Goal: Transaction & Acquisition: Purchase product/service

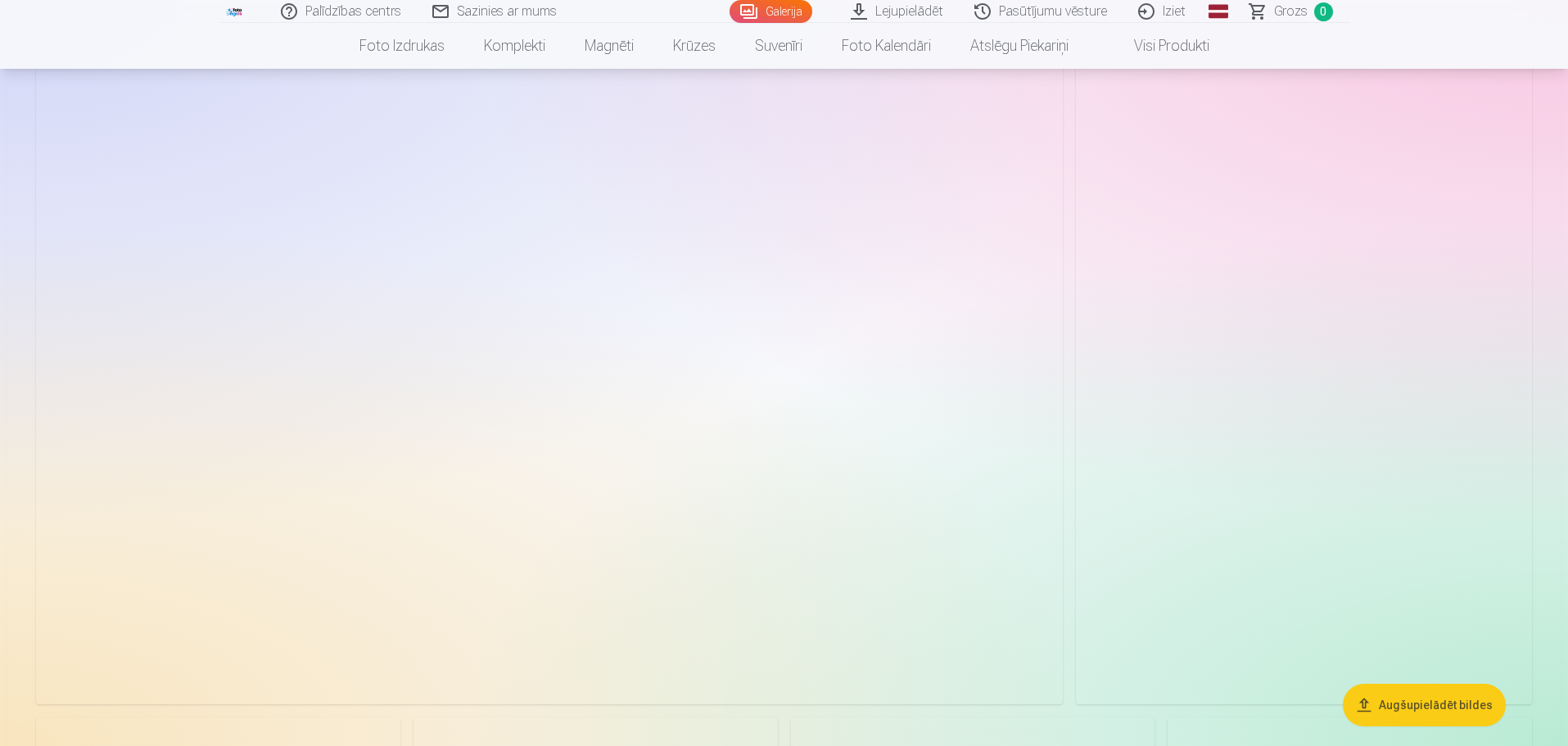
scroll to position [7206, 0]
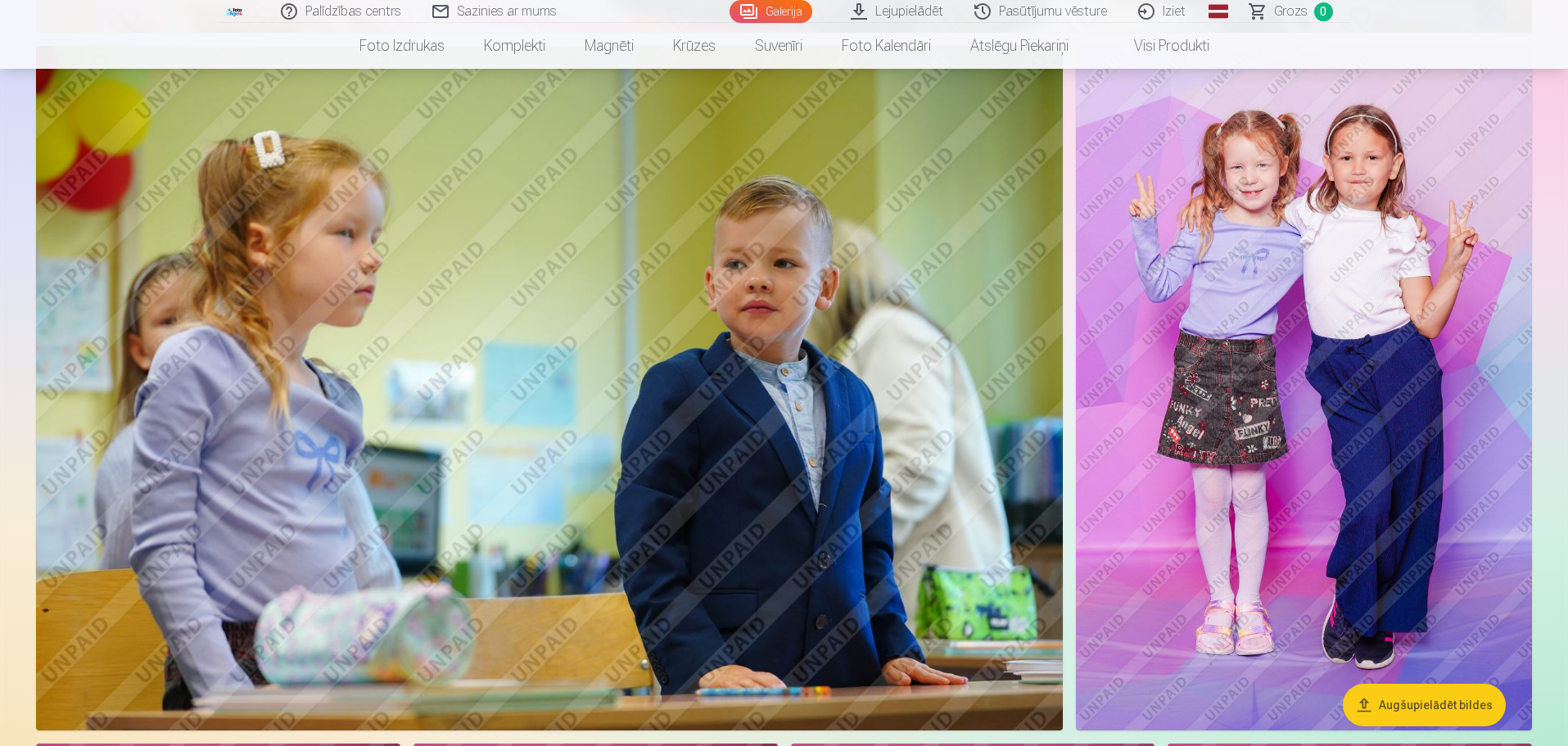
click at [1458, 263] on img at bounding box center [1304, 387] width 456 height 684
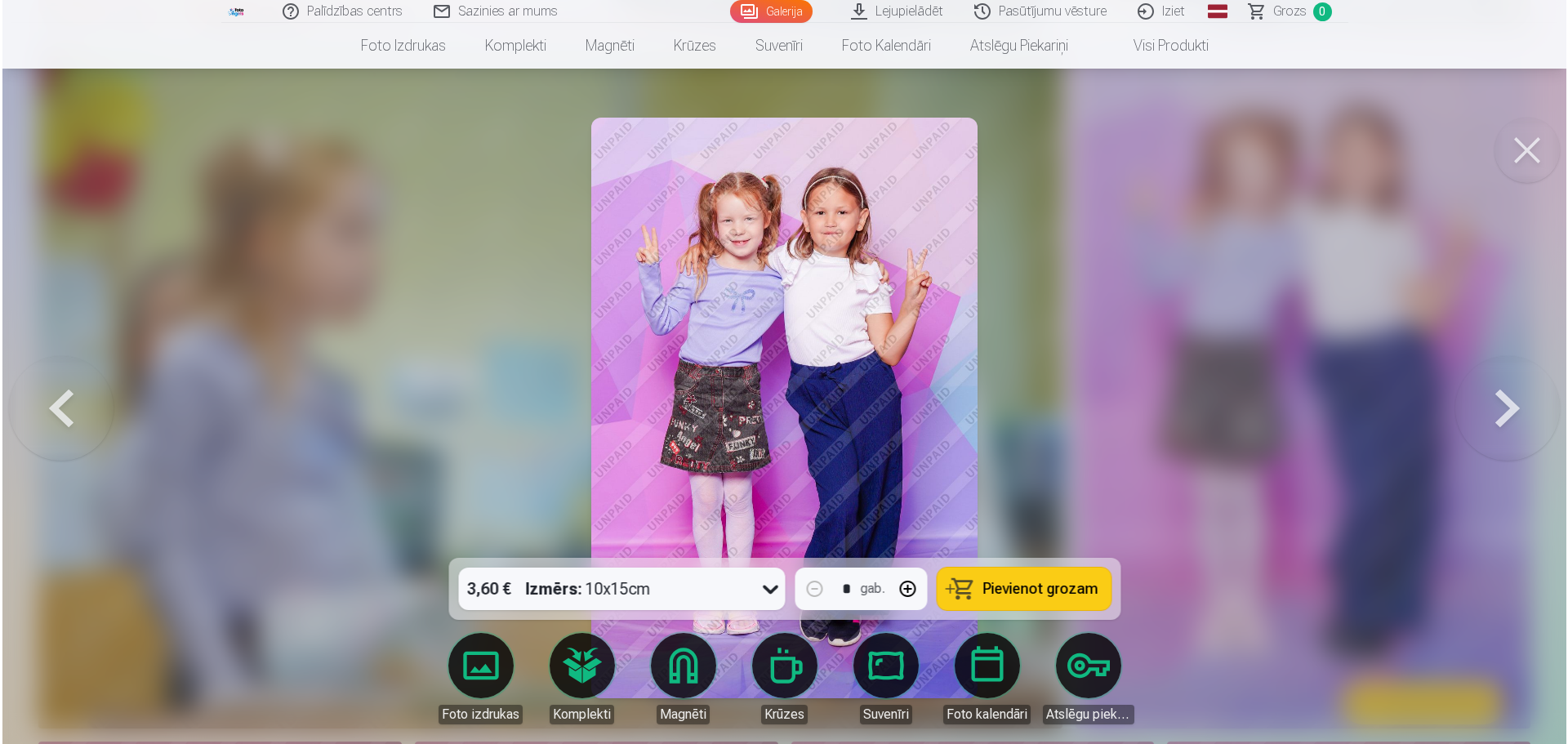
scroll to position [7203, 0]
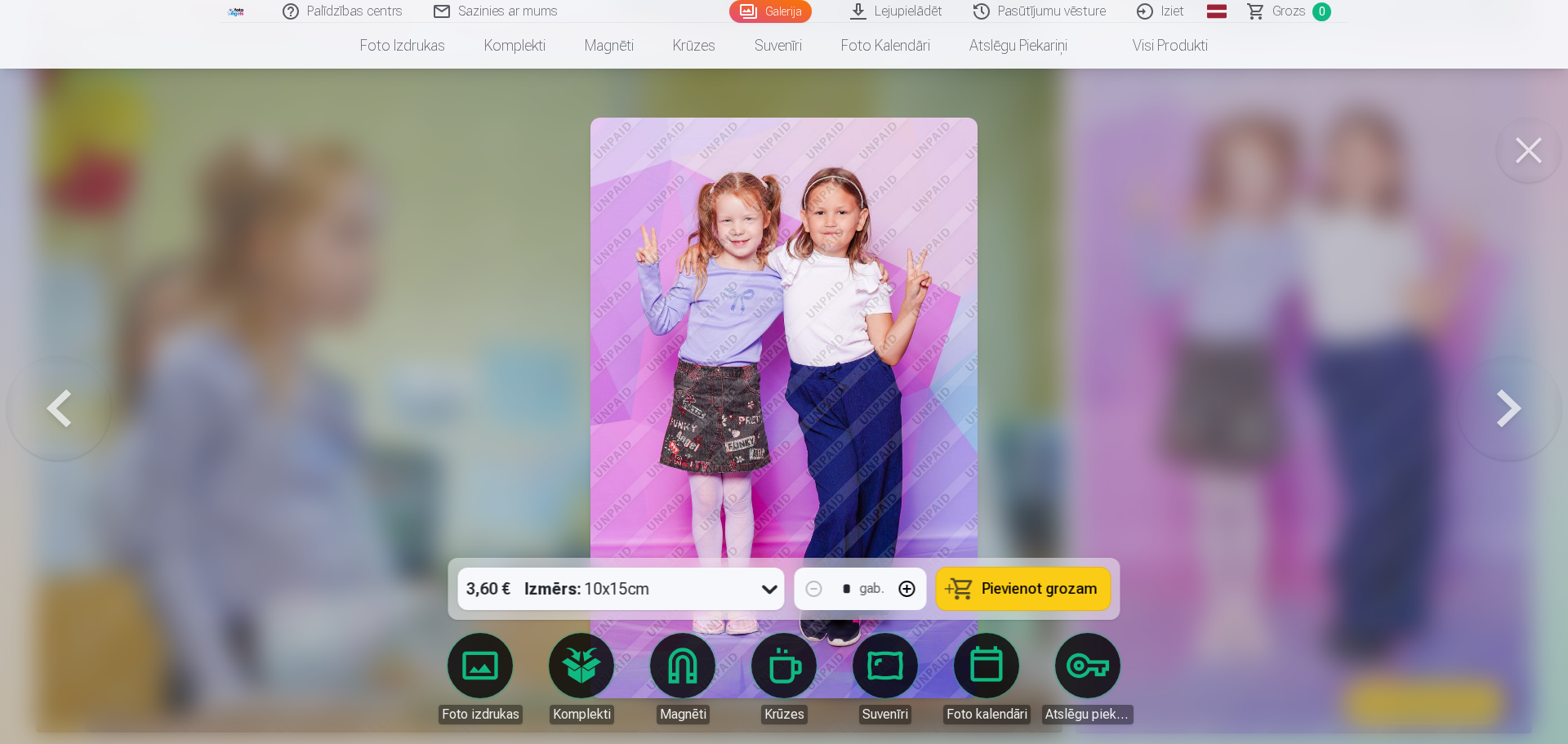
click at [1536, 142] on button at bounding box center [1529, 150] width 65 height 65
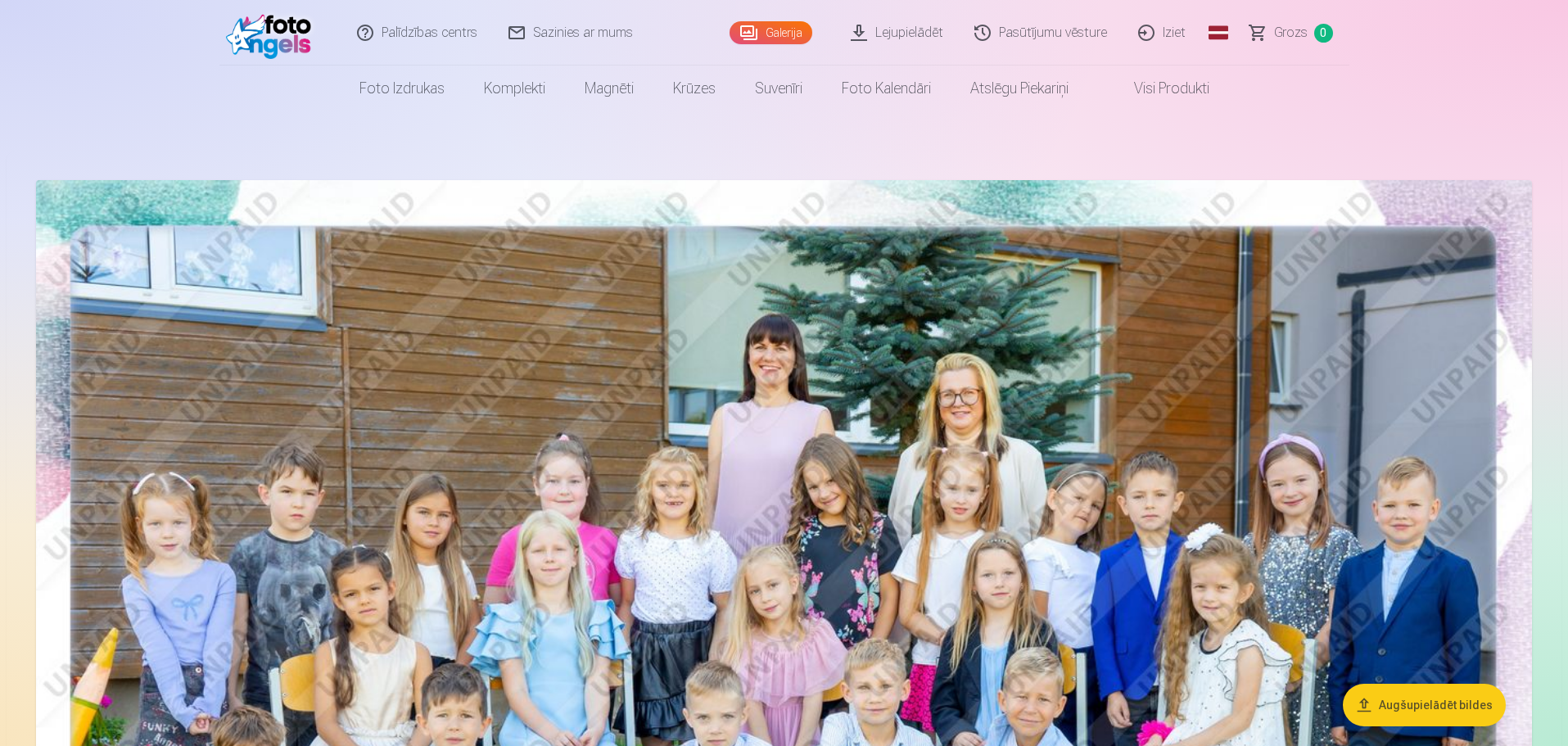
click at [889, 42] on link "Lejupielādēt" at bounding box center [898, 33] width 123 height 65
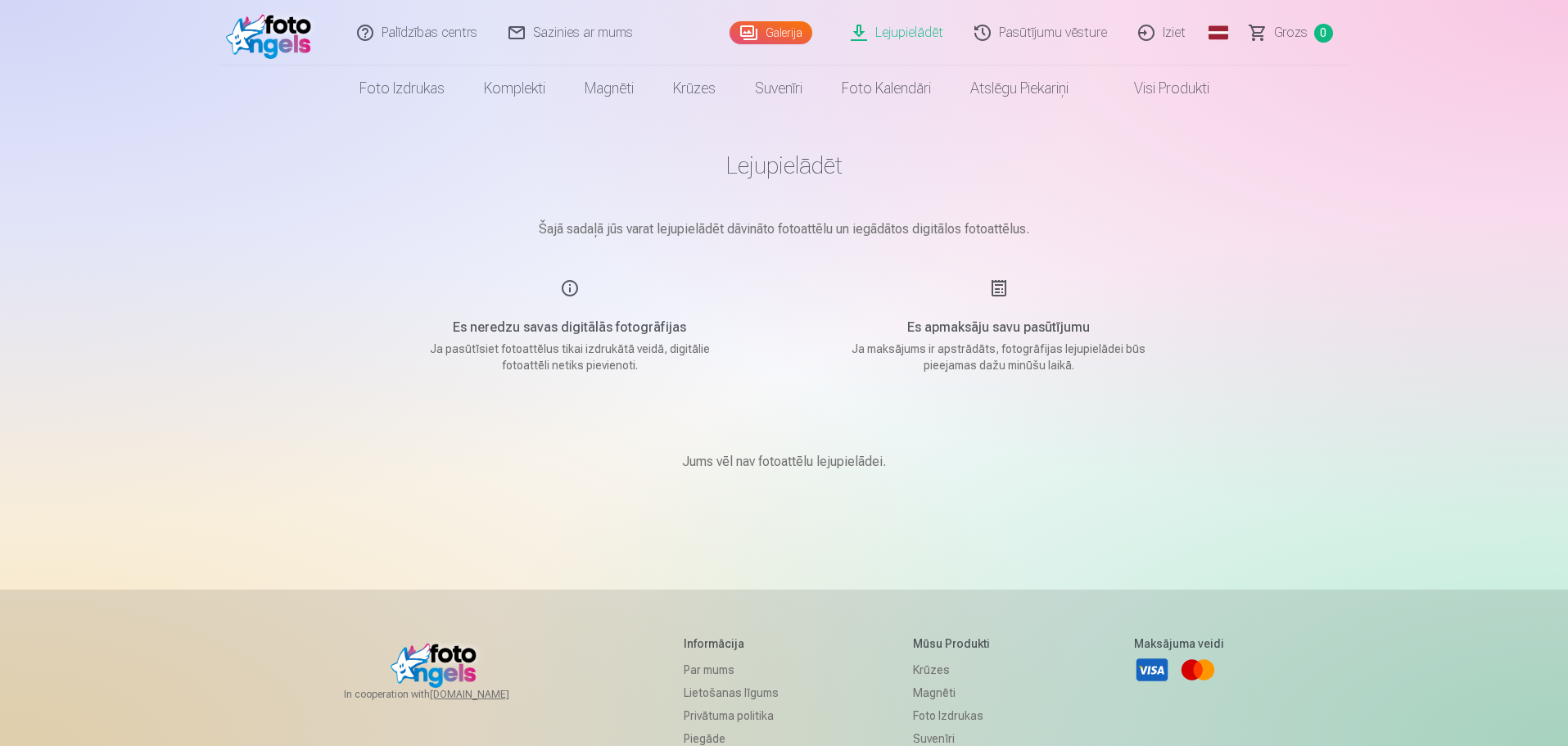
click at [1198, 86] on link "Visi produkti" at bounding box center [1158, 88] width 141 height 46
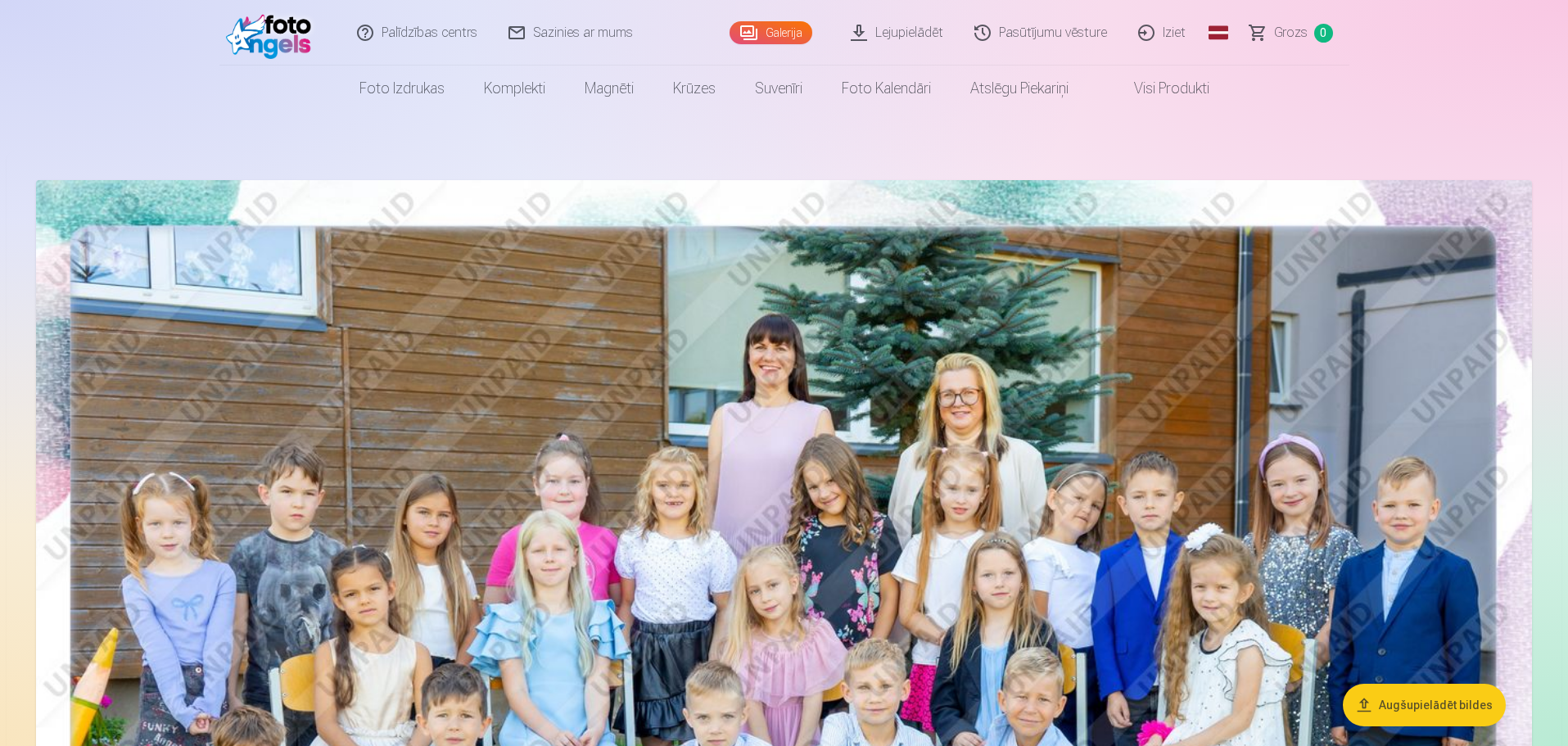
click at [1399, 688] on button "Augšupielādēt bildes" at bounding box center [1423, 705] width 163 height 43
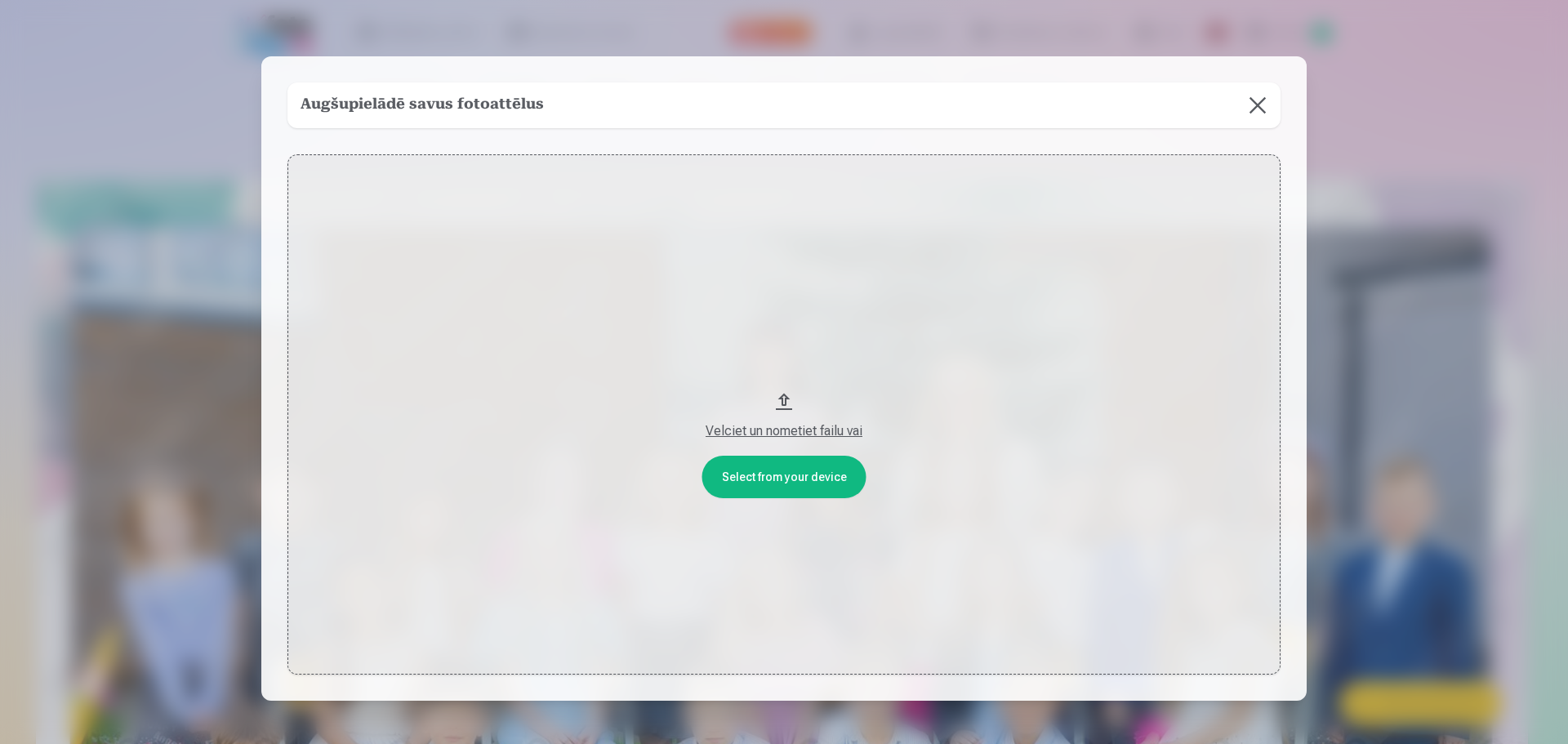
click at [1264, 100] on button at bounding box center [1257, 105] width 46 height 46
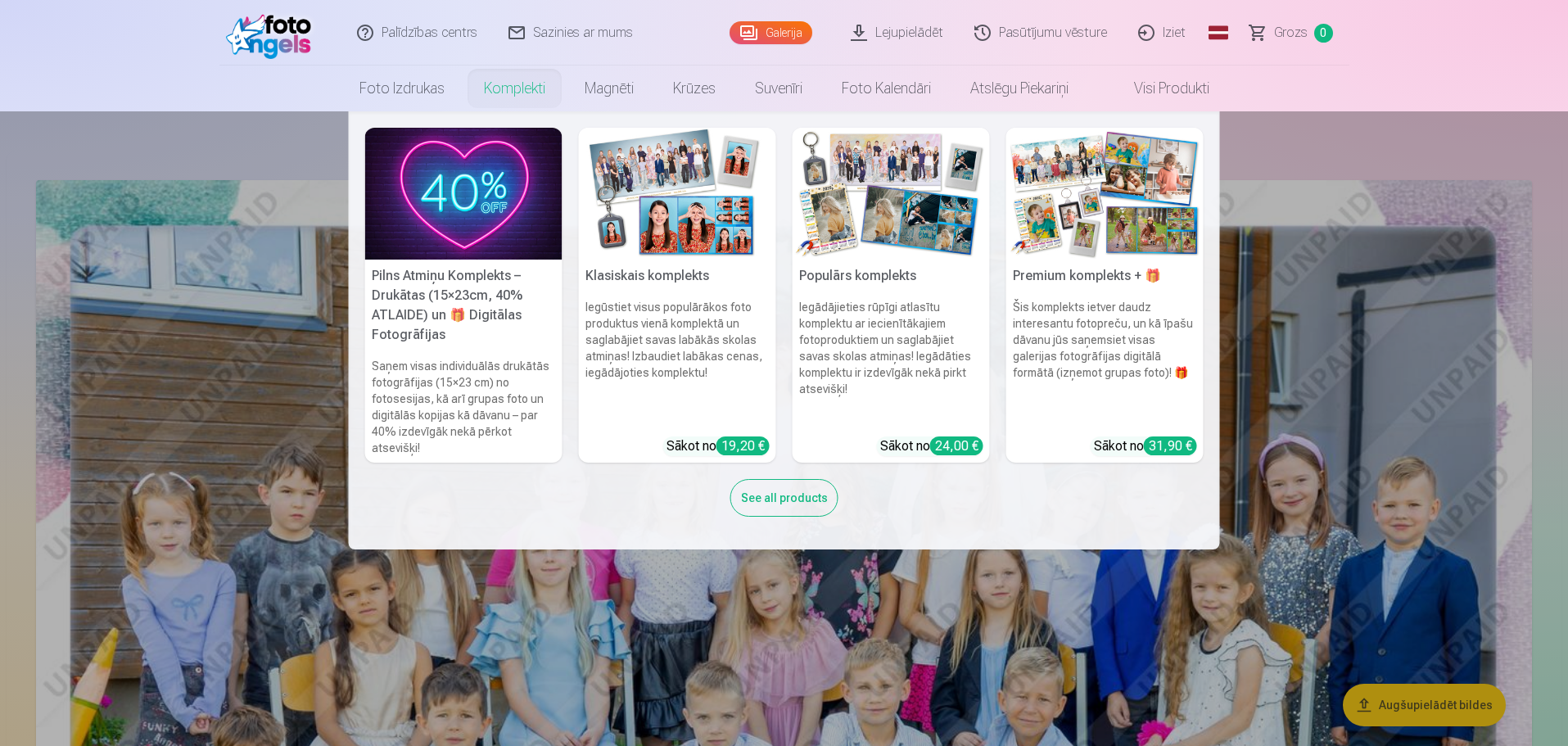
click at [476, 224] on img at bounding box center [463, 193] width 197 height 132
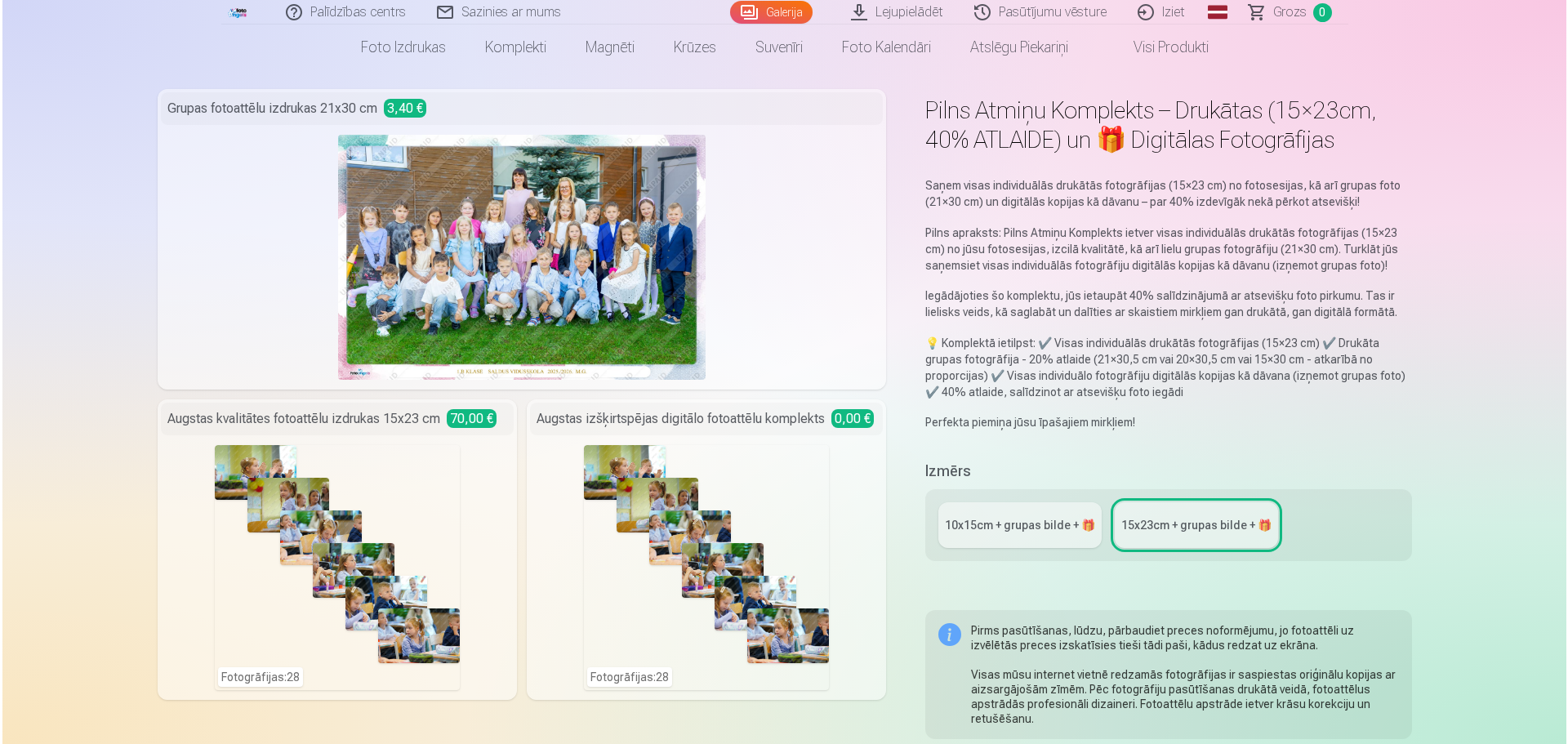
scroll to position [163, 0]
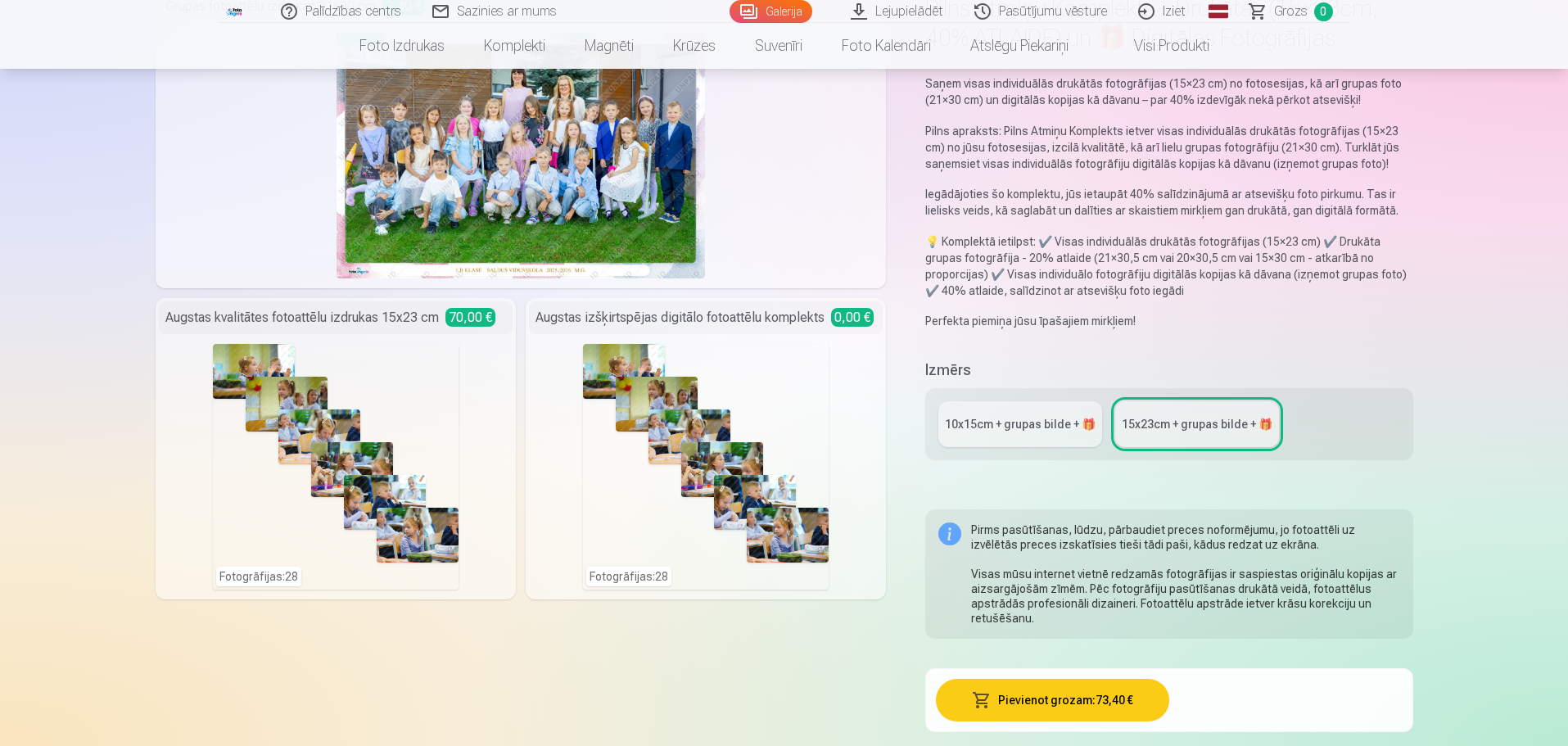
click at [669, 398] on div "Fotogrāfijas : 28" at bounding box center [705, 466] width 245 height 246
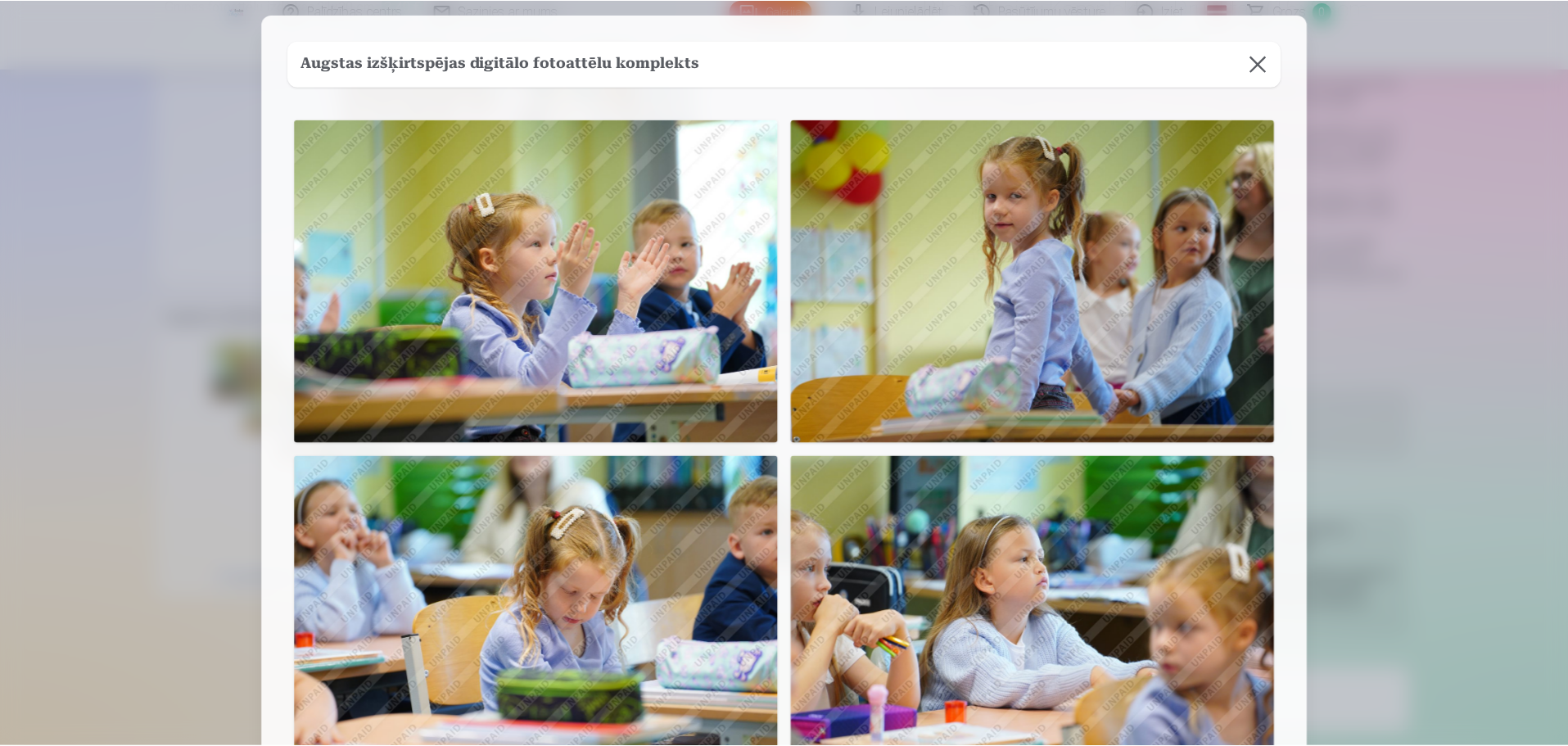
scroll to position [0, 0]
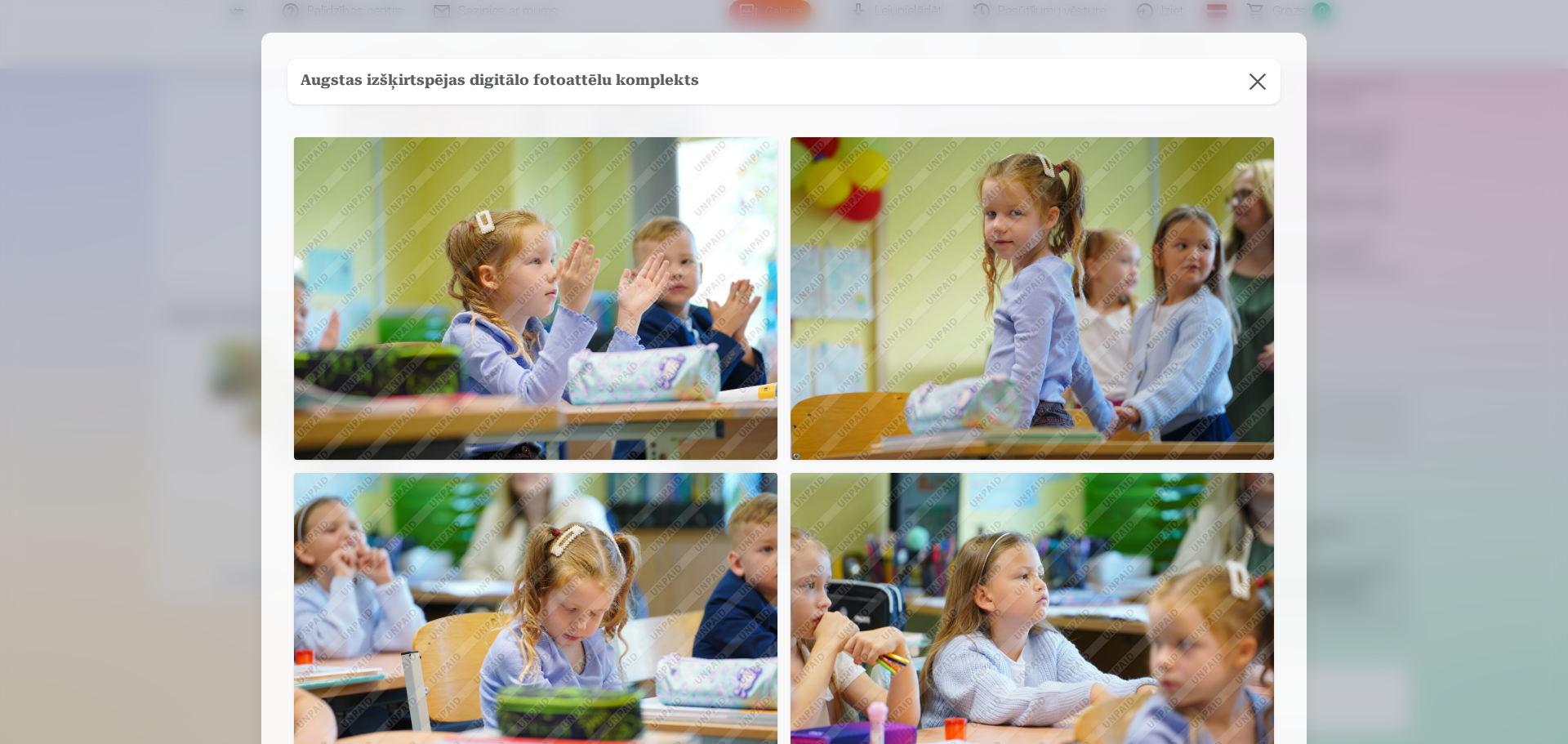
click at [1261, 70] on button at bounding box center [1257, 81] width 46 height 46
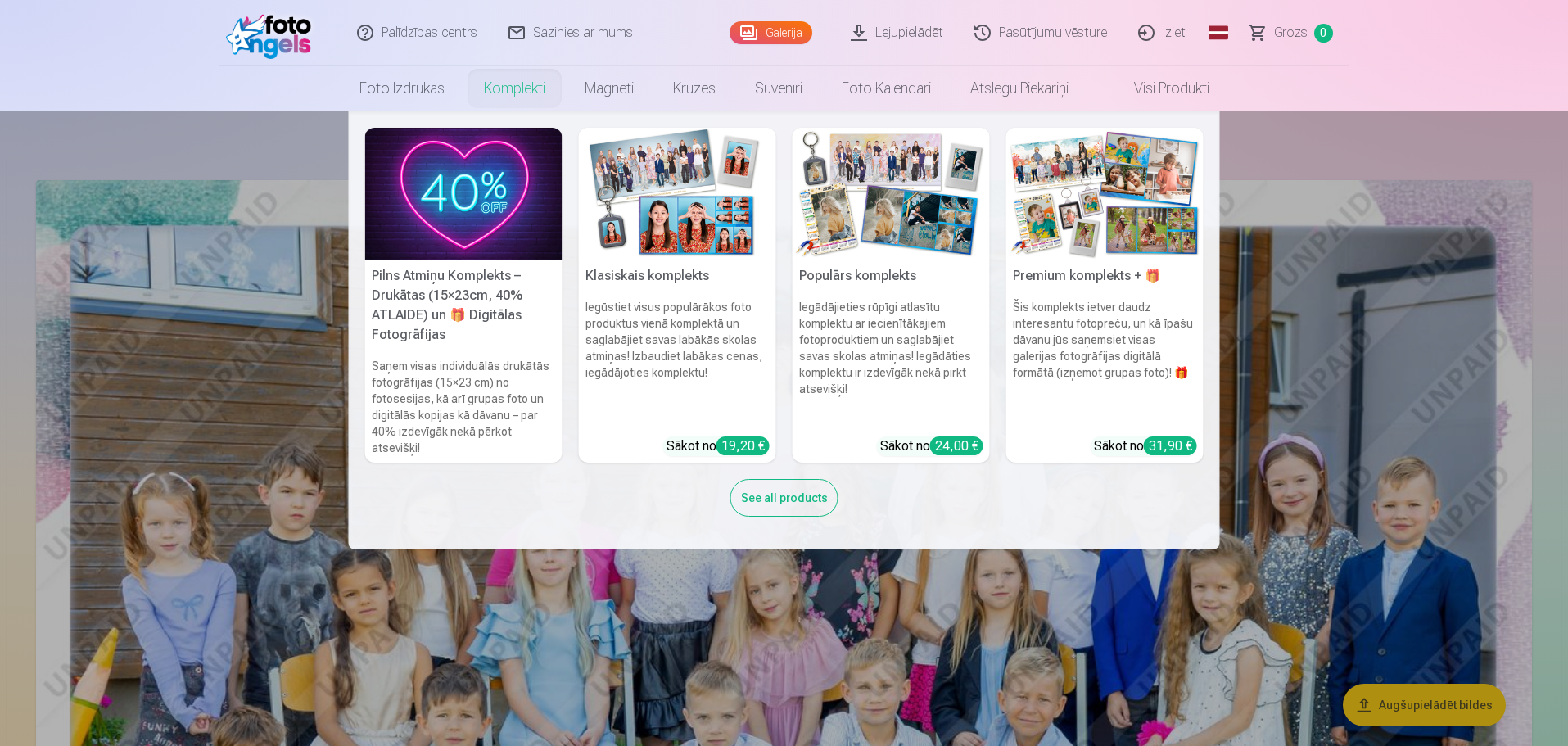
click at [875, 211] on img at bounding box center [890, 193] width 197 height 132
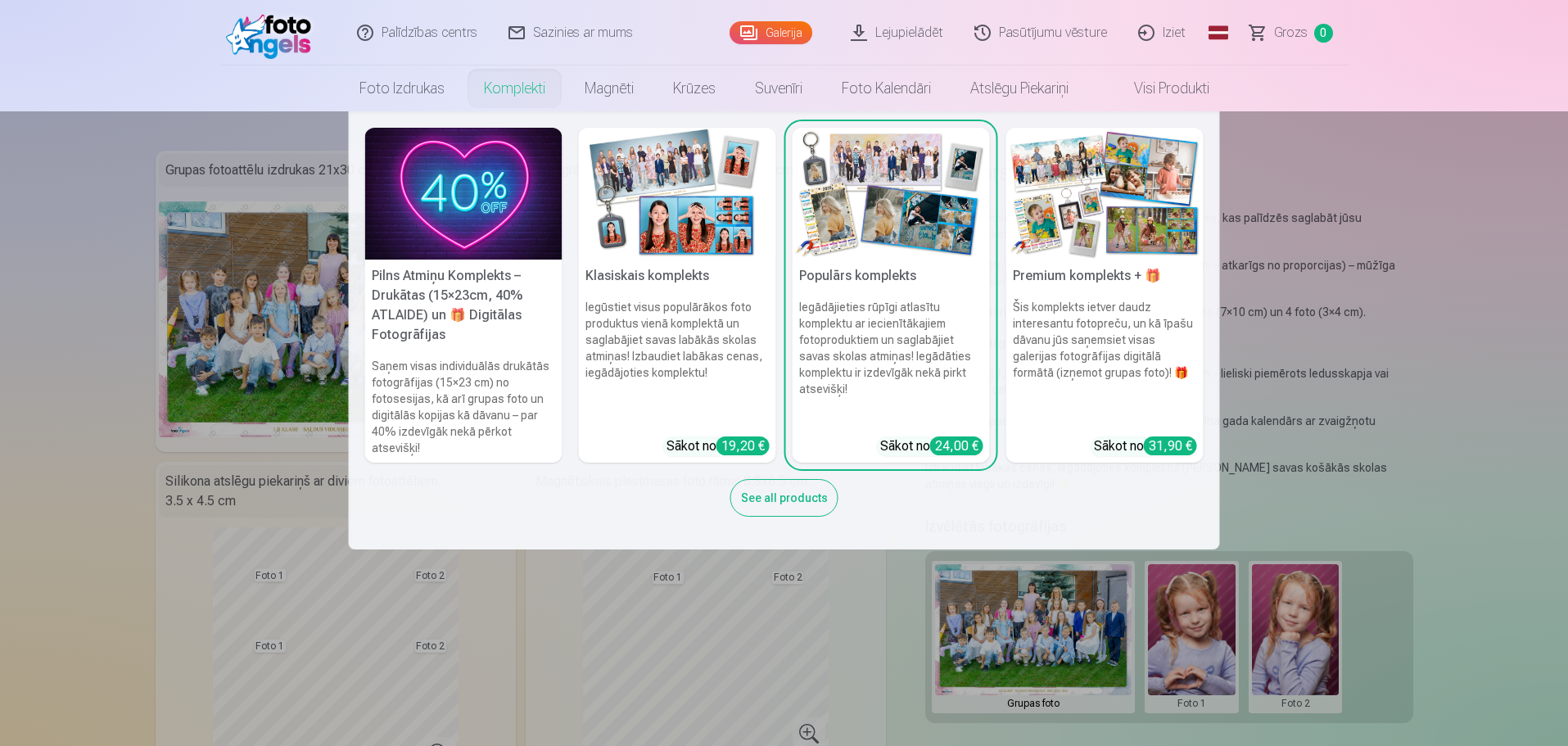
click at [1118, 180] on img at bounding box center [1104, 193] width 197 height 132
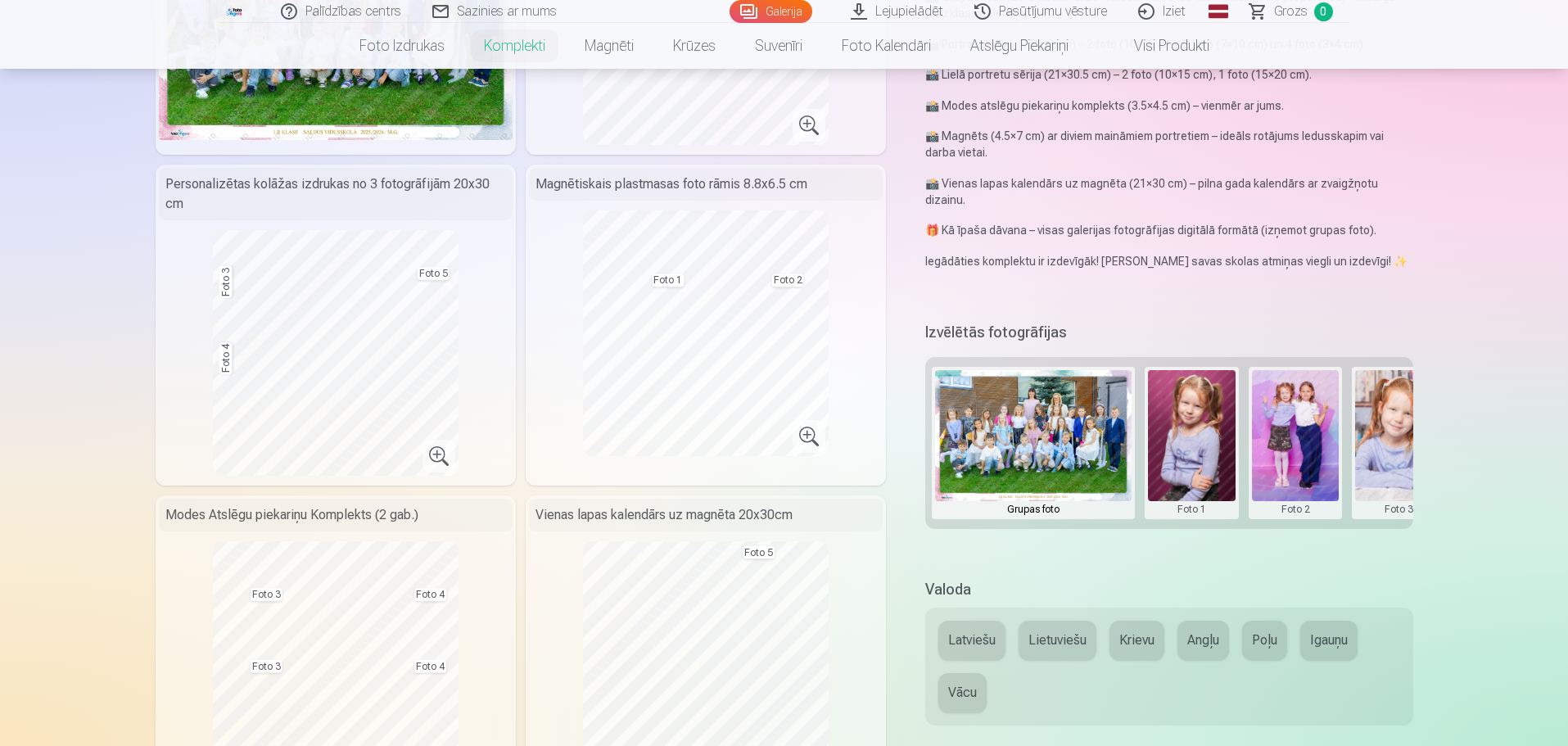
scroll to position [410, 0]
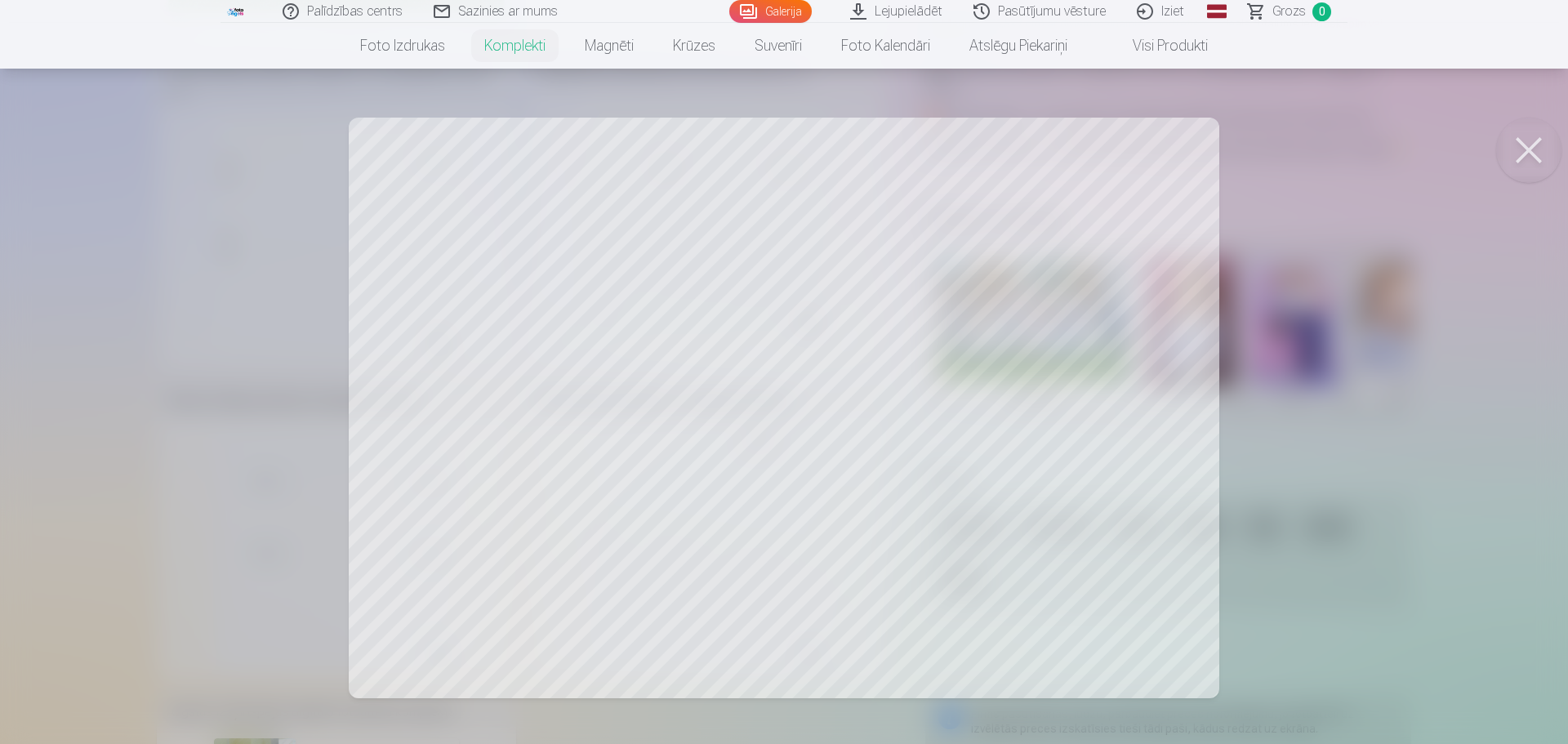
click at [1015, 422] on div at bounding box center [784, 372] width 1568 height 744
click at [1530, 142] on button at bounding box center [1529, 150] width 65 height 65
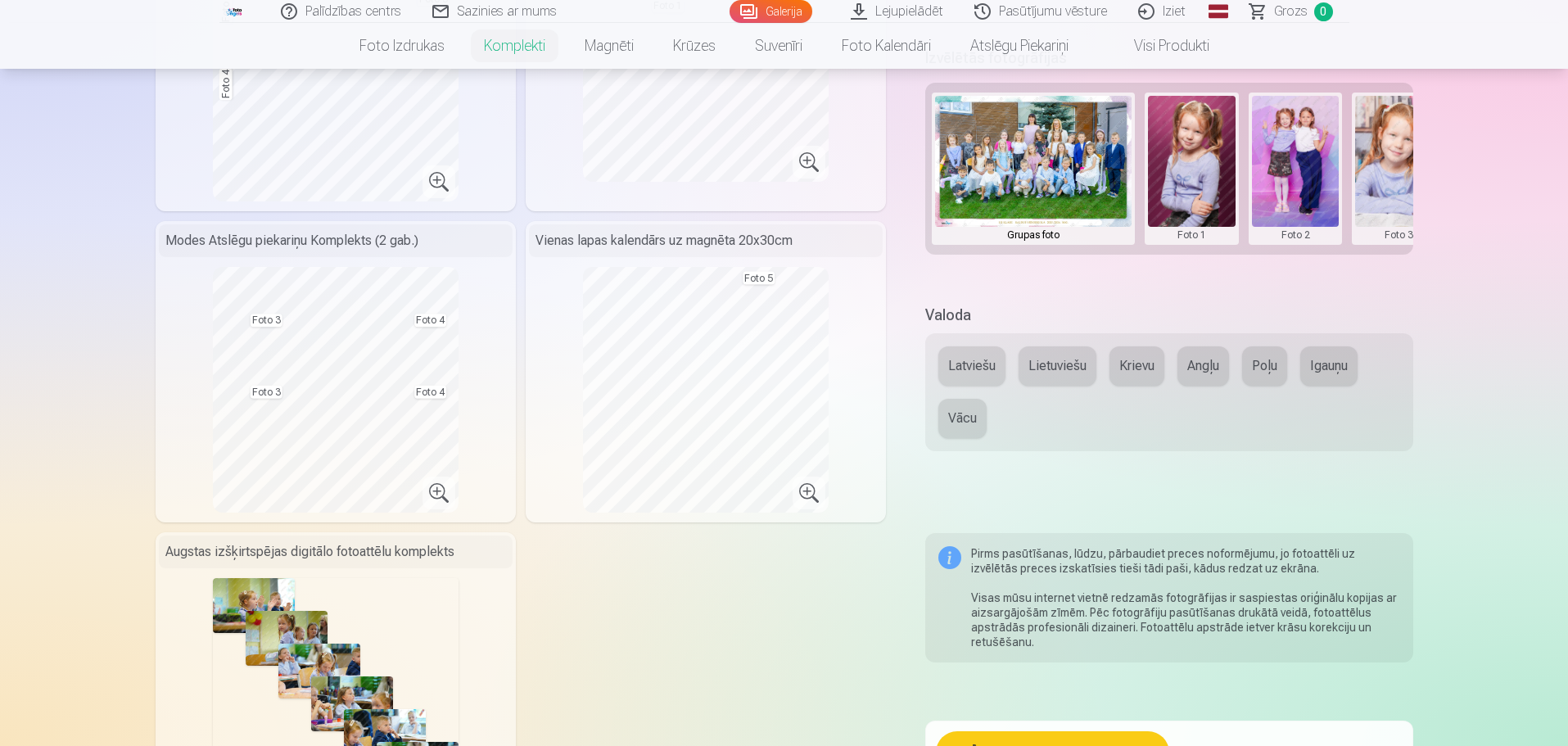
scroll to position [573, 0]
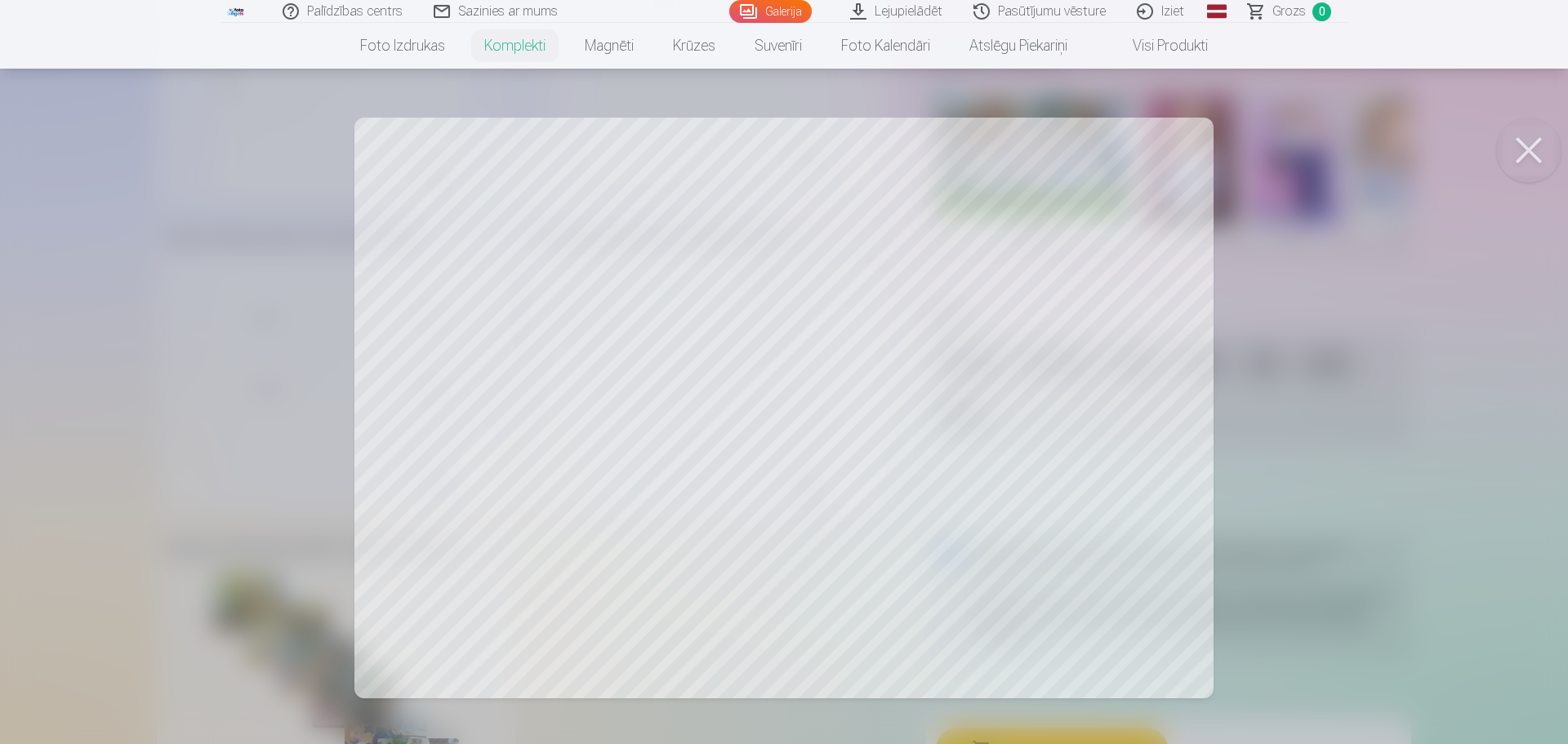
click at [426, 207] on div at bounding box center [784, 372] width 1568 height 744
click at [1560, 363] on div at bounding box center [784, 372] width 1568 height 744
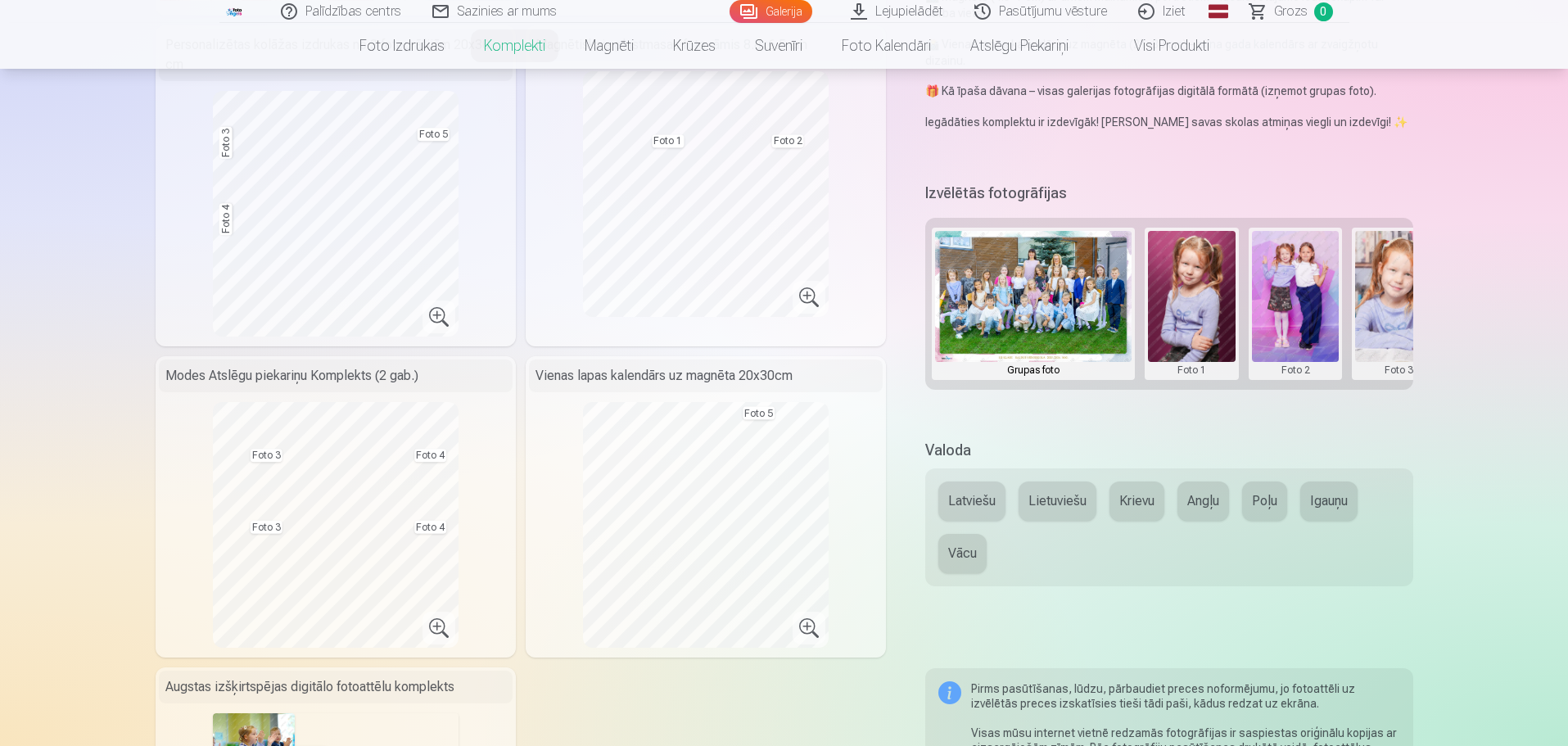
scroll to position [328, 0]
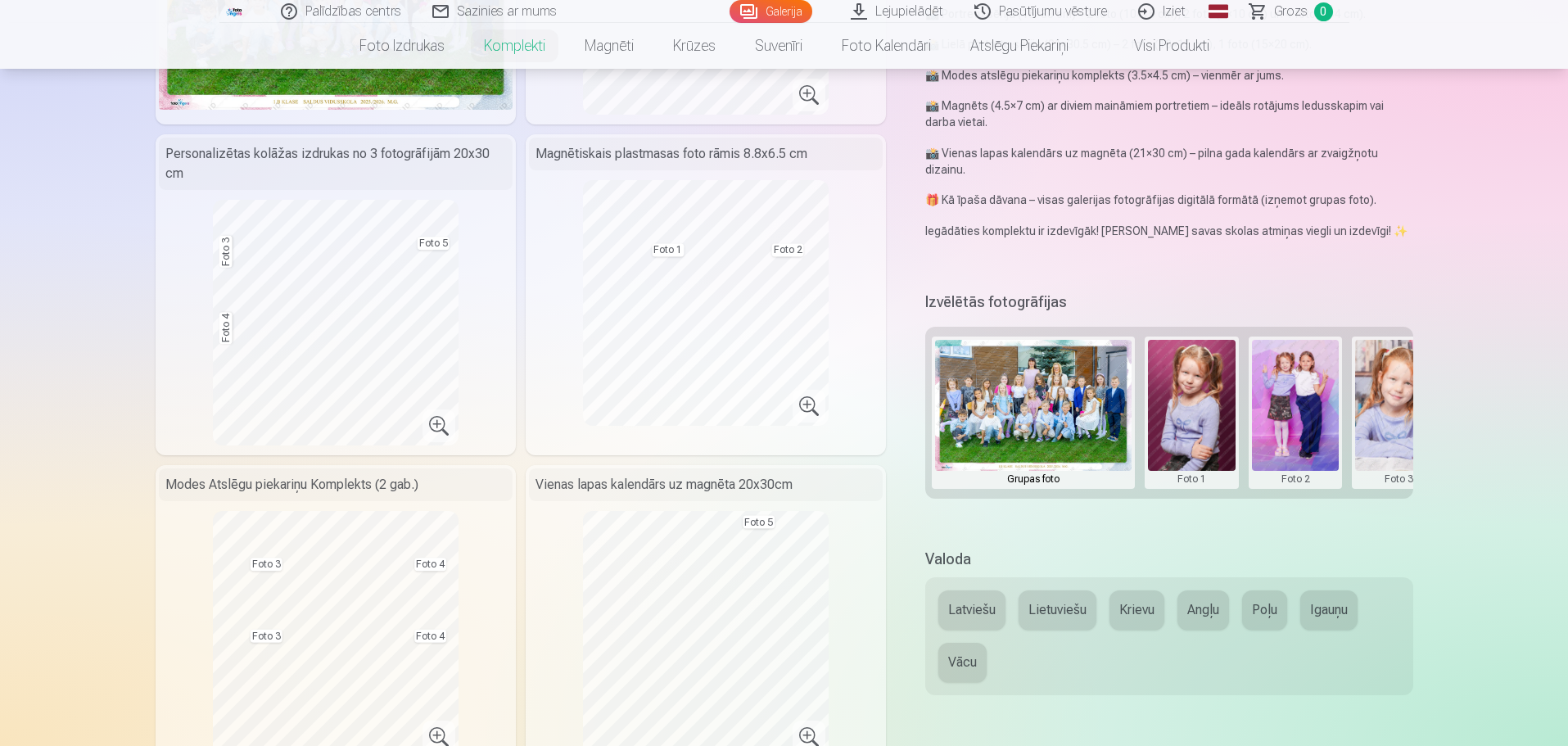
drag, startPoint x: 1209, startPoint y: 448, endPoint x: 1181, endPoint y: 430, distance: 33.3
click at [1180, 430] on button at bounding box center [1192, 413] width 88 height 146
drag, startPoint x: 1222, startPoint y: 499, endPoint x: 1309, endPoint y: 500, distance: 87.0
click at [1309, 500] on div at bounding box center [784, 373] width 1568 height 746
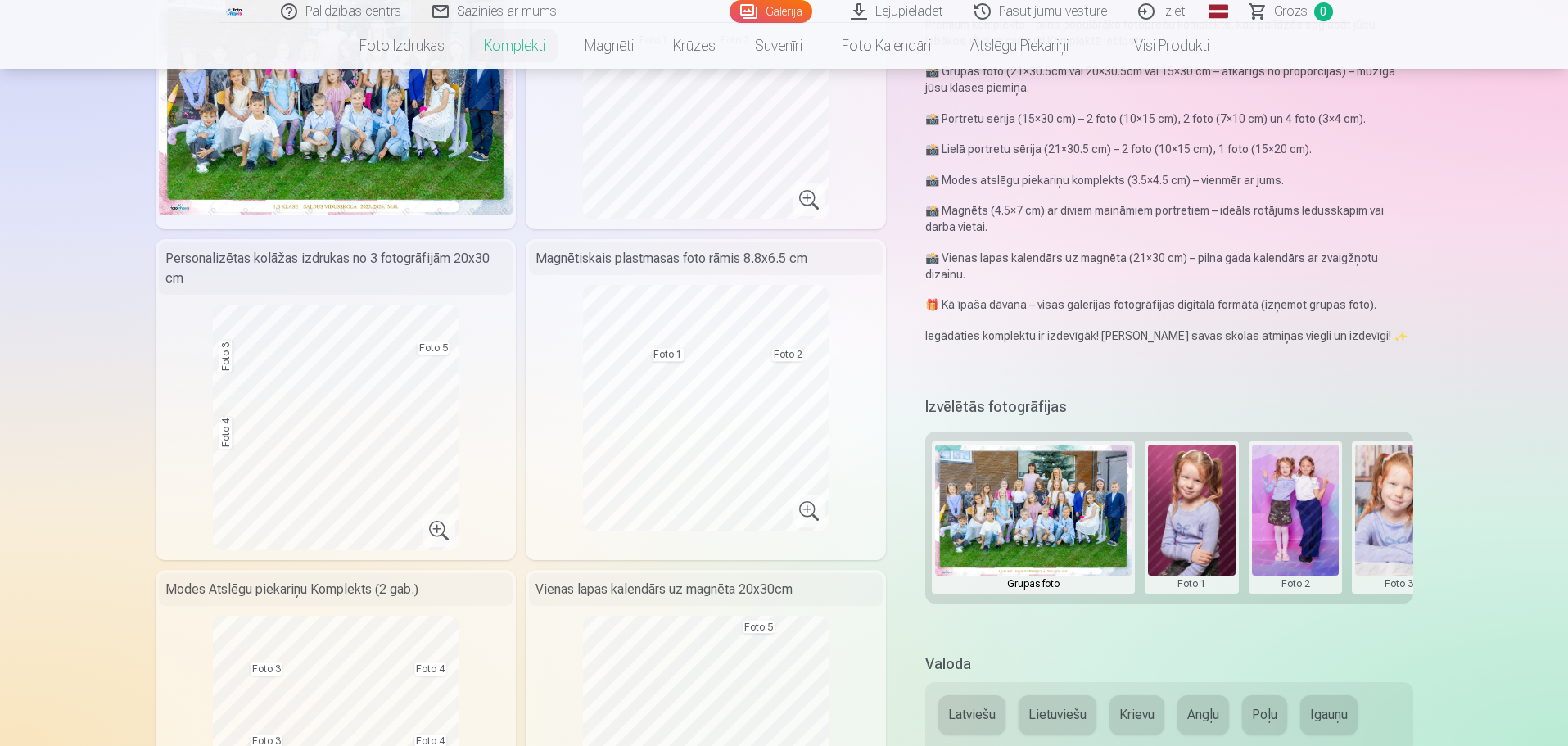
scroll to position [410, 0]
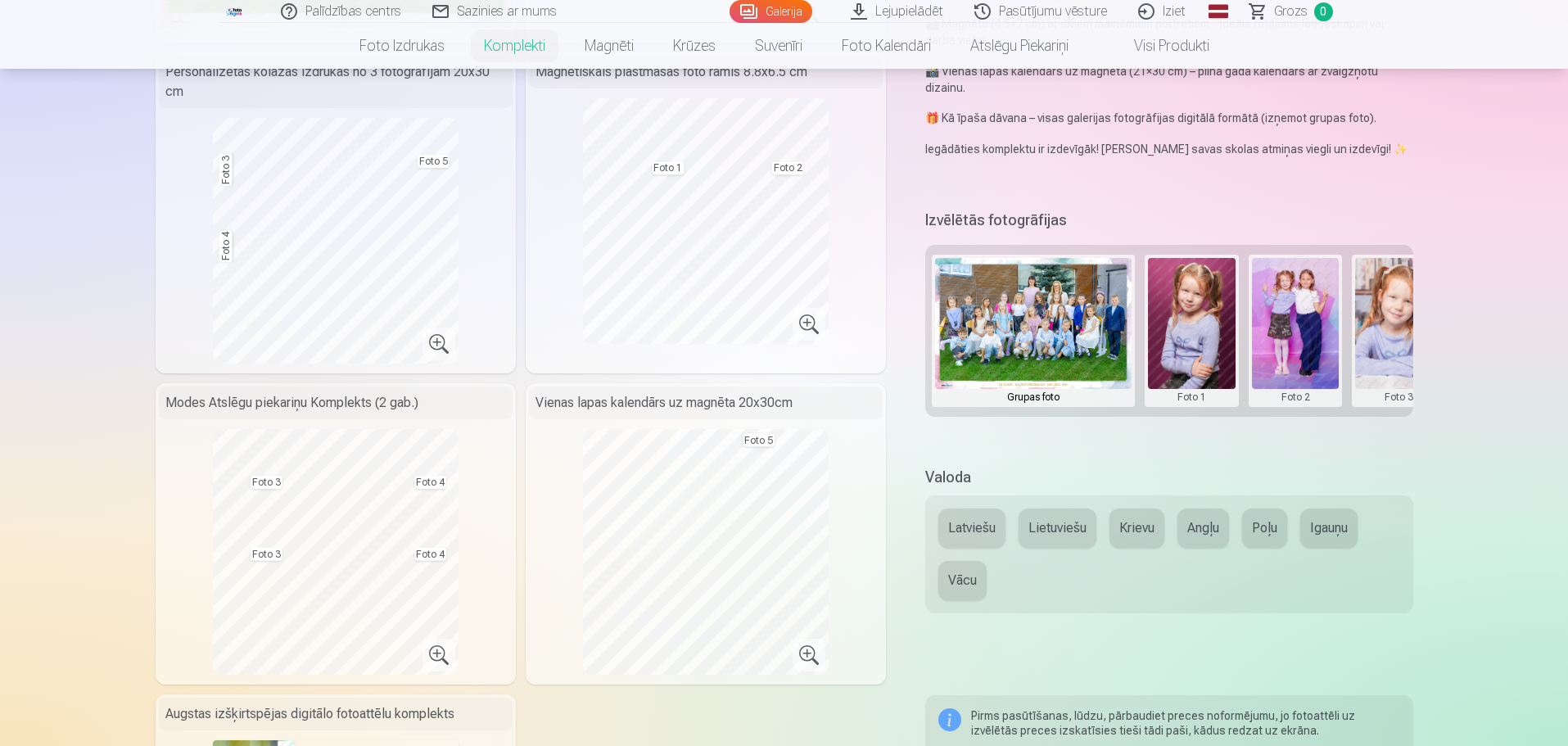
click at [1208, 352] on button at bounding box center [1192, 331] width 88 height 146
click at [1285, 450] on div at bounding box center [784, 373] width 1568 height 746
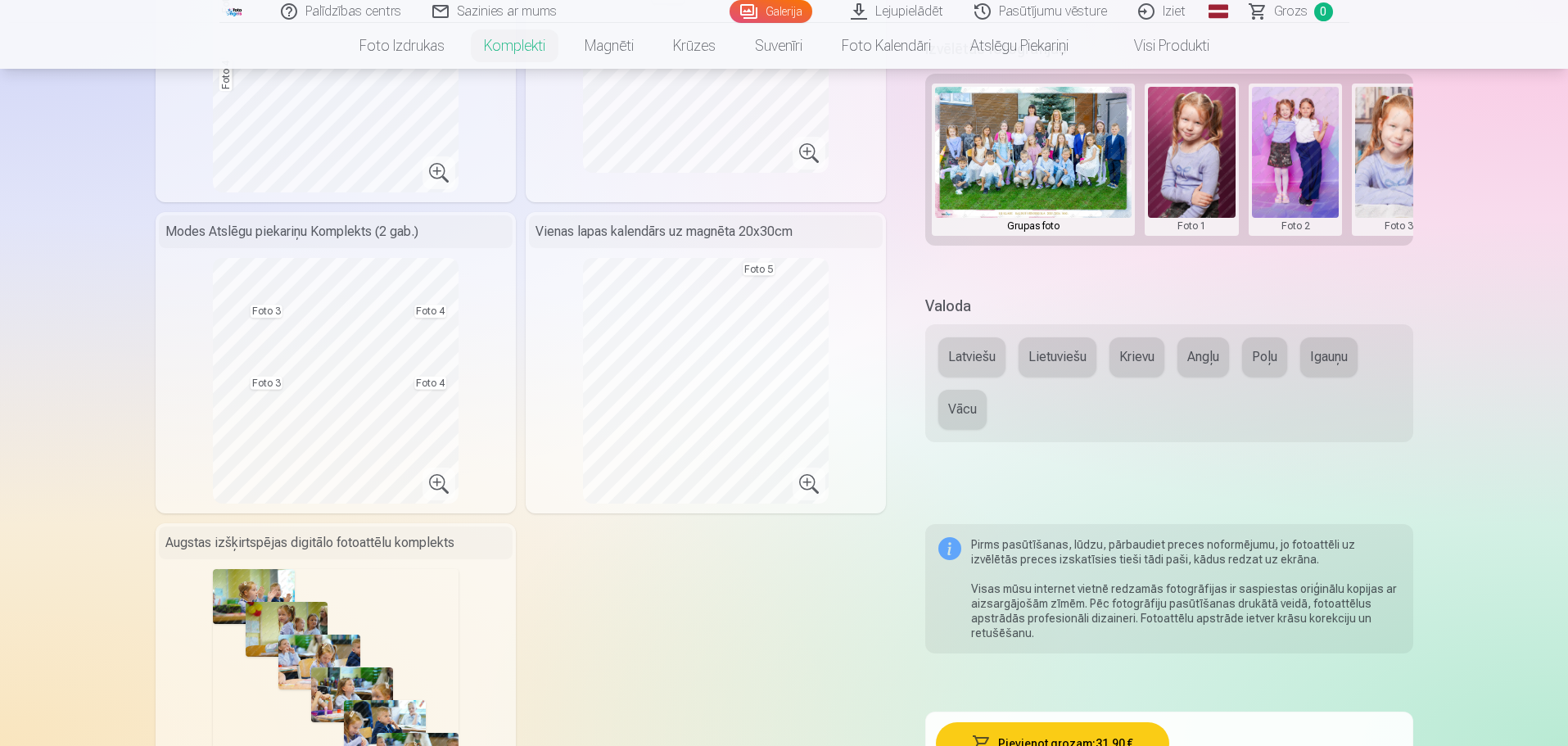
scroll to position [573, 0]
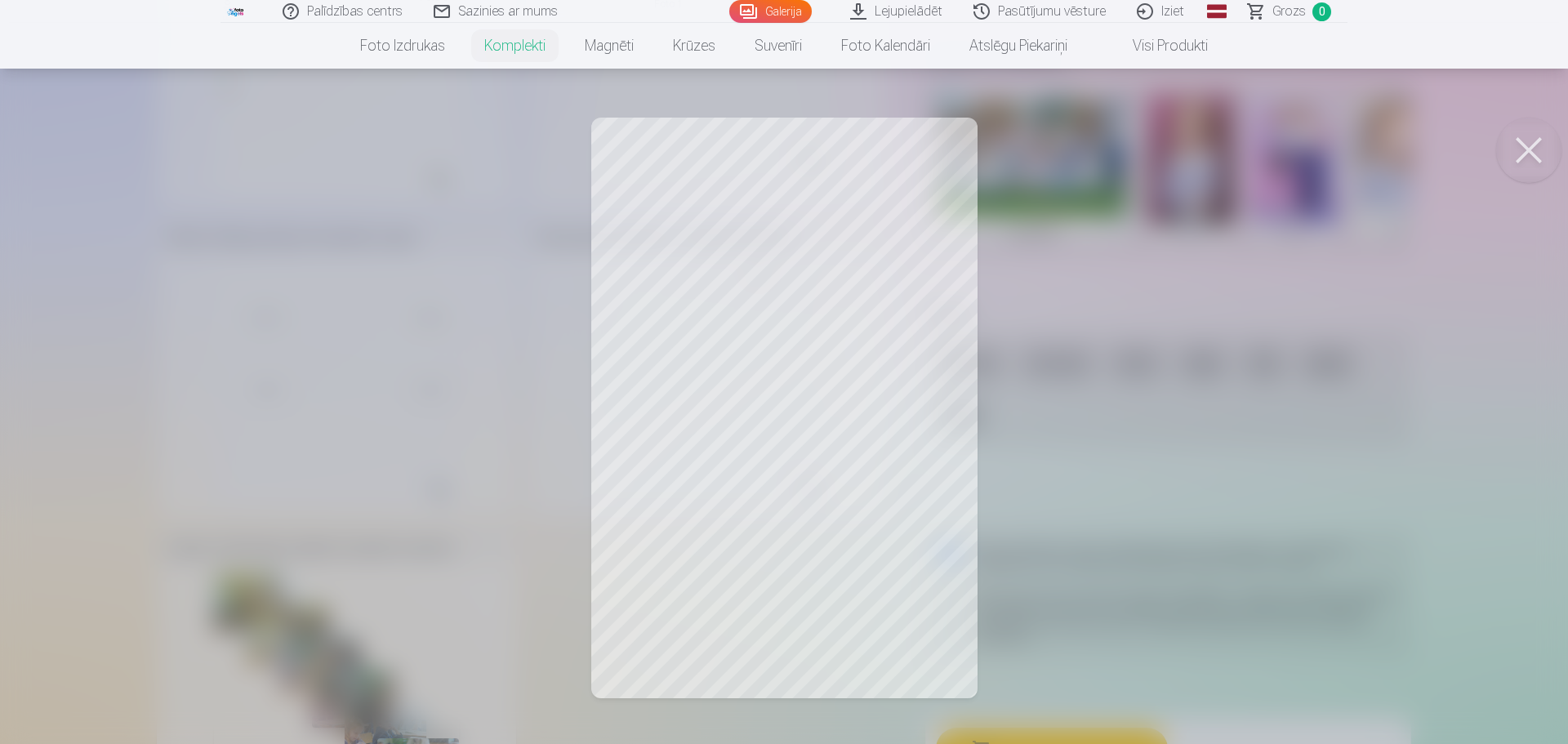
click at [1527, 147] on button at bounding box center [1529, 150] width 65 height 65
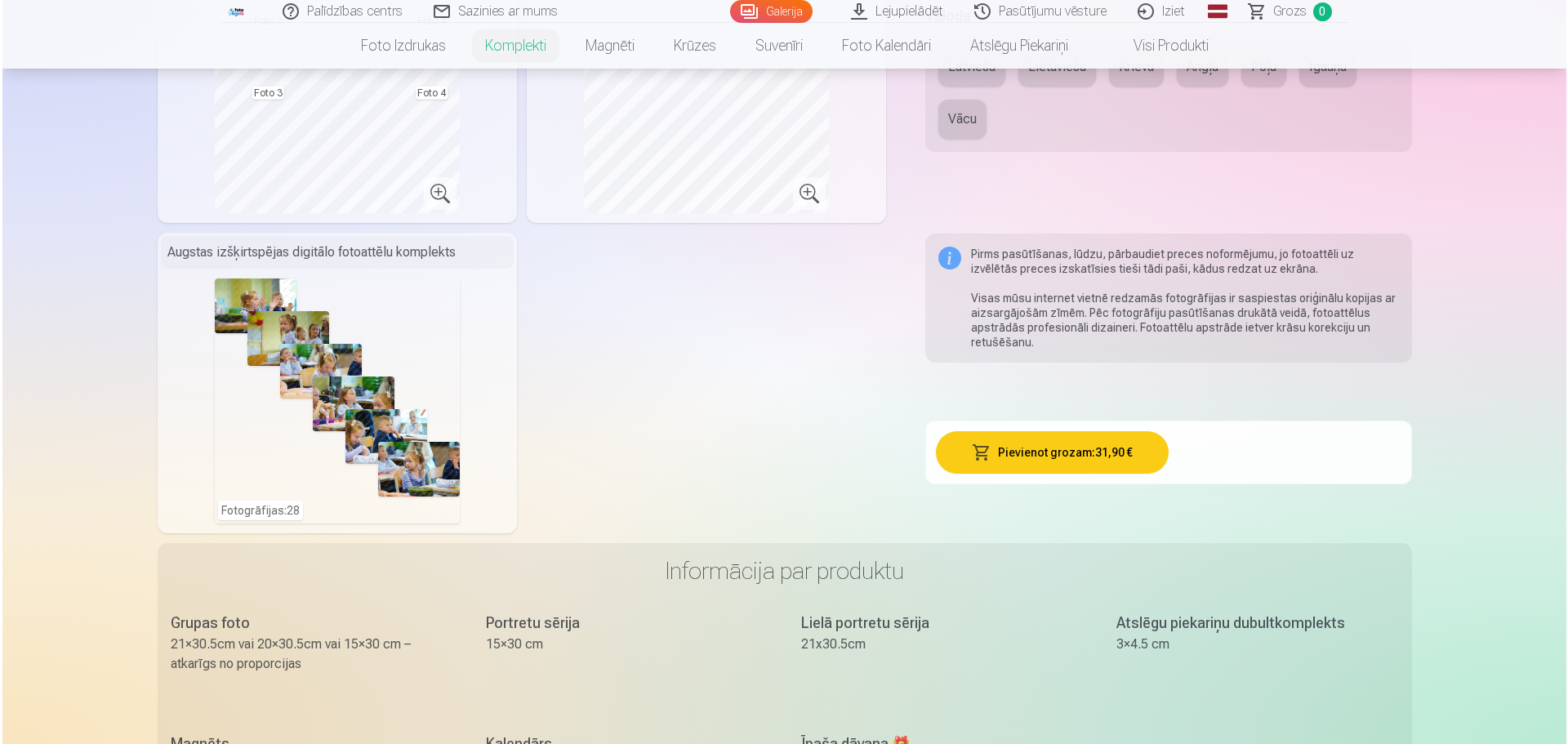
scroll to position [899, 0]
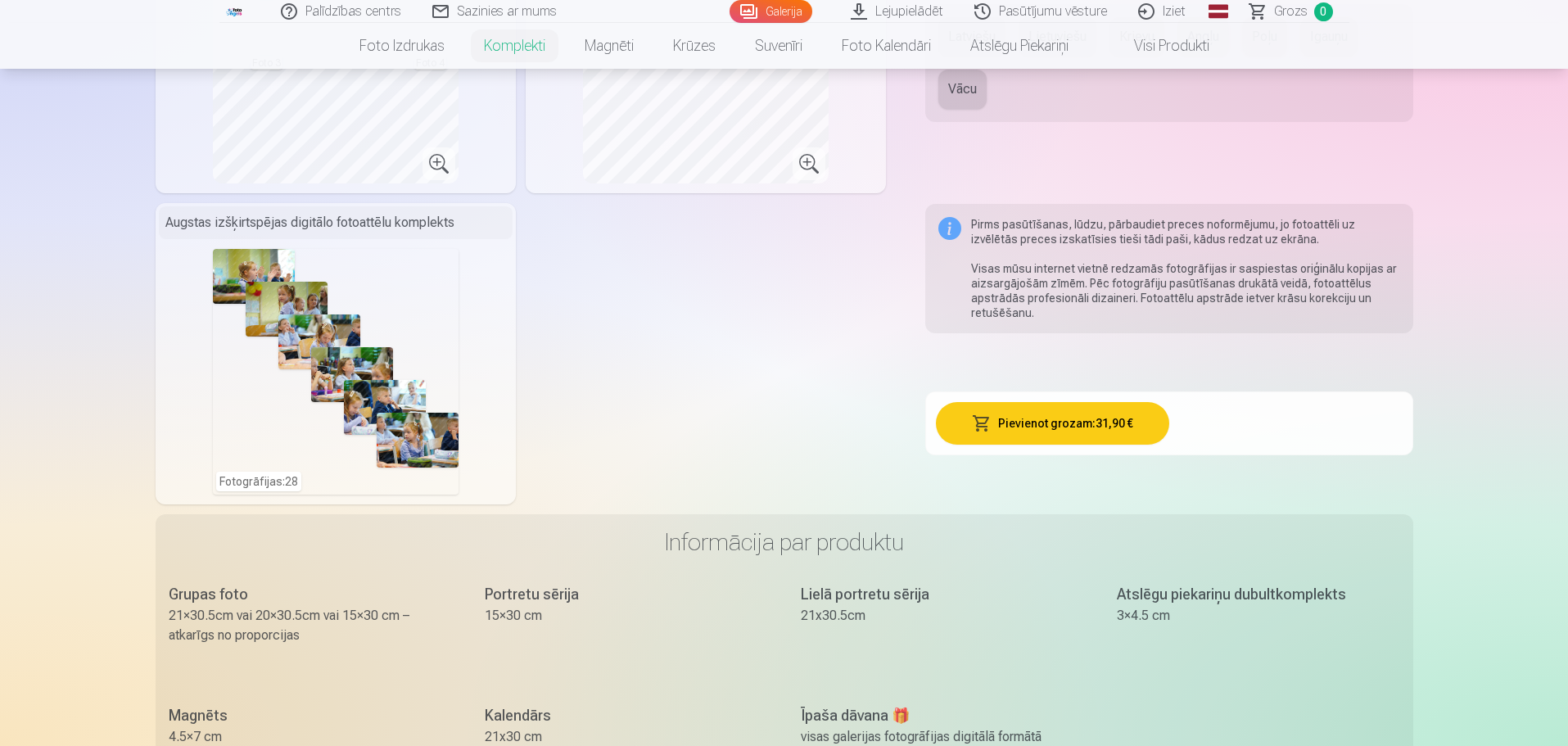
click at [251, 369] on div "Fotogrāfijas : 28" at bounding box center [335, 372] width 245 height 246
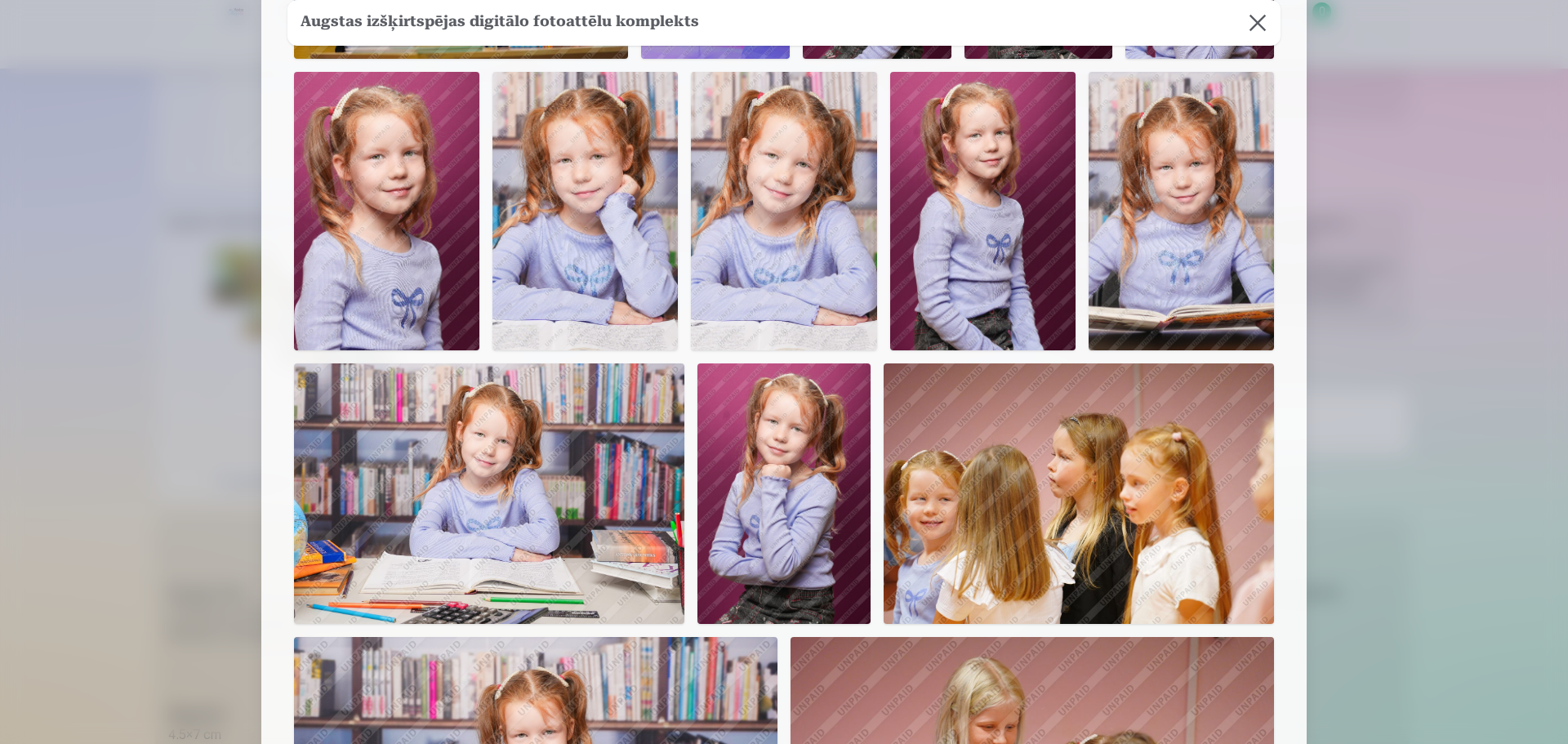
scroll to position [1062, 0]
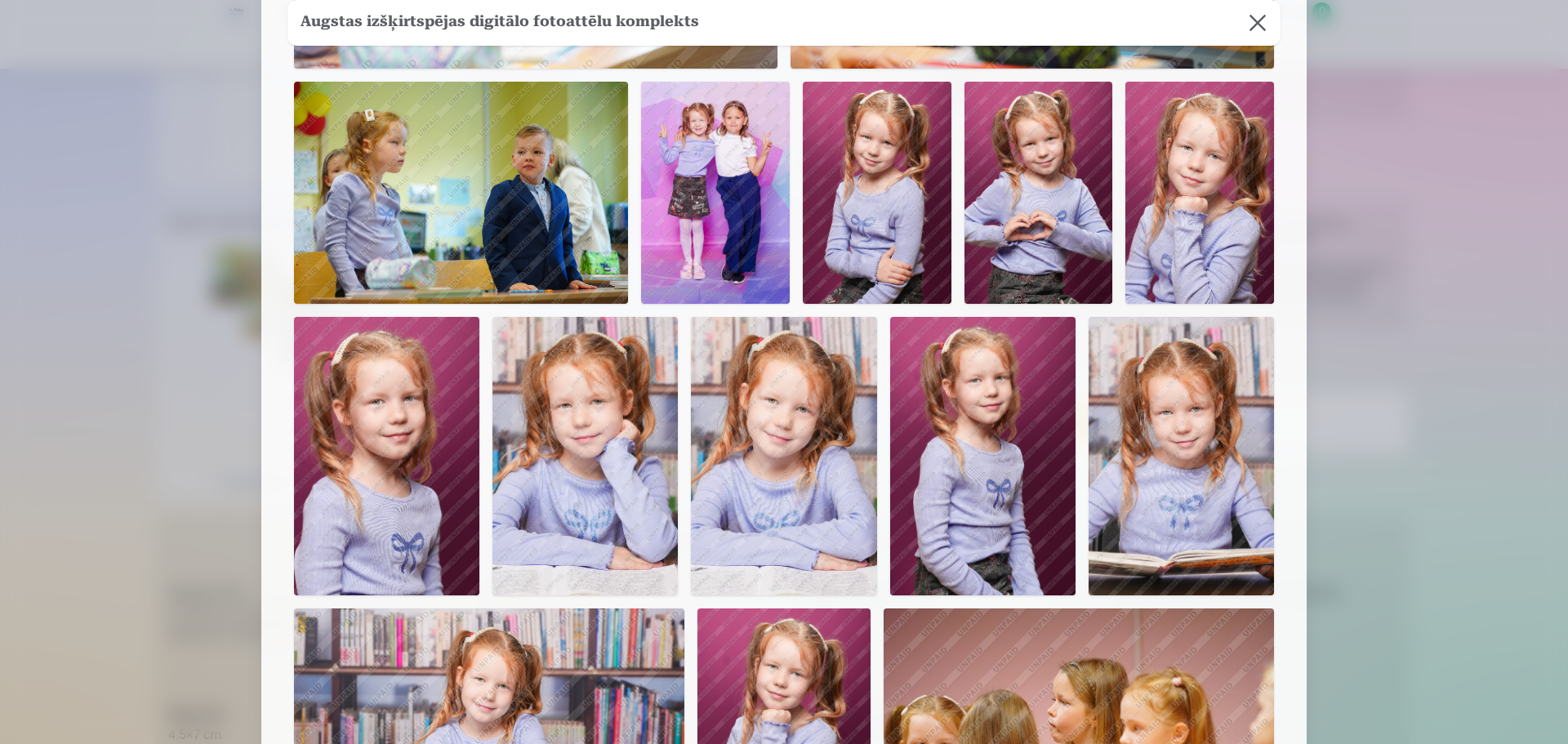
click at [769, 407] on img at bounding box center [783, 455] width 185 height 278
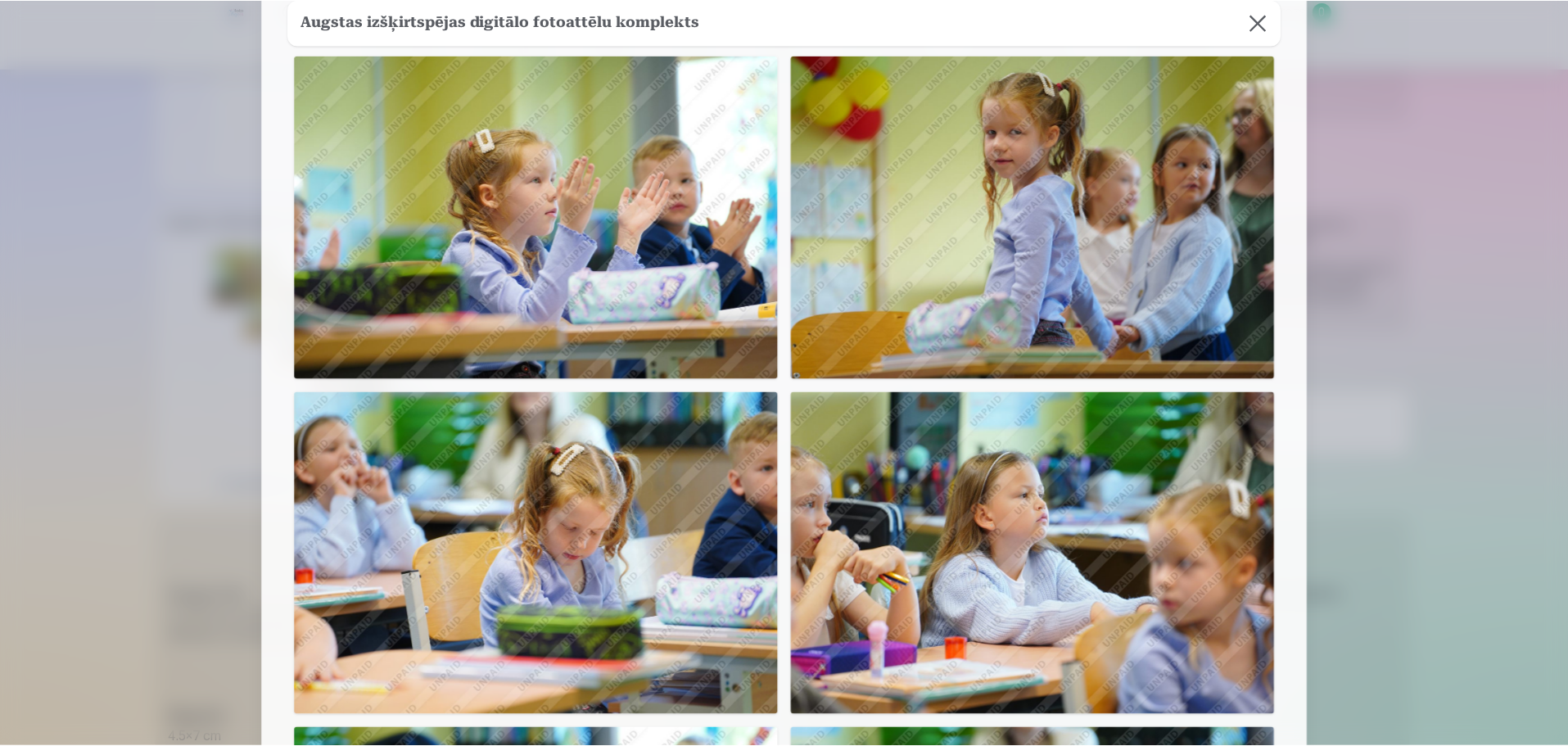
scroll to position [0, 0]
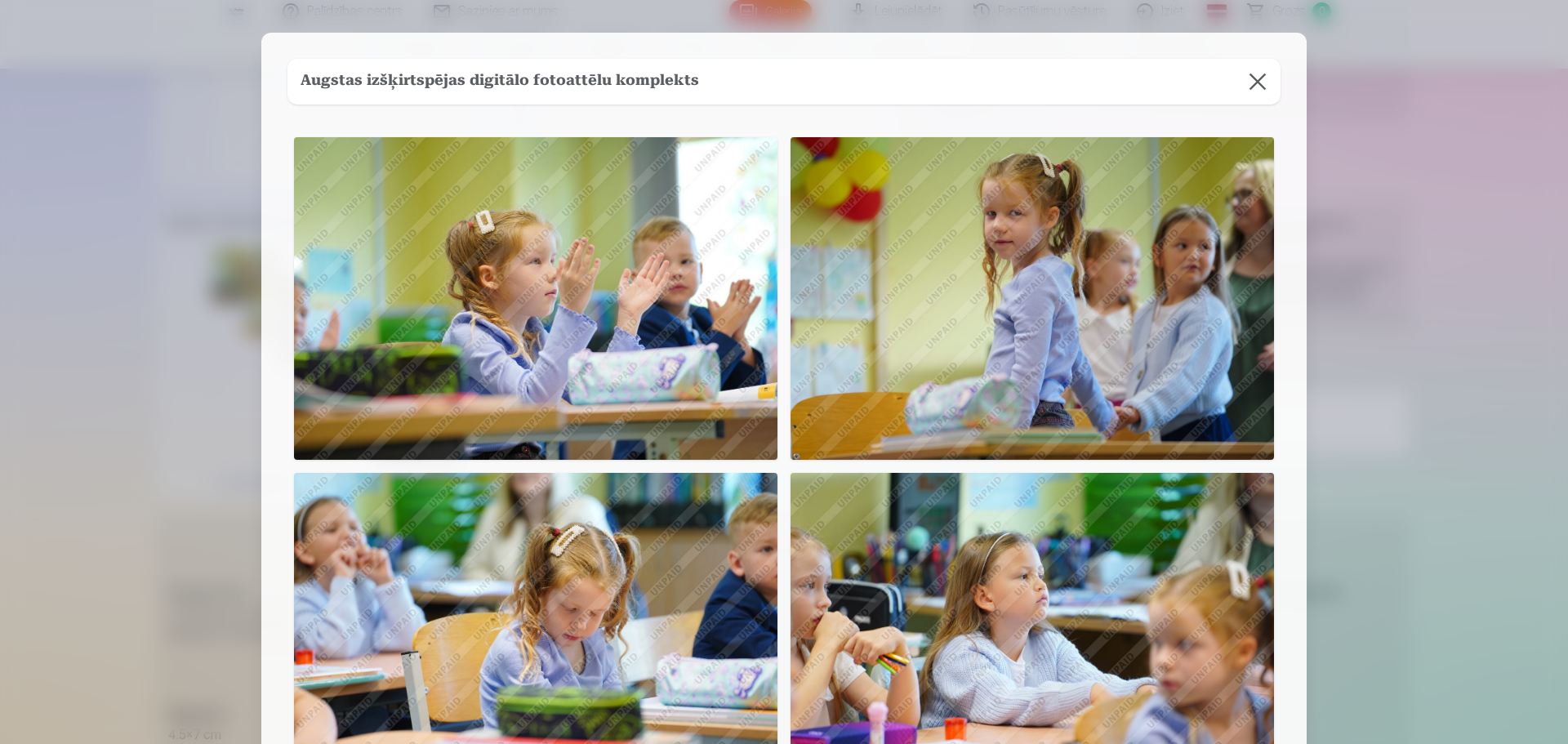
click at [1248, 75] on button at bounding box center [1257, 81] width 46 height 46
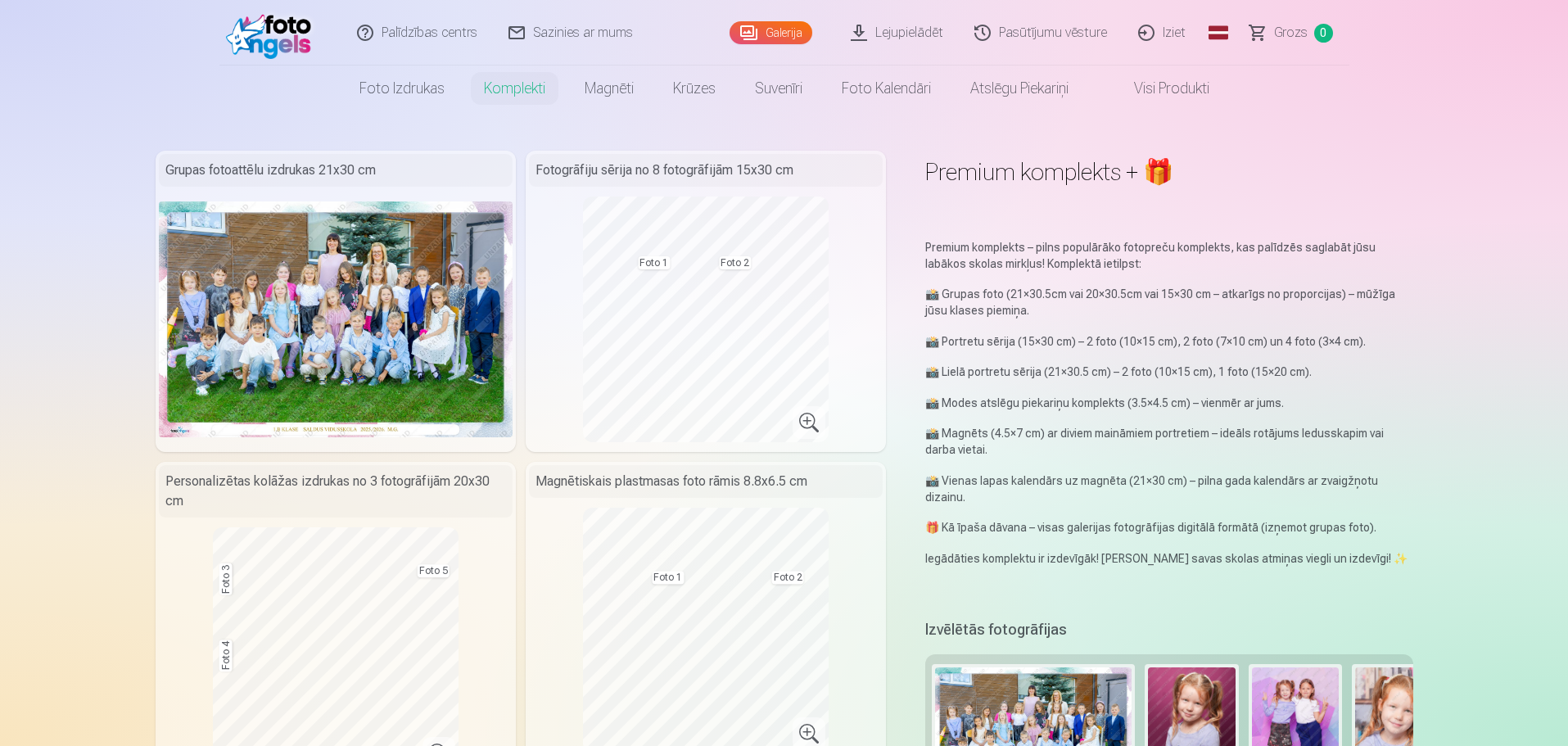
click at [284, 28] on img at bounding box center [273, 33] width 94 height 52
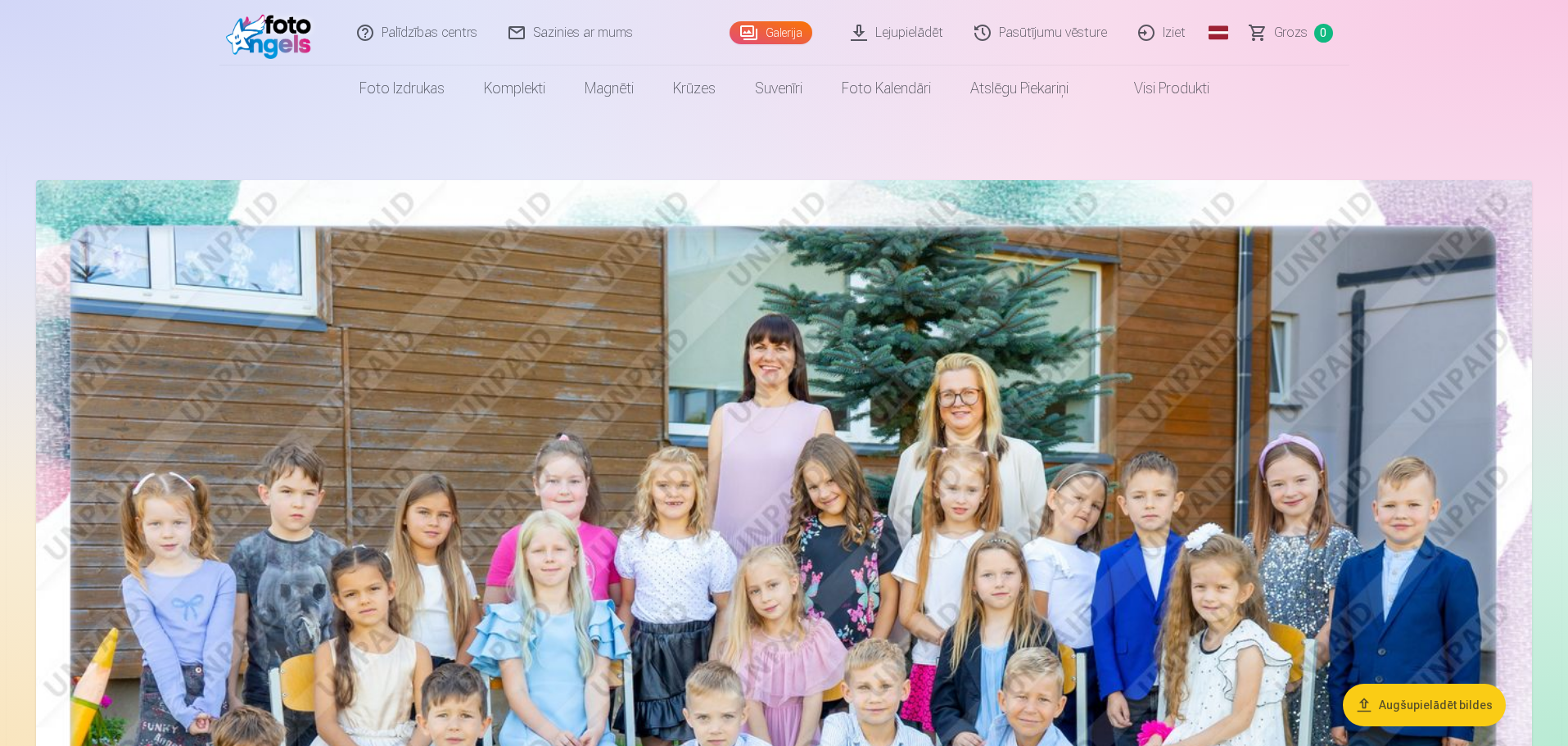
click at [399, 36] on link "Palīdzības centrs" at bounding box center [418, 33] width 151 height 65
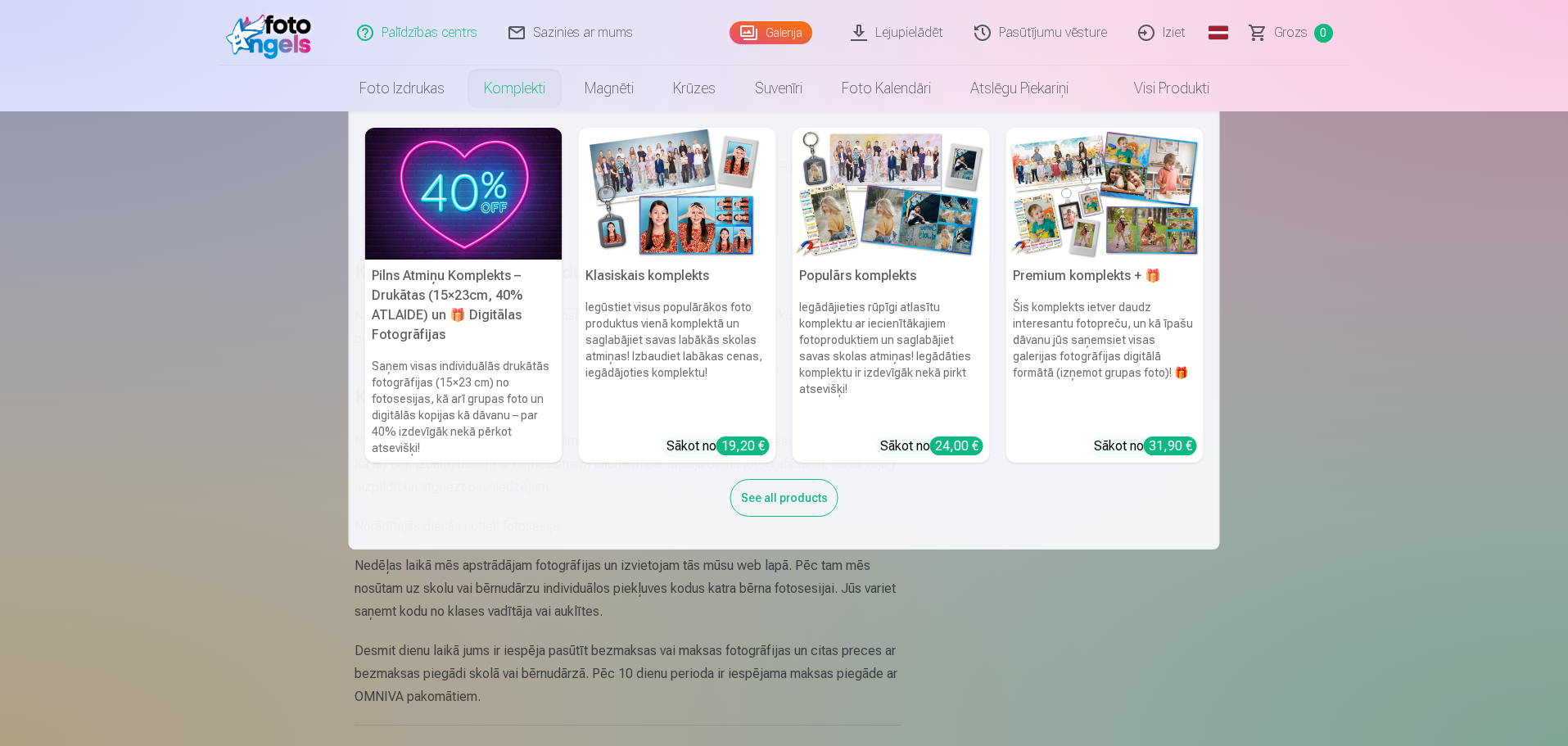
click at [99, 457] on nav "Pilns Atmiņu Komplekts – Drukātas (15×23cm, 40% ATLAIDE) un 🎁 Digitālas Fotogrā…" at bounding box center [784, 330] width 1568 height 438
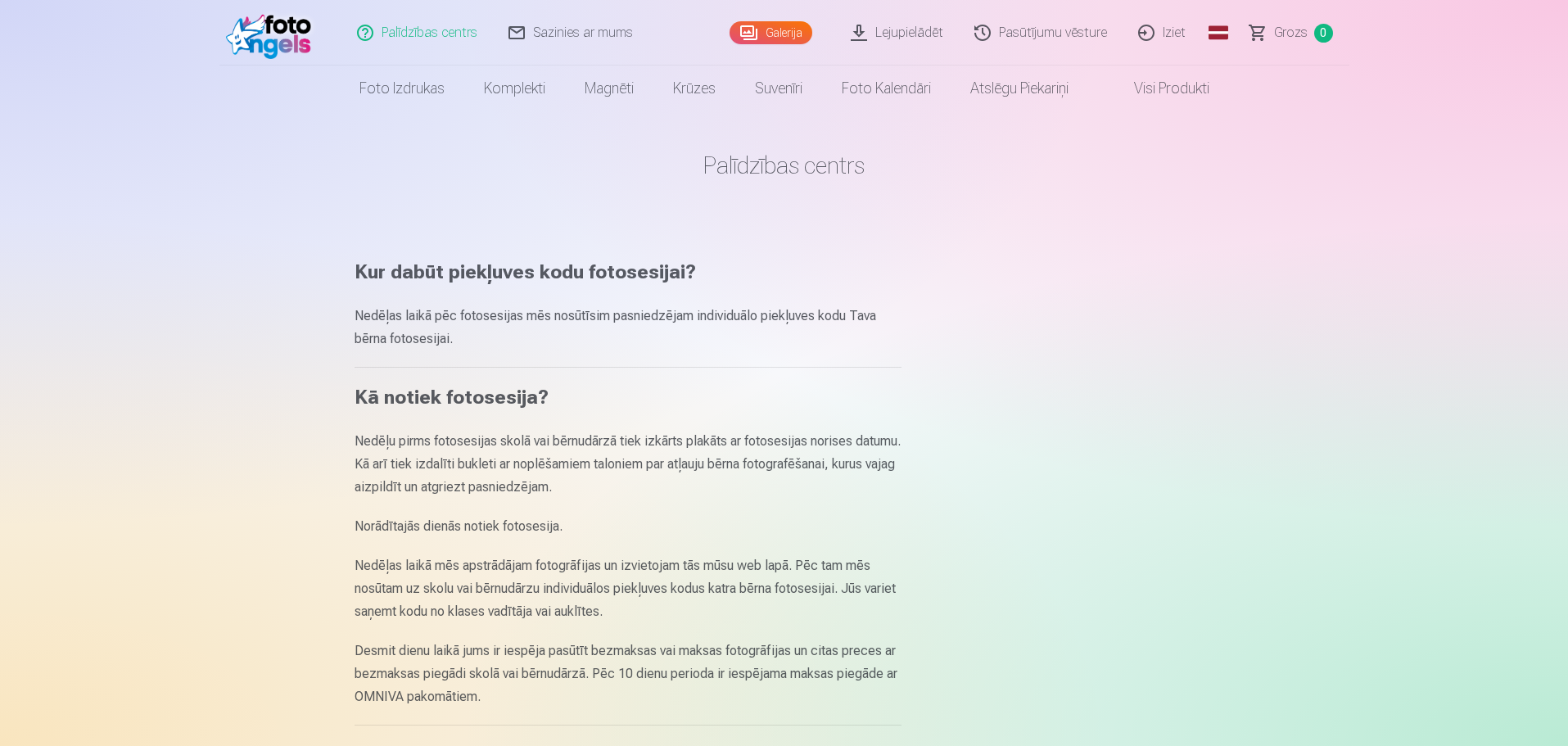
click at [278, 30] on img at bounding box center [273, 33] width 94 height 52
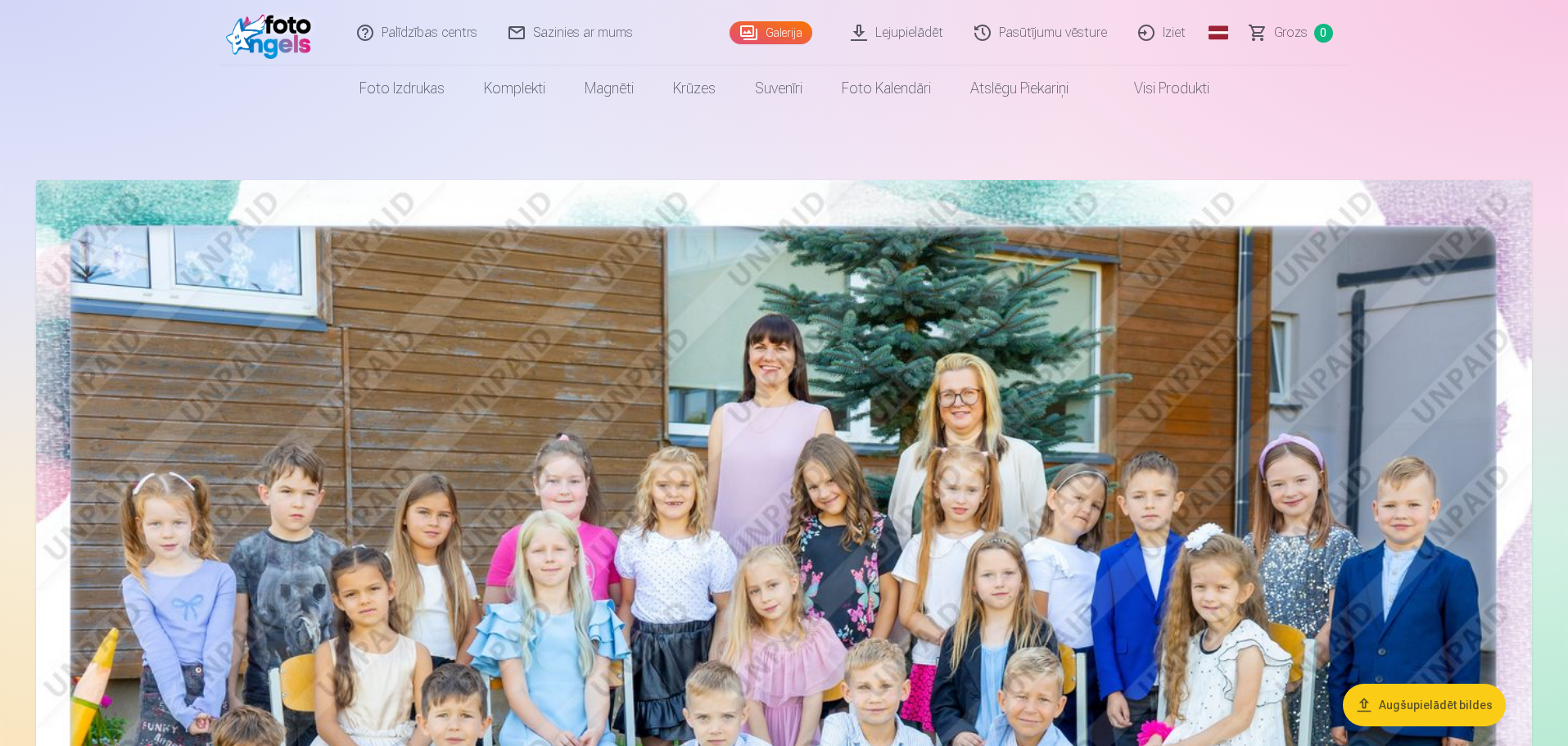
click at [1275, 32] on span "Grozs" at bounding box center [1291, 33] width 34 height 20
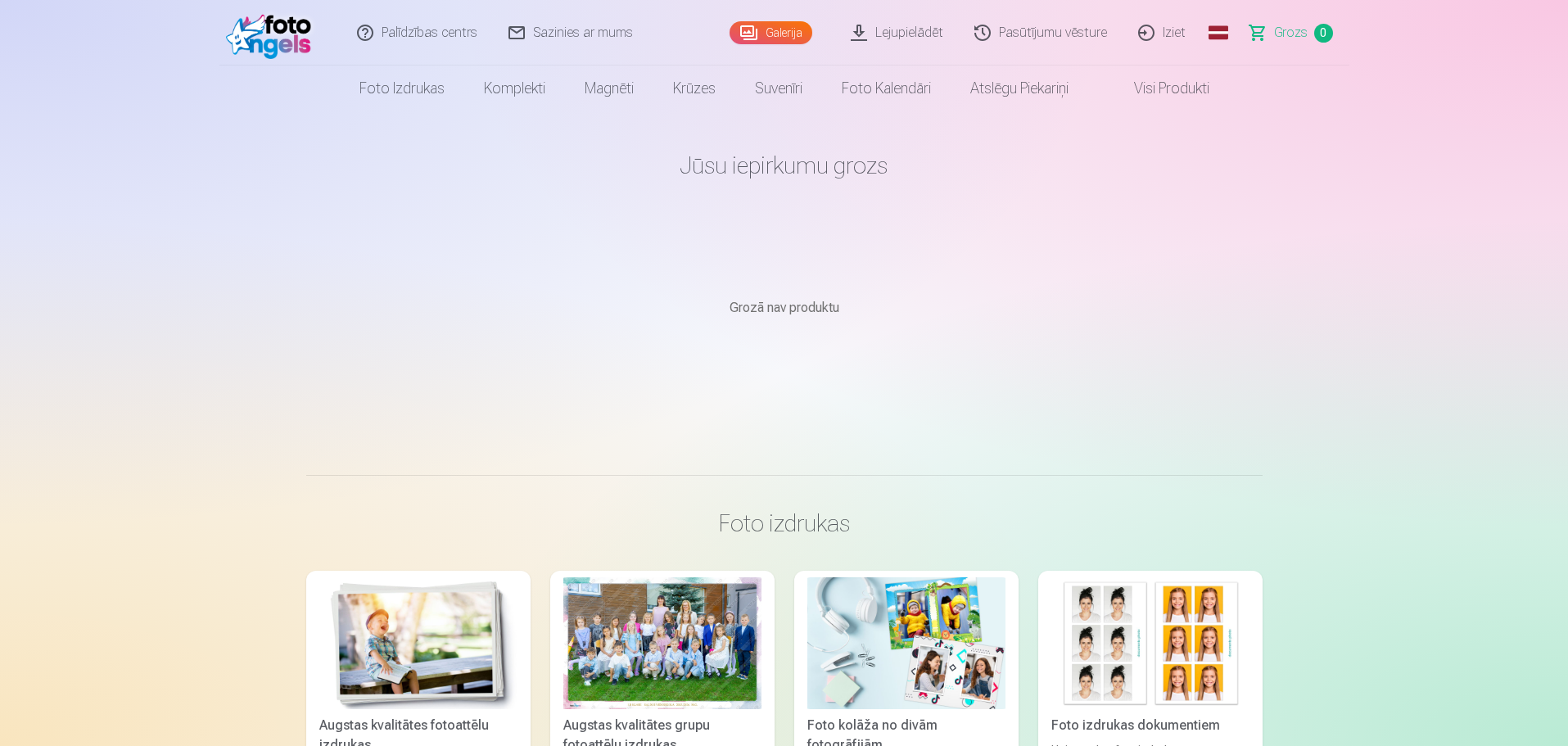
click at [796, 42] on link "Galerija" at bounding box center [770, 33] width 83 height 23
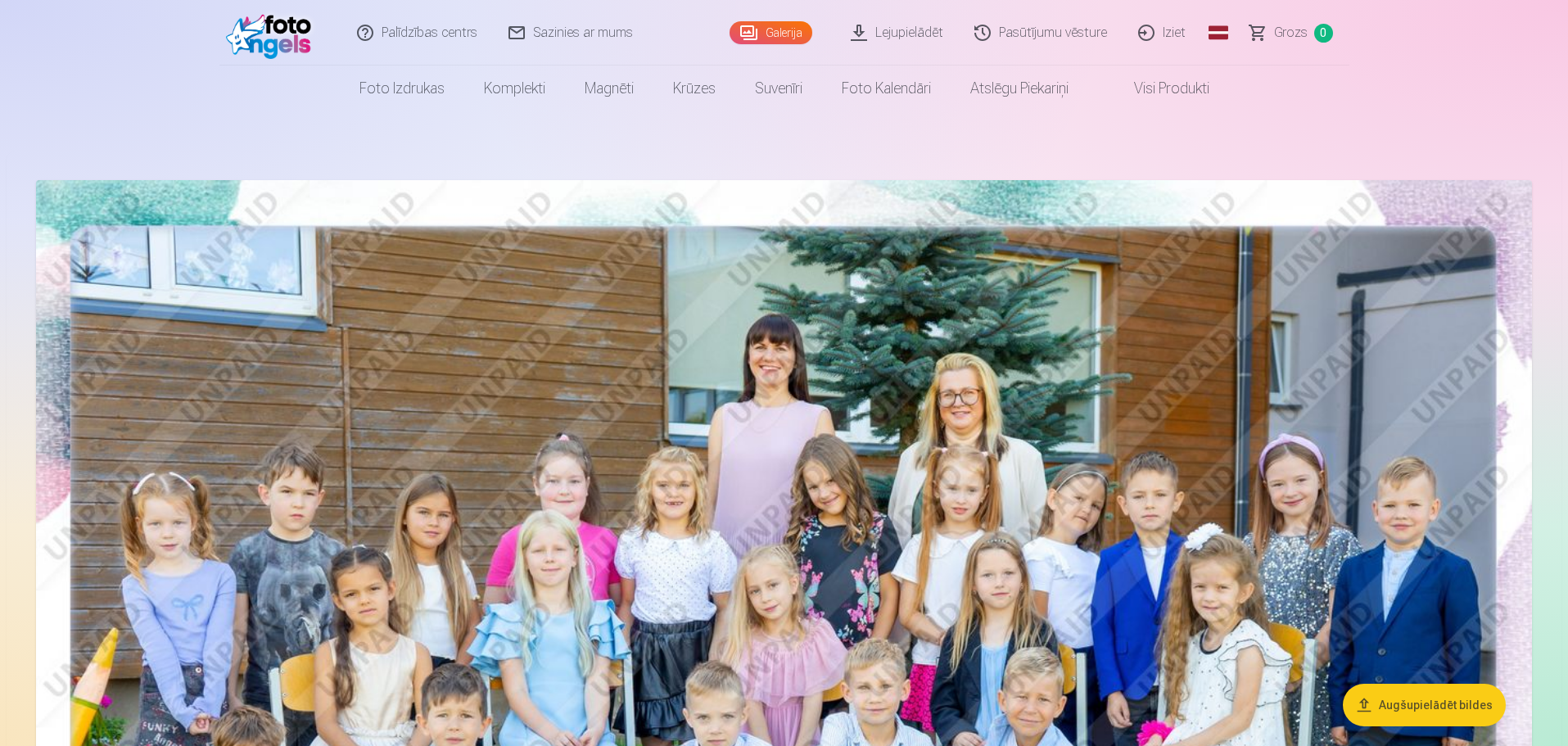
click at [1277, 31] on span "Grozs" at bounding box center [1291, 33] width 34 height 20
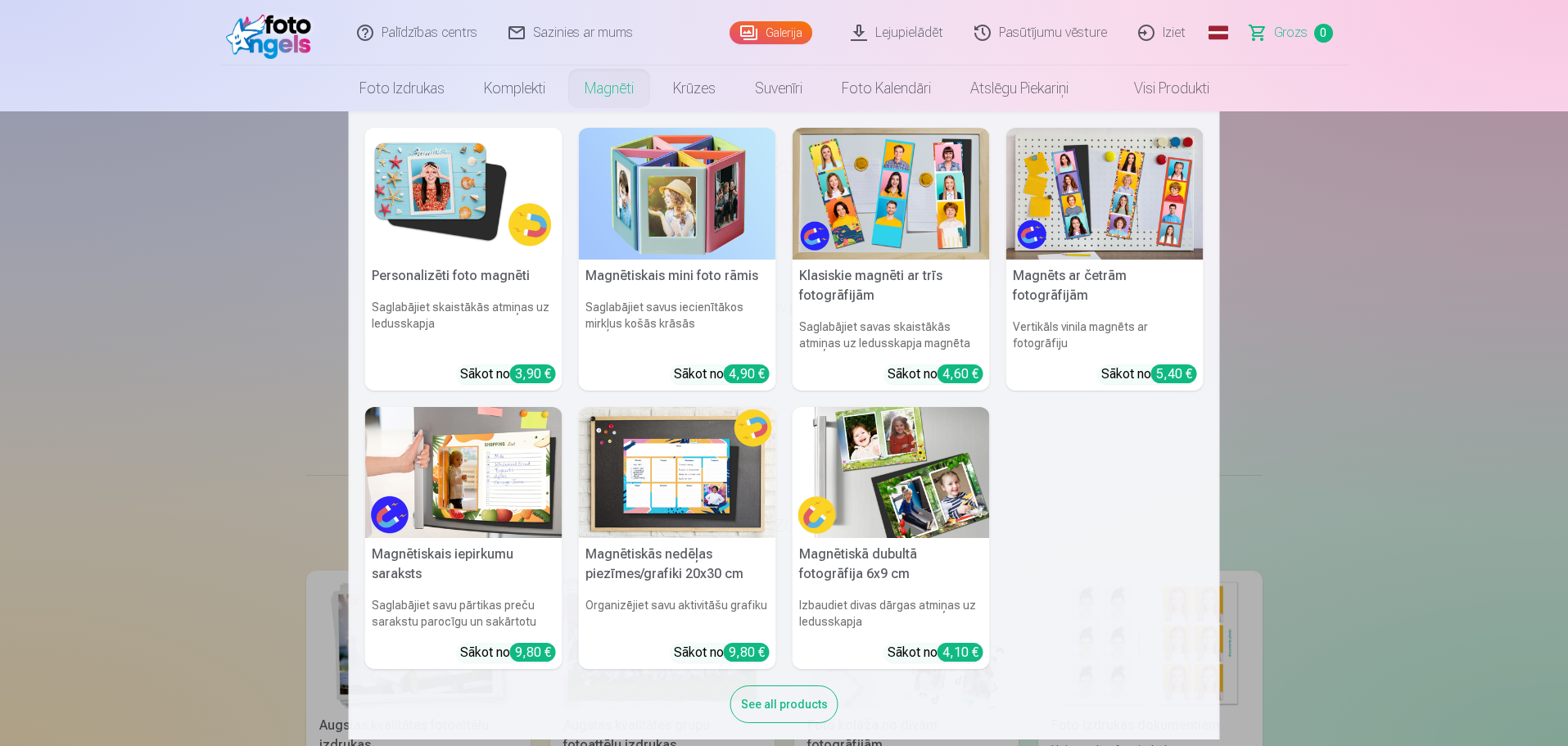
click at [435, 189] on img at bounding box center [463, 193] width 197 height 132
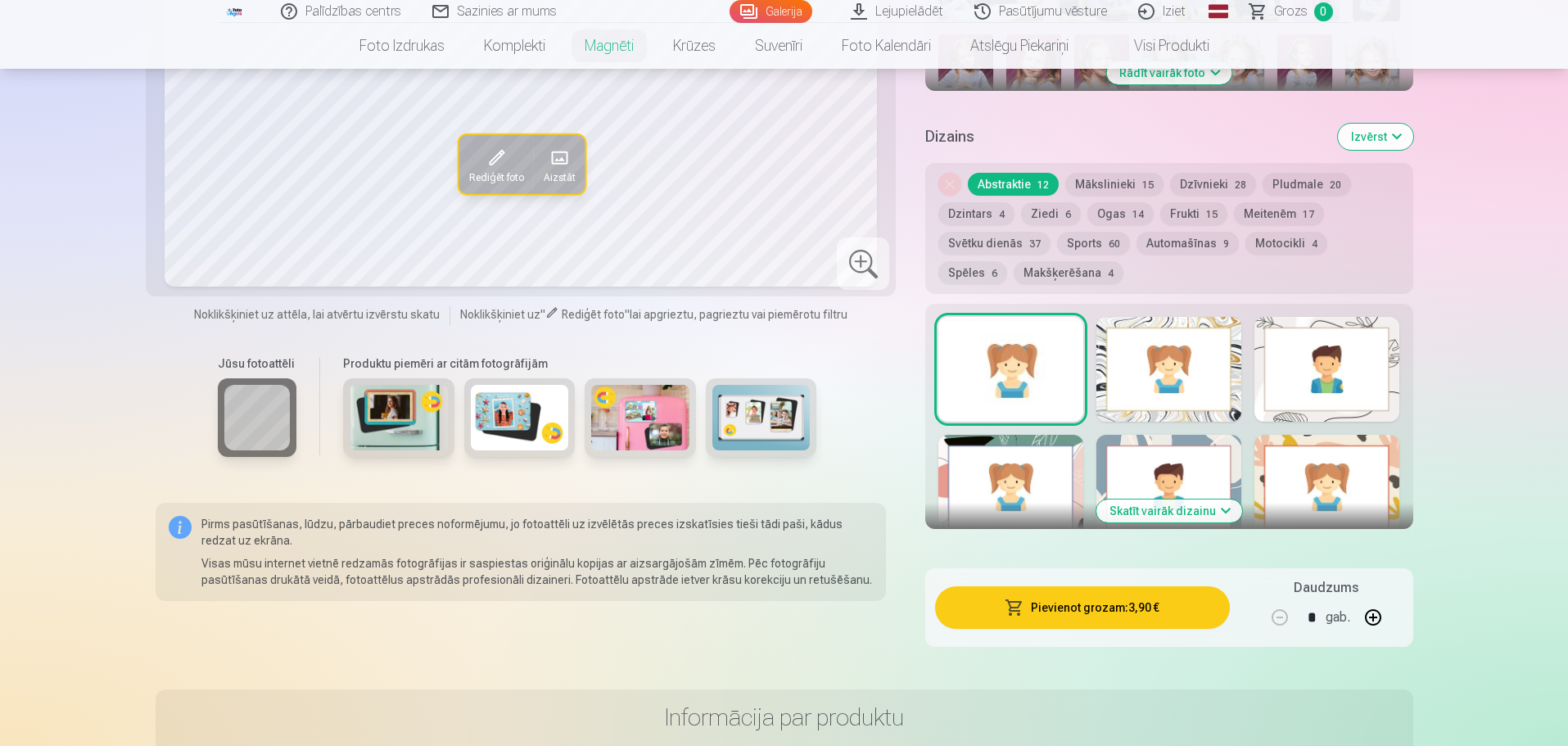
scroll to position [328, 0]
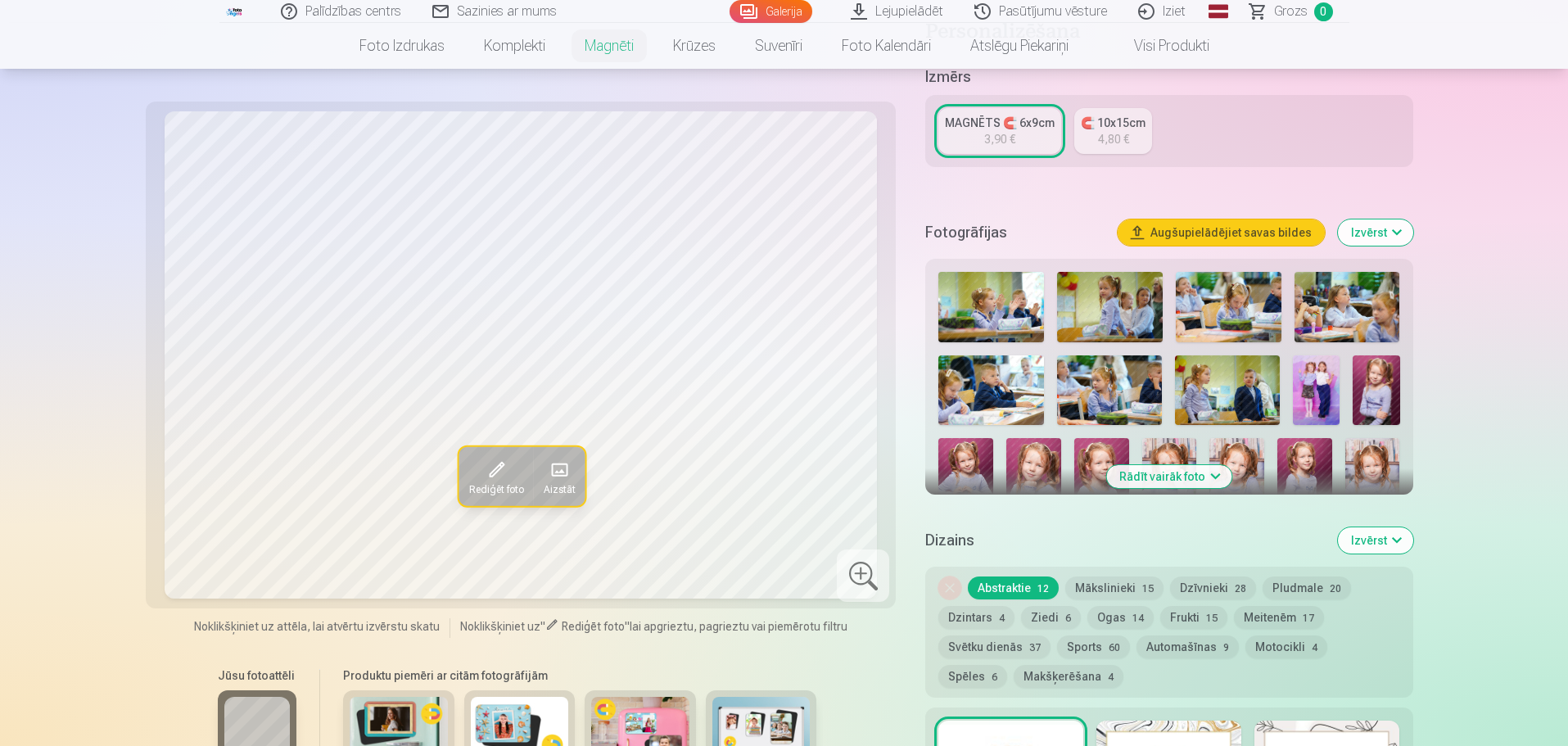
click at [1189, 465] on button "Rādīt vairāk foto" at bounding box center [1169, 476] width 125 height 23
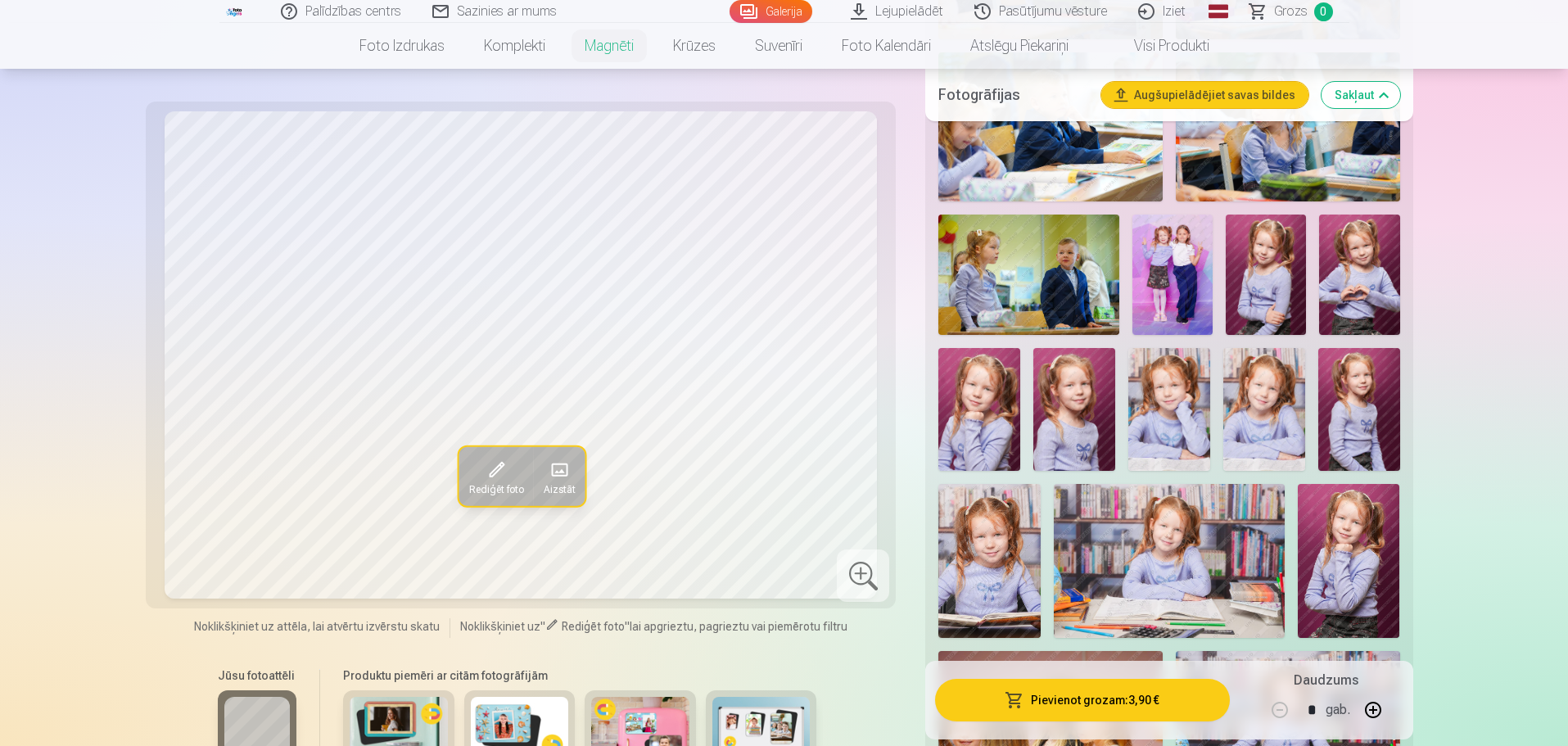
scroll to position [901, 0]
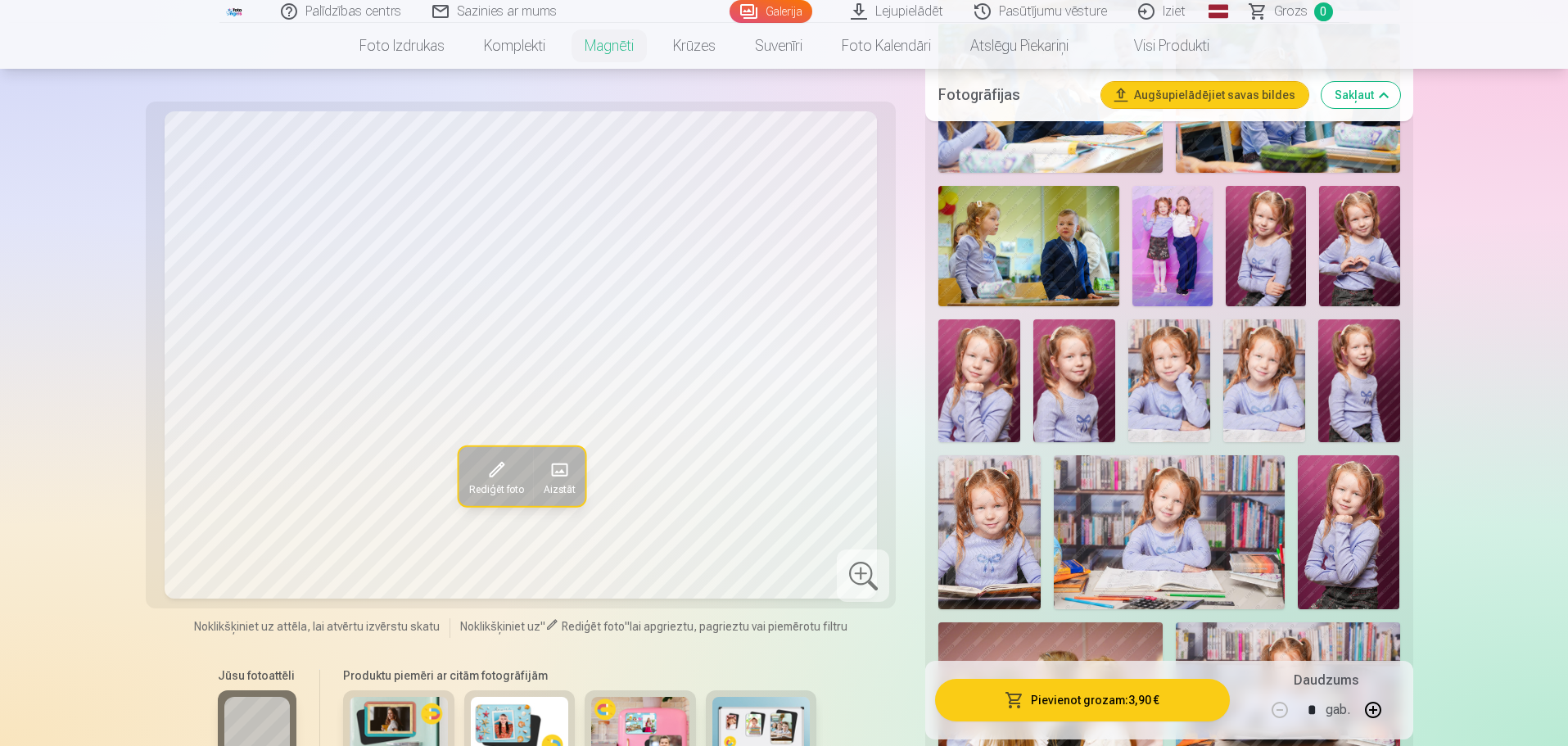
click at [1007, 505] on img at bounding box center [989, 532] width 103 height 153
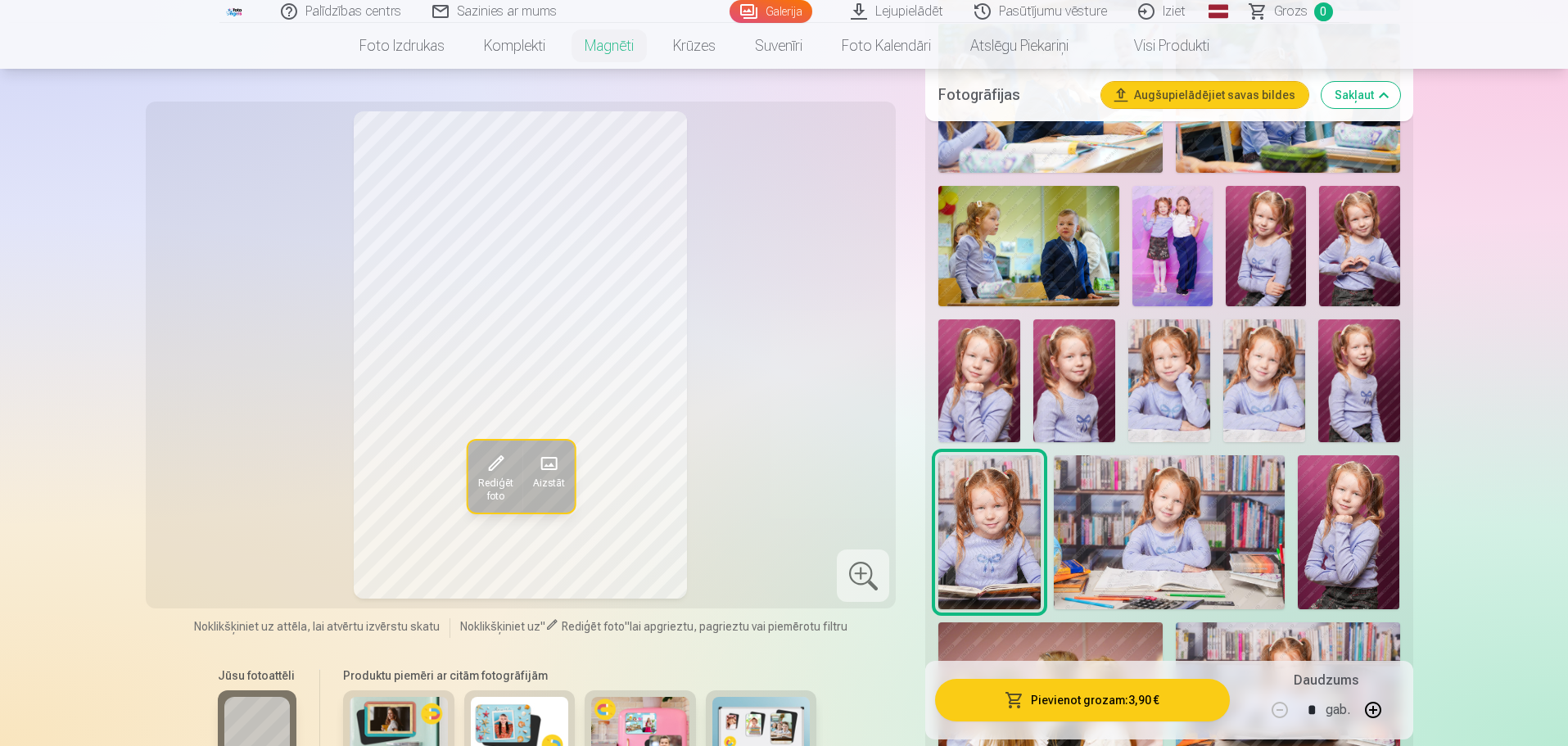
click at [1369, 341] on img at bounding box center [1359, 381] width 82 height 123
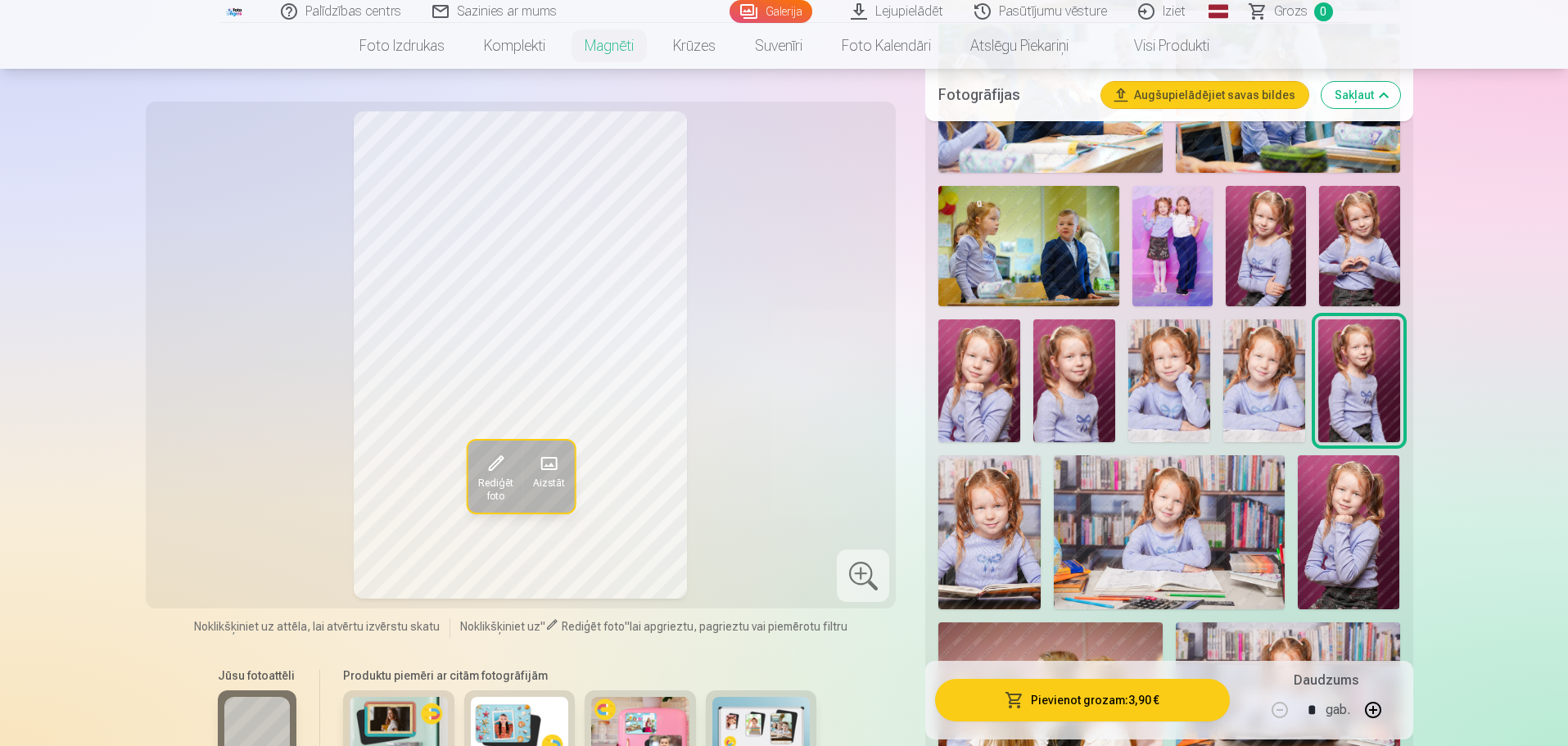
click at [1365, 503] on img at bounding box center [1349, 532] width 103 height 153
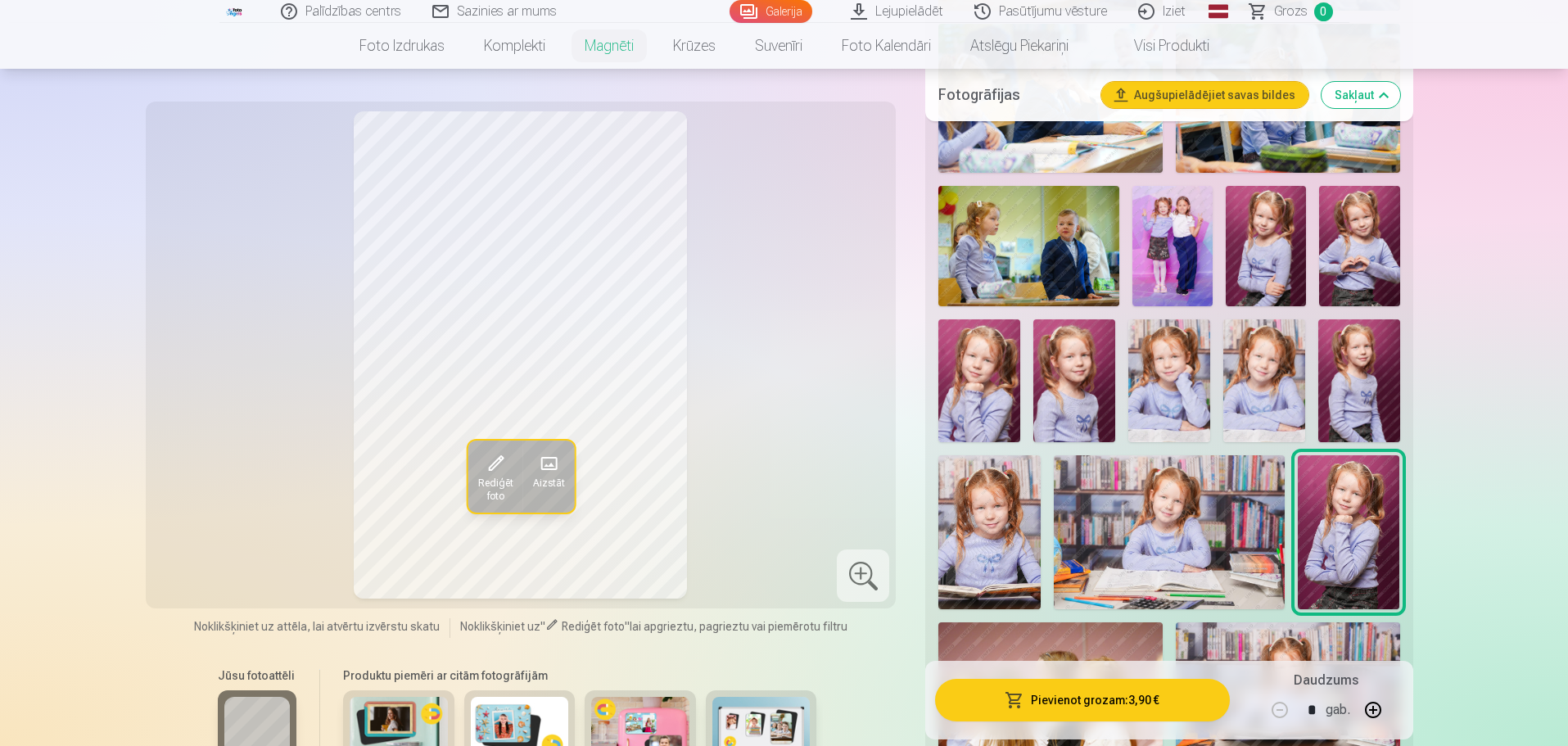
click at [1365, 347] on img at bounding box center [1359, 381] width 82 height 123
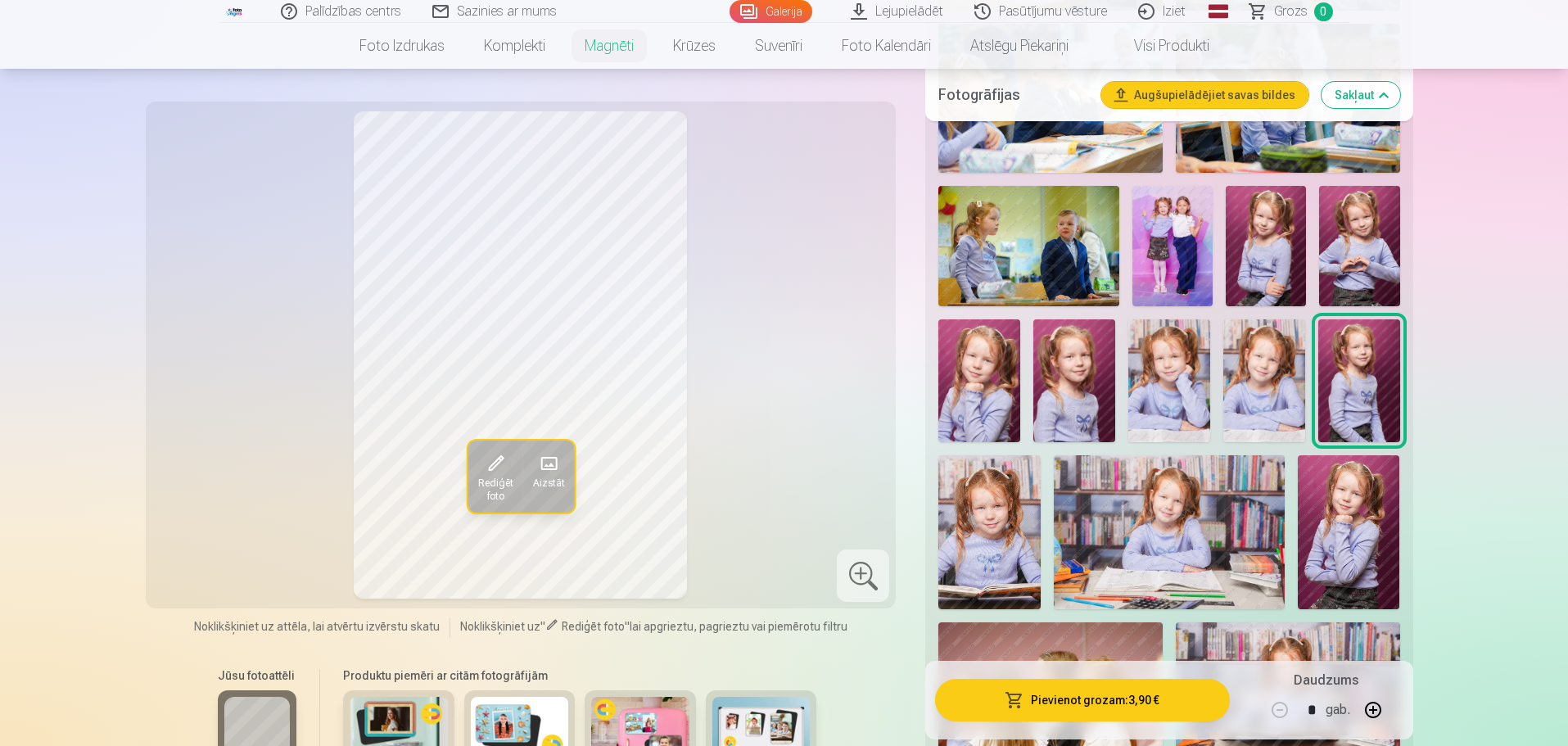
click at [1366, 227] on img at bounding box center [1359, 246] width 80 height 120
click at [1278, 220] on img at bounding box center [1266, 246] width 80 height 120
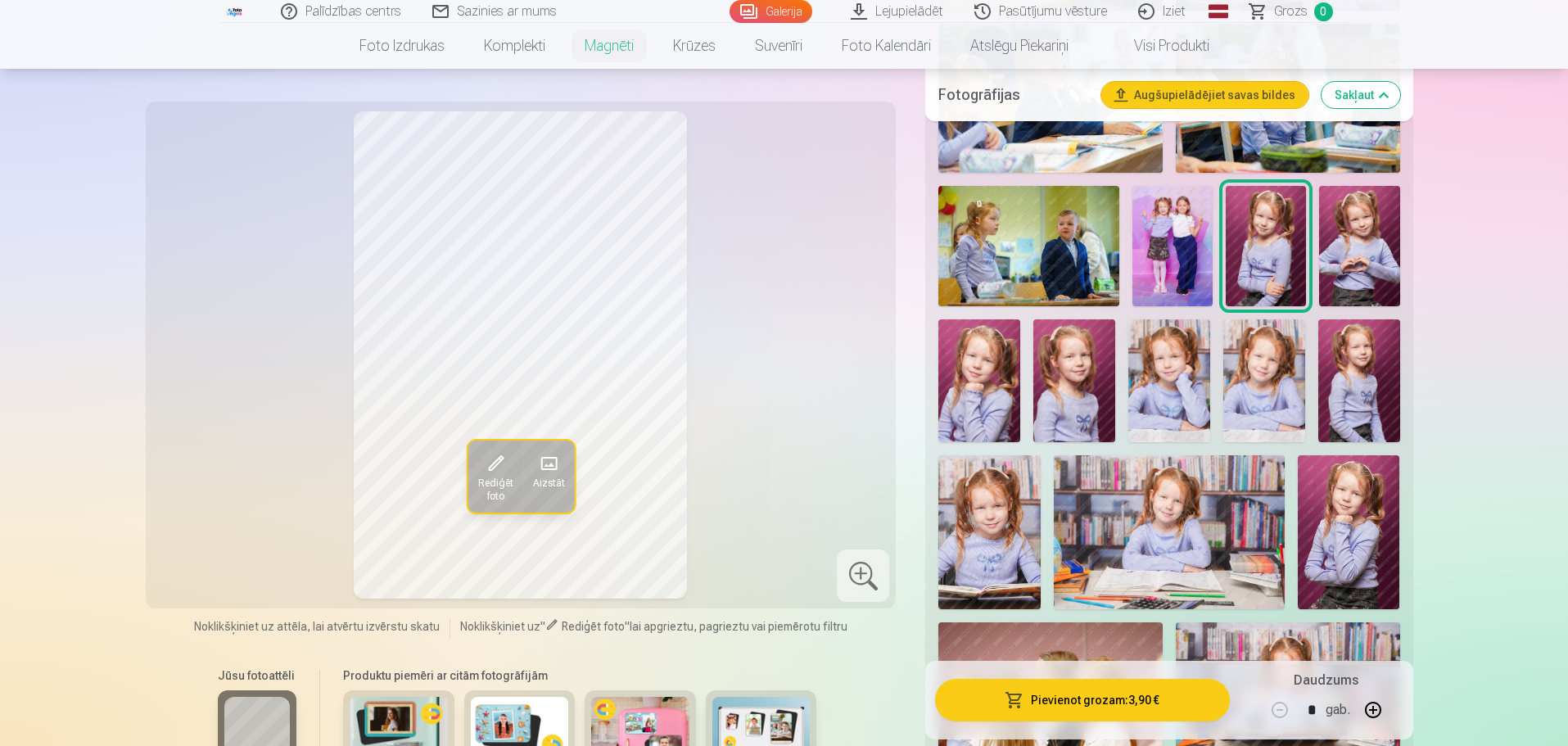
click at [1401, 224] on div at bounding box center [1169, 432] width 474 height 1481
click at [1350, 230] on img at bounding box center [1359, 246] width 80 height 120
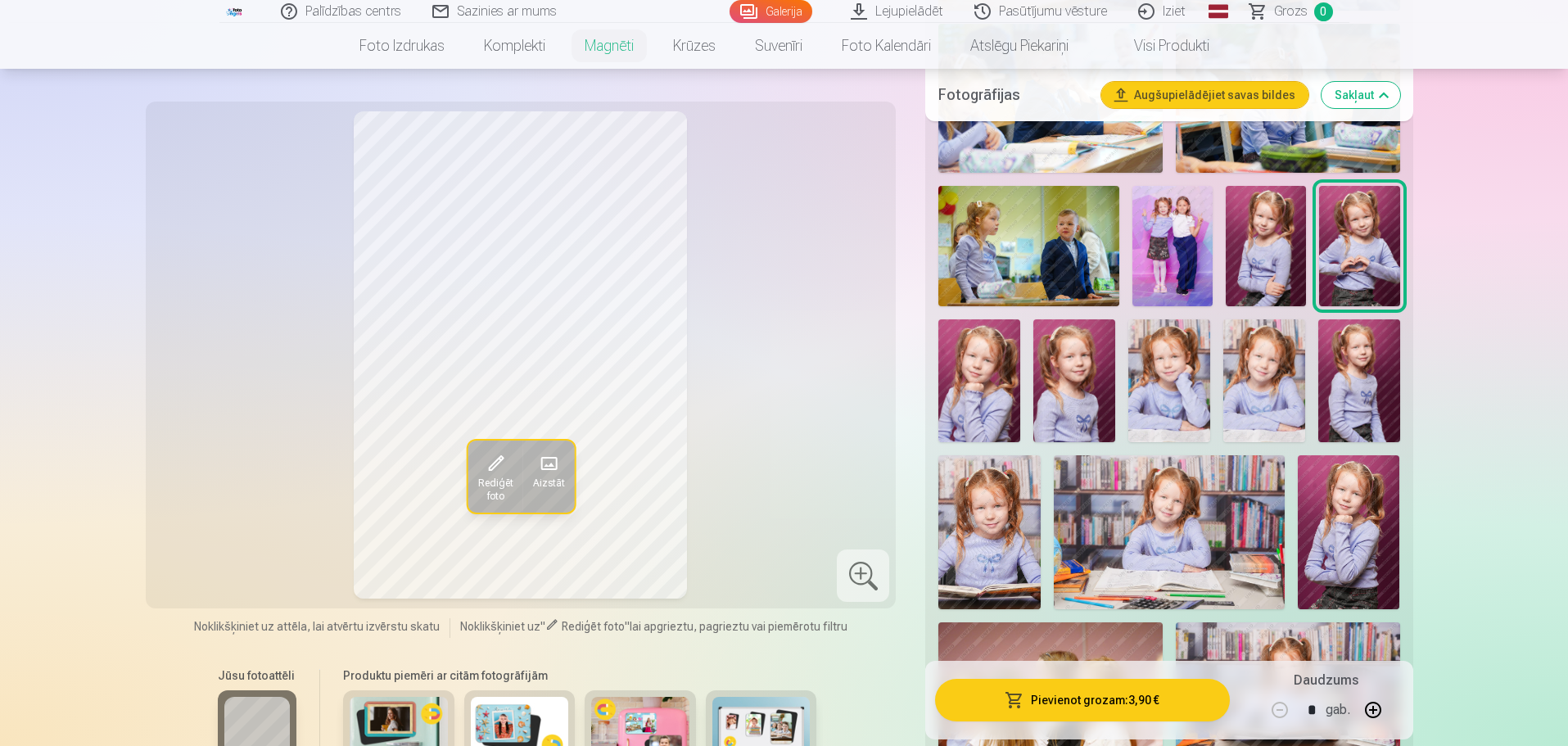
click at [1364, 353] on img at bounding box center [1359, 381] width 82 height 123
click at [1338, 217] on img at bounding box center [1359, 246] width 80 height 120
click at [1337, 358] on img at bounding box center [1359, 381] width 82 height 123
click at [1315, 217] on div at bounding box center [1169, 432] width 474 height 1481
click at [1365, 210] on img at bounding box center [1359, 246] width 80 height 120
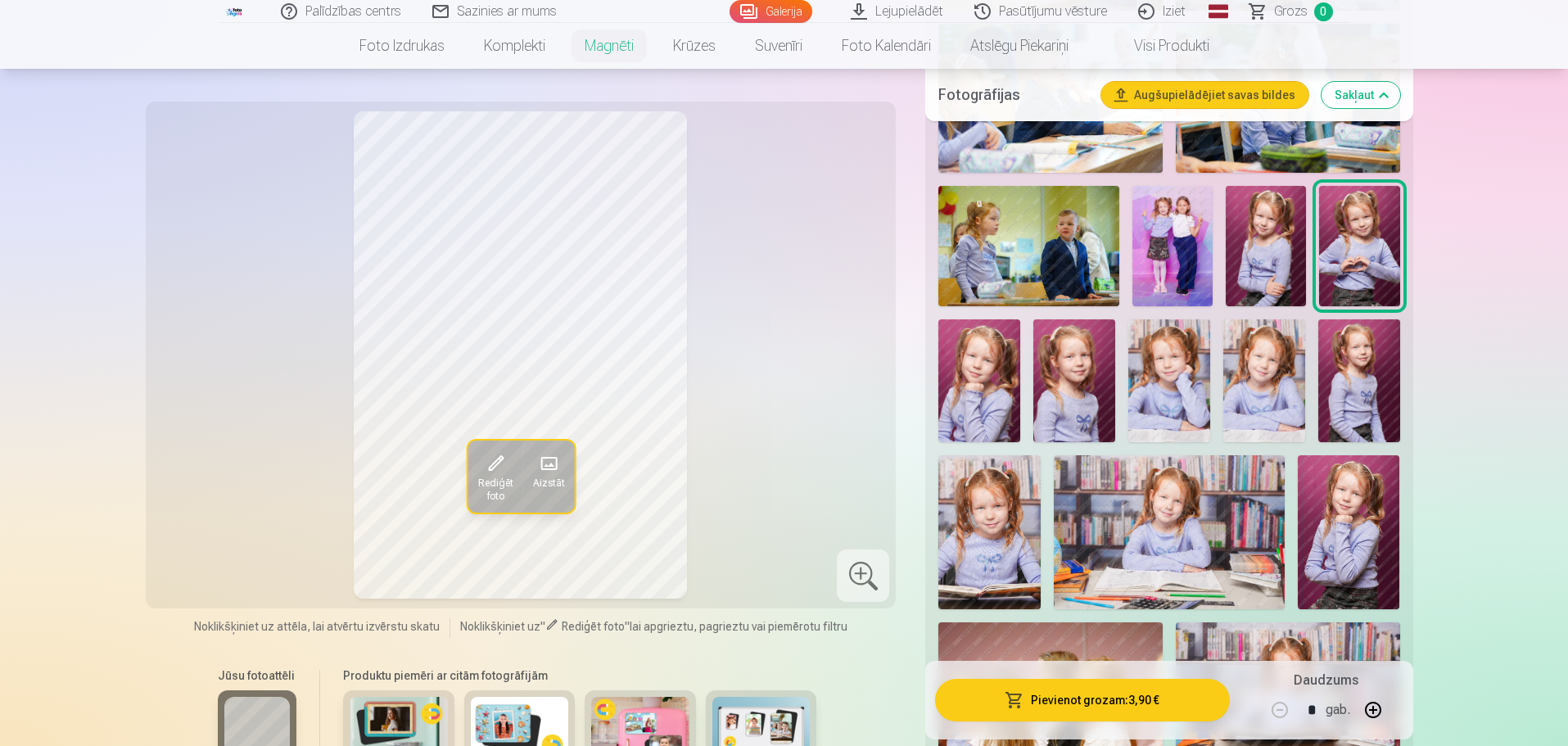
click at [1126, 695] on button "Pievienot grozam : 3,90 €" at bounding box center [1082, 700] width 294 height 43
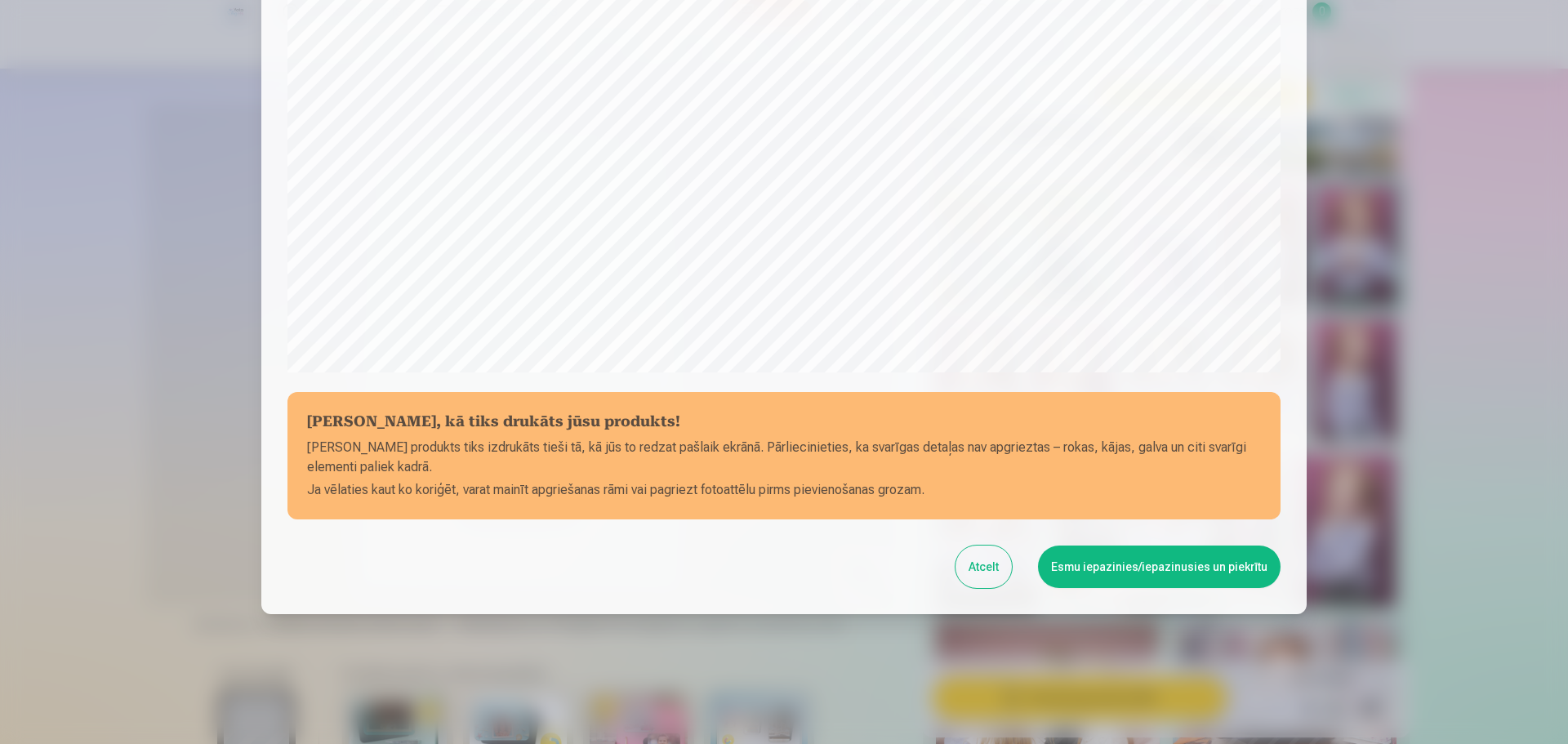
scroll to position [432, 0]
click at [1125, 567] on button "Esmu iepazinies/iepazinusies un piekrītu" at bounding box center [1159, 566] width 242 height 43
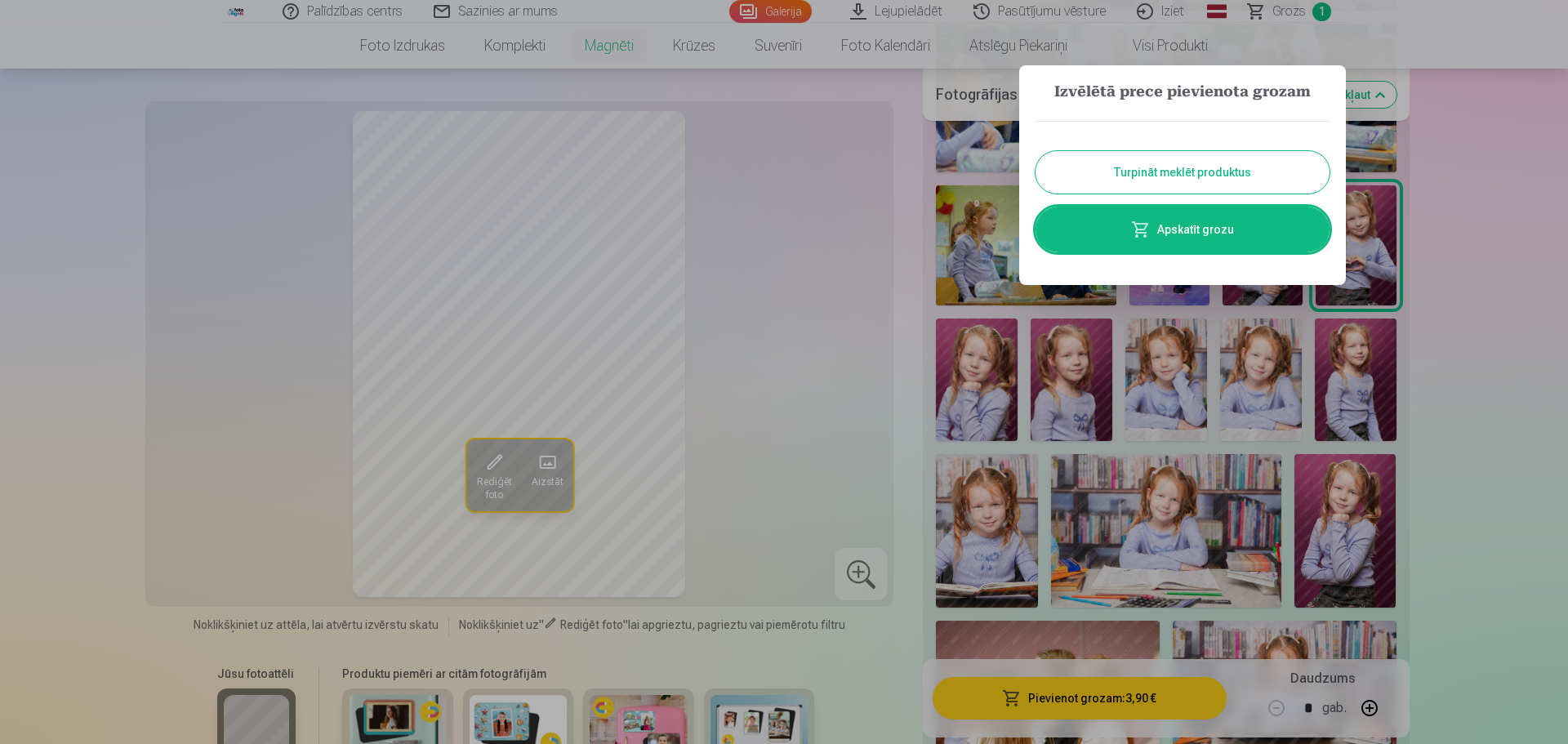
click at [1196, 223] on link "Apskatīt grozu" at bounding box center [1183, 229] width 294 height 46
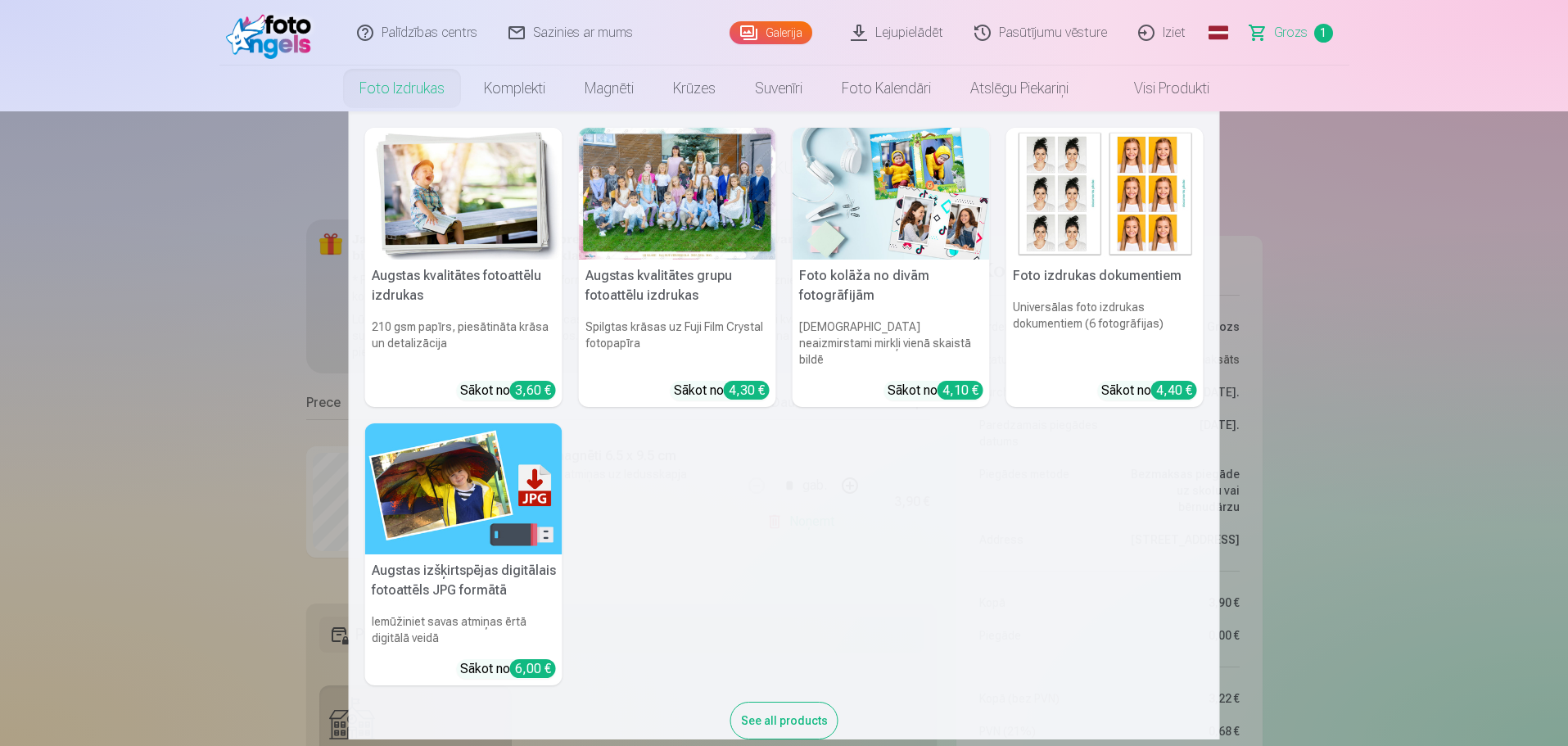
click at [661, 209] on div at bounding box center [677, 193] width 197 height 132
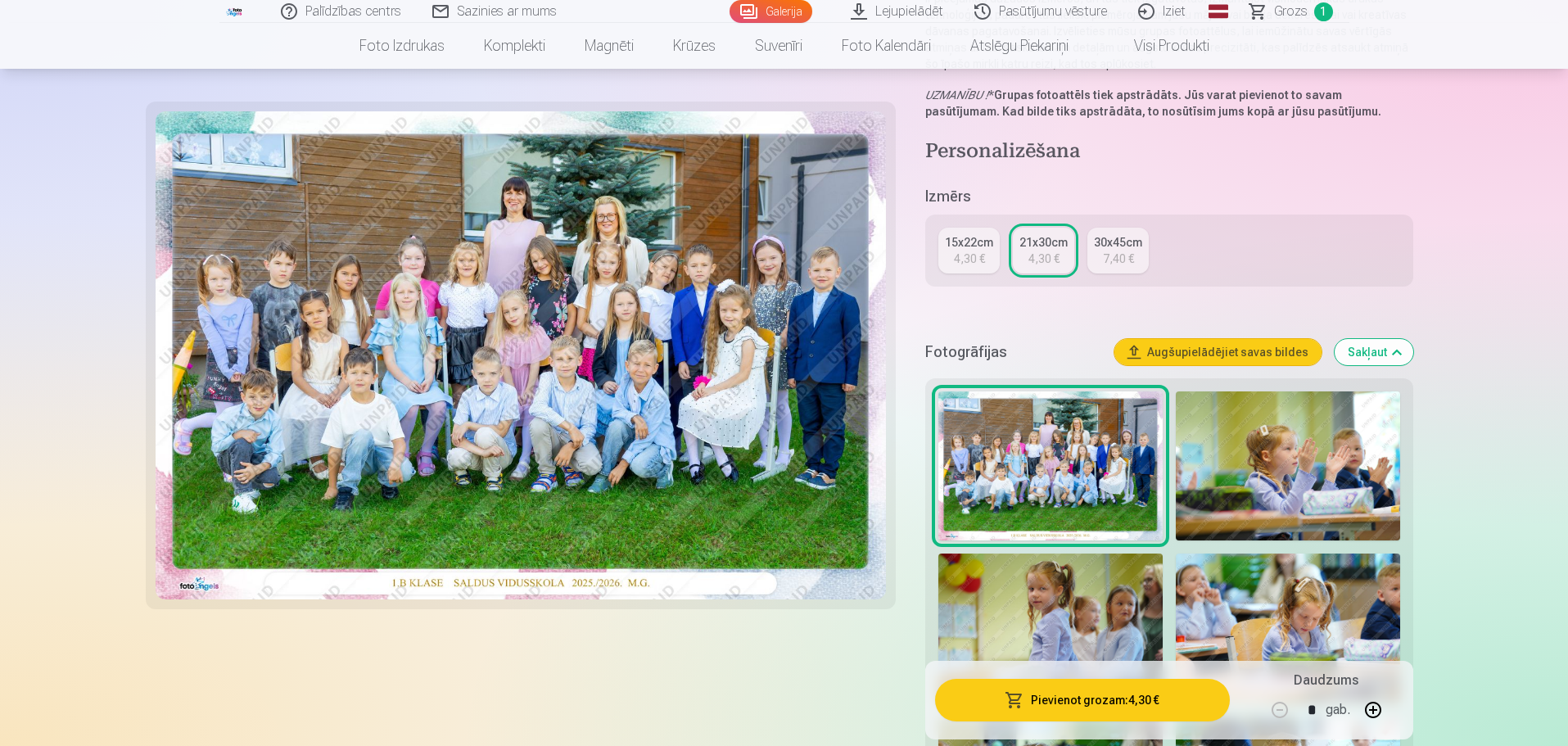
scroll to position [246, 0]
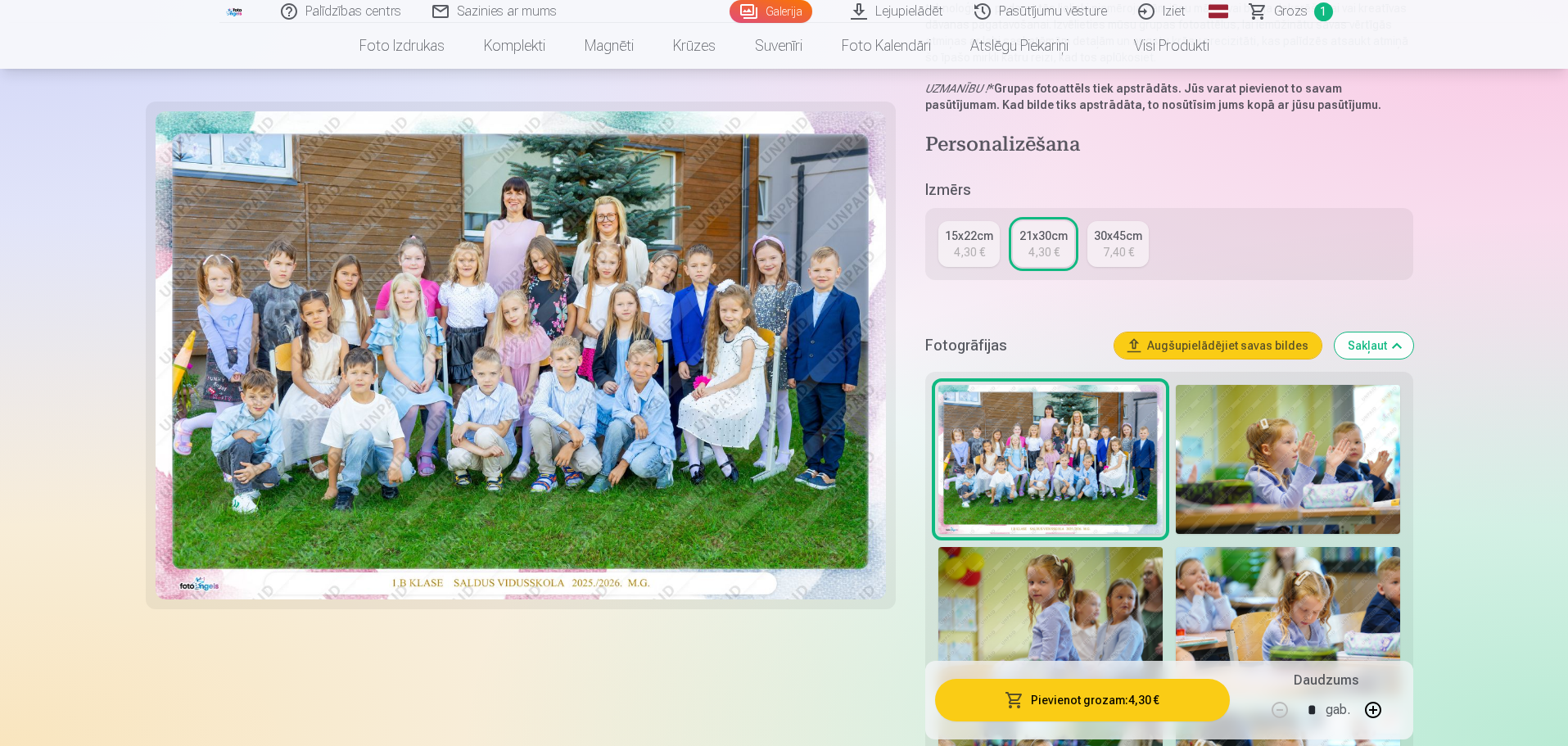
click at [1061, 703] on button "Pievienot grozam : 4,30 €" at bounding box center [1082, 700] width 294 height 43
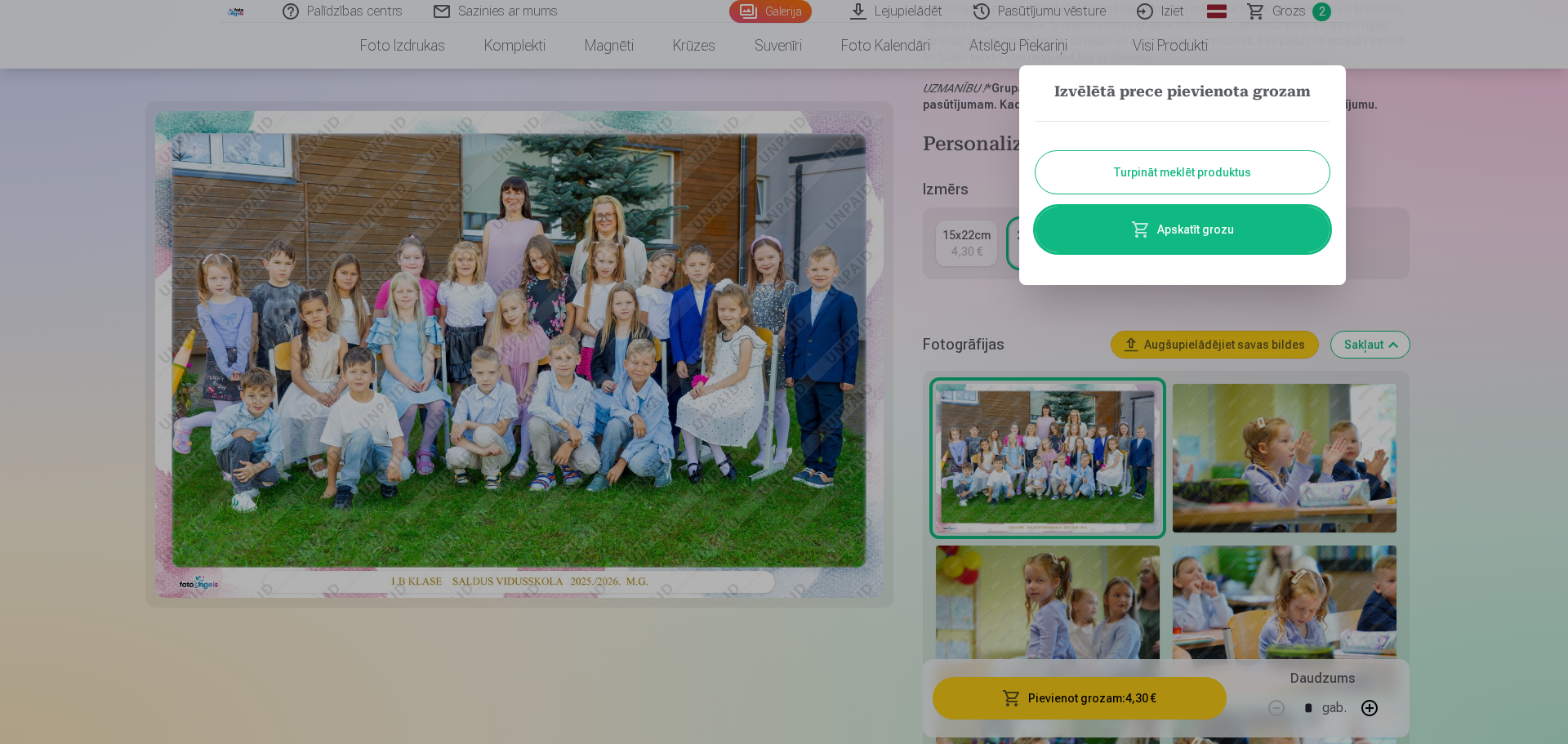
click at [1199, 173] on button "Turpināt meklēt produktus" at bounding box center [1183, 172] width 294 height 43
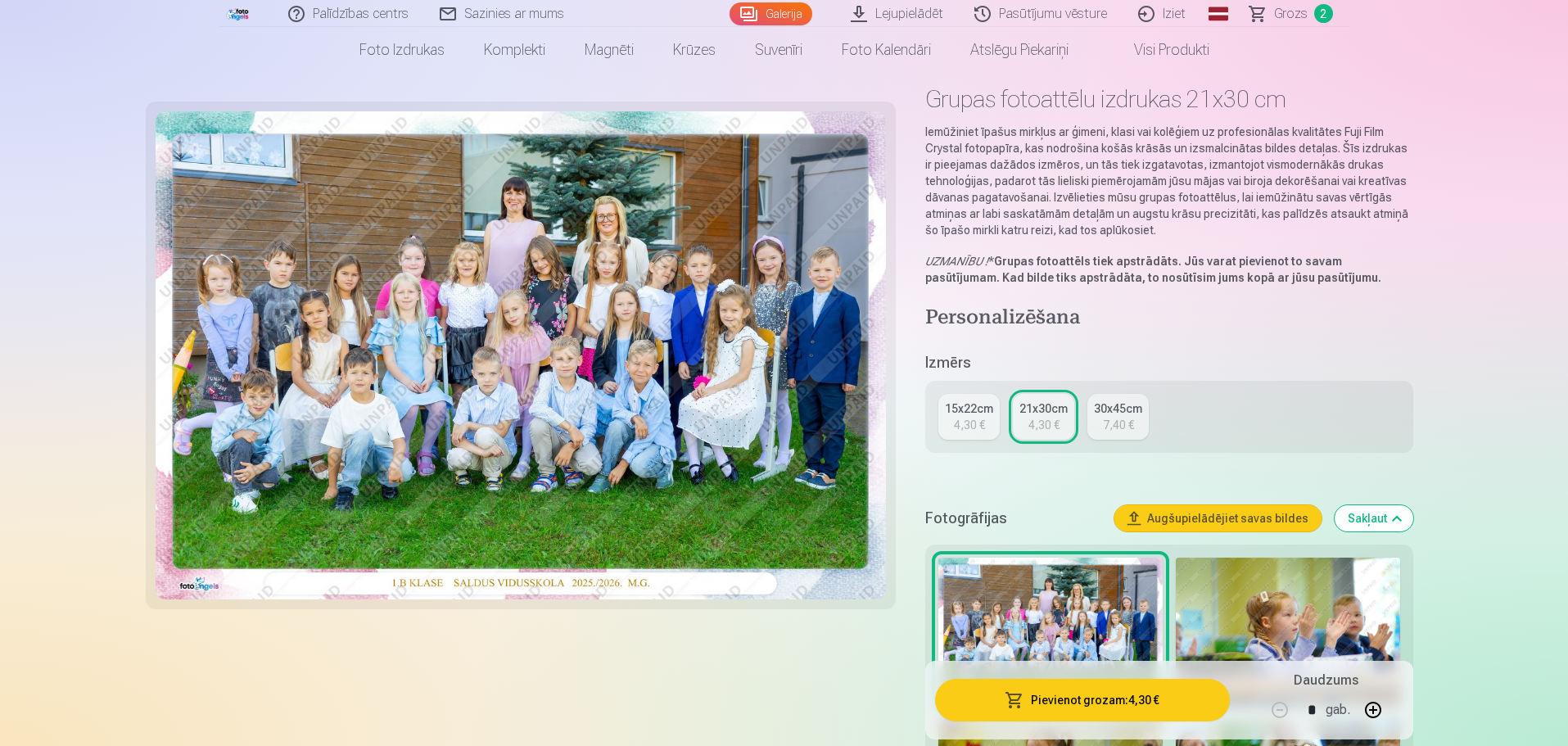
scroll to position [0, 0]
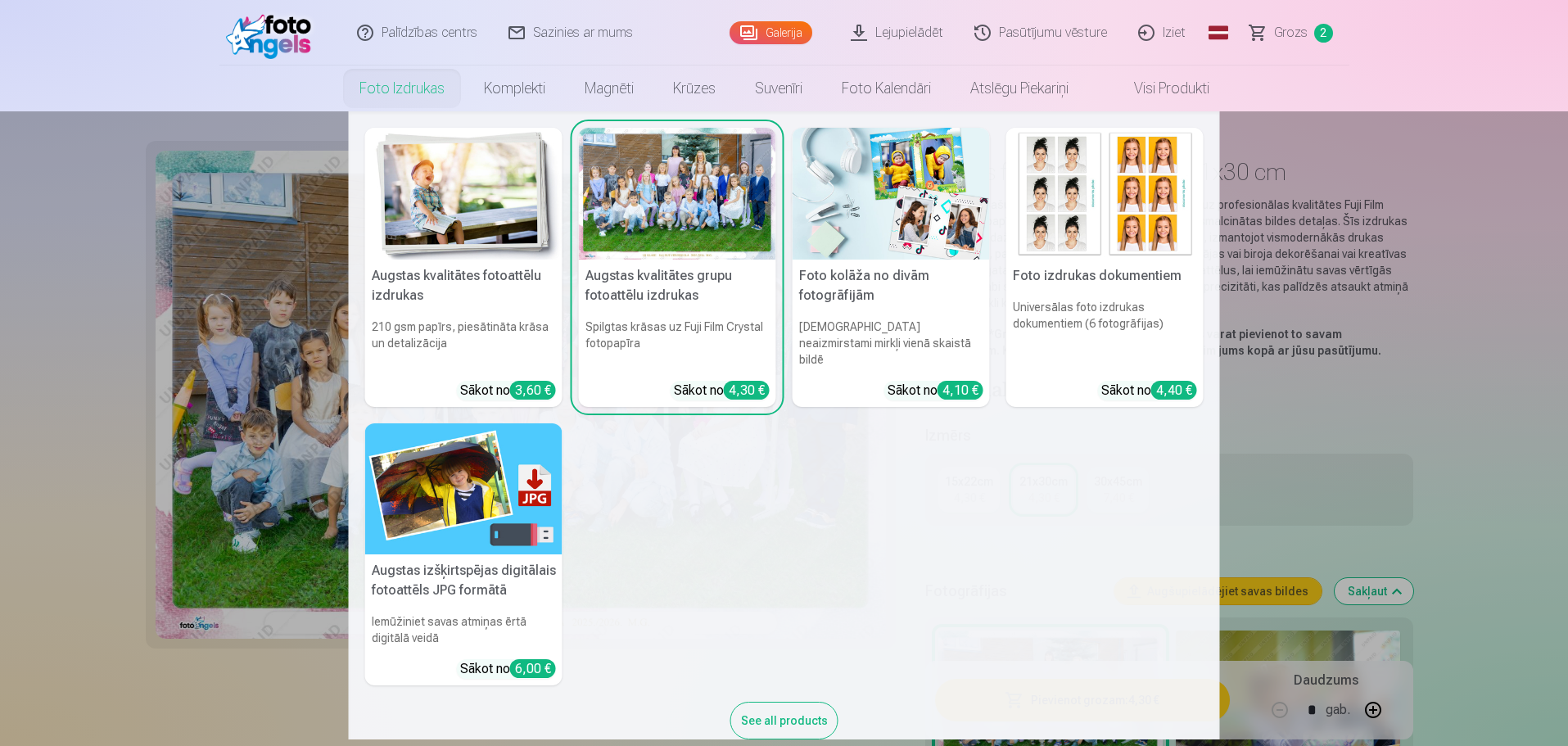
click at [442, 225] on img at bounding box center [463, 193] width 197 height 132
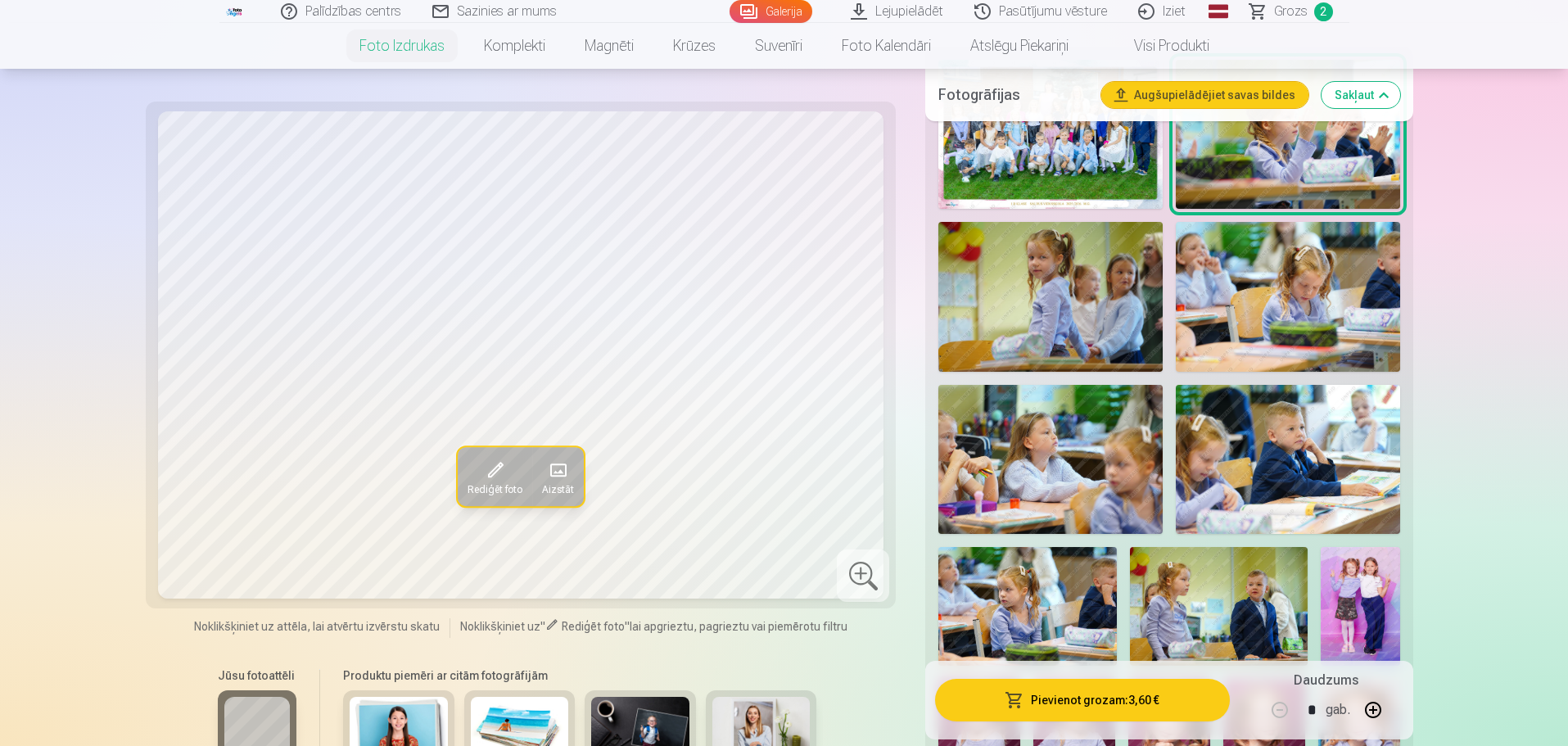
scroll to position [573, 0]
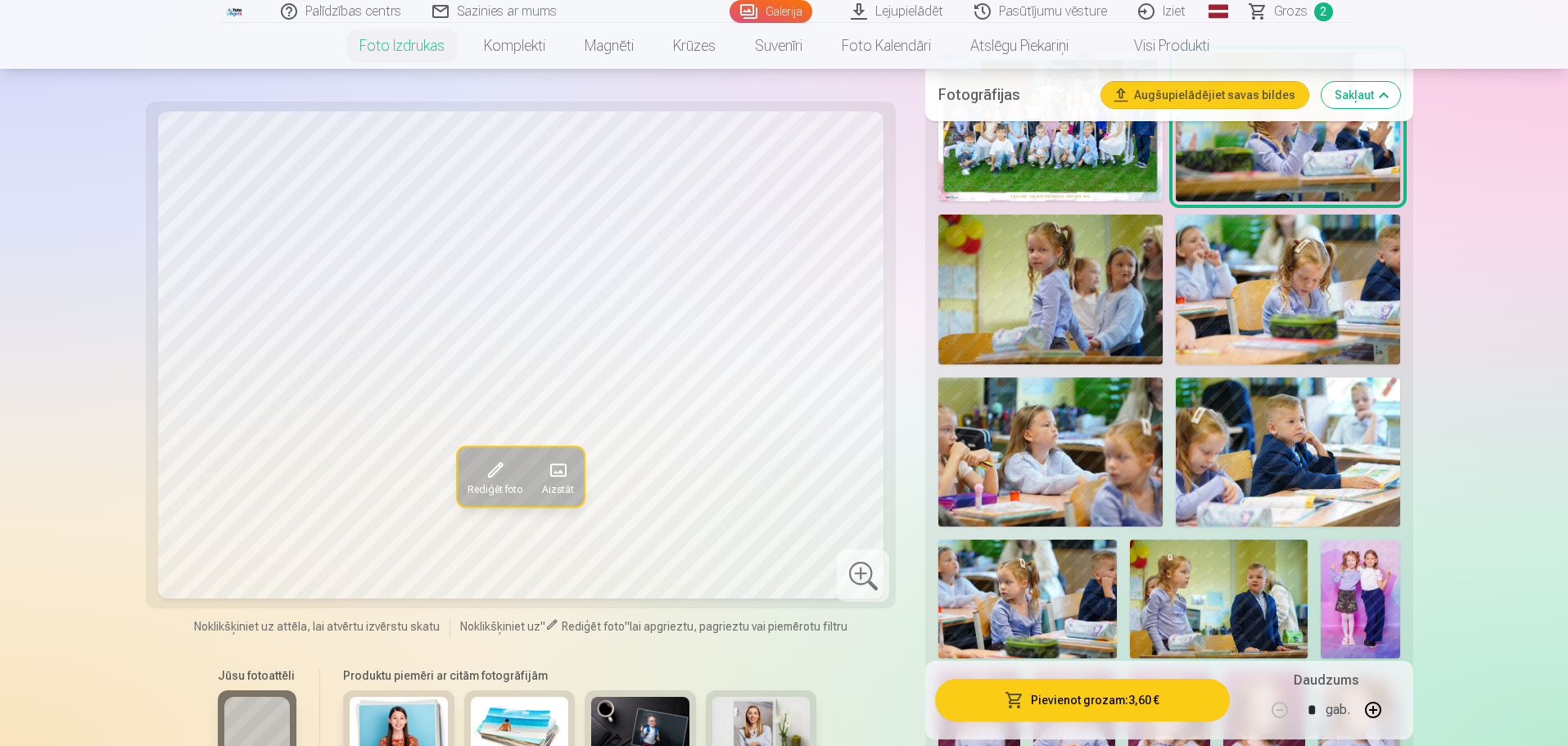
click at [1116, 302] on img at bounding box center [1050, 289] width 224 height 149
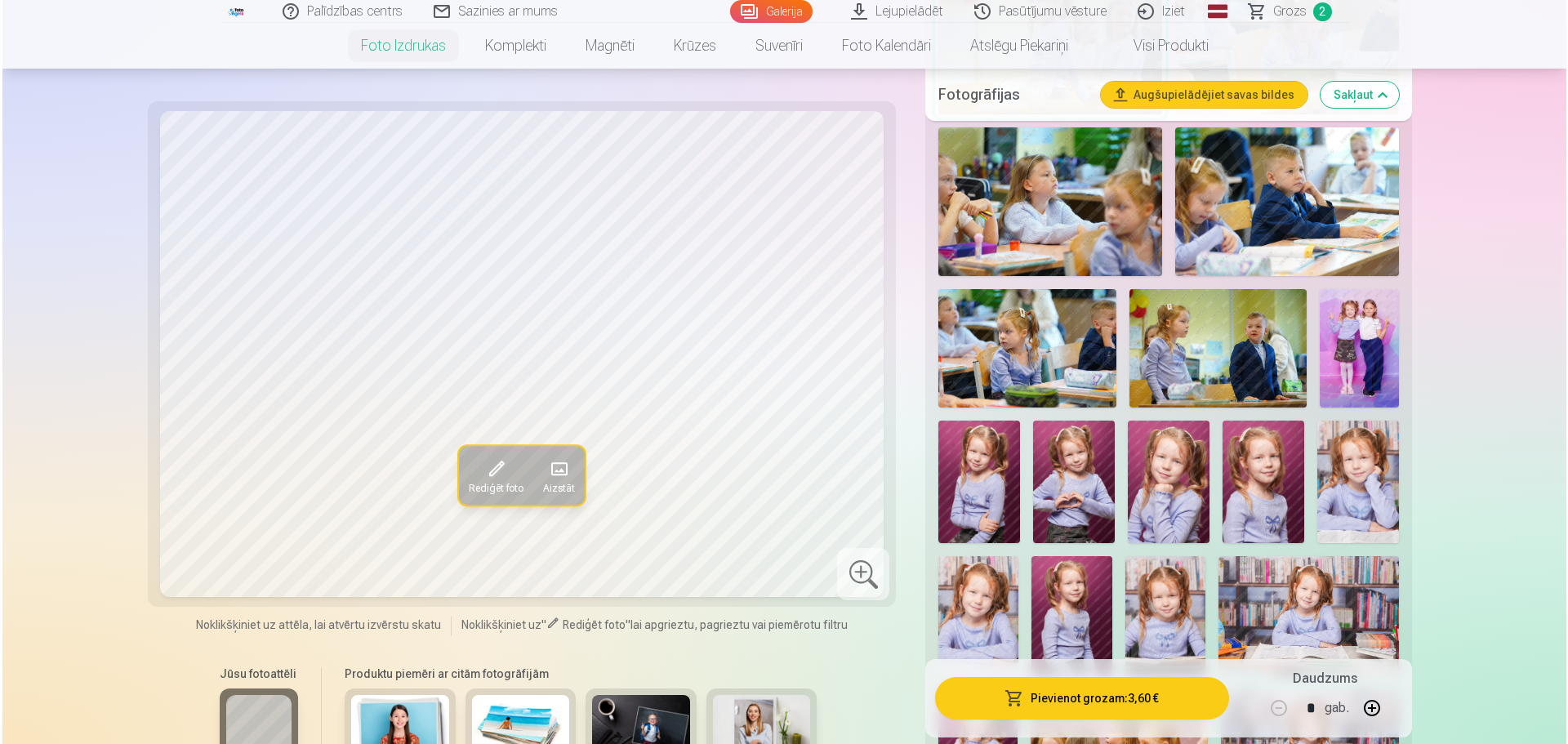
scroll to position [899, 0]
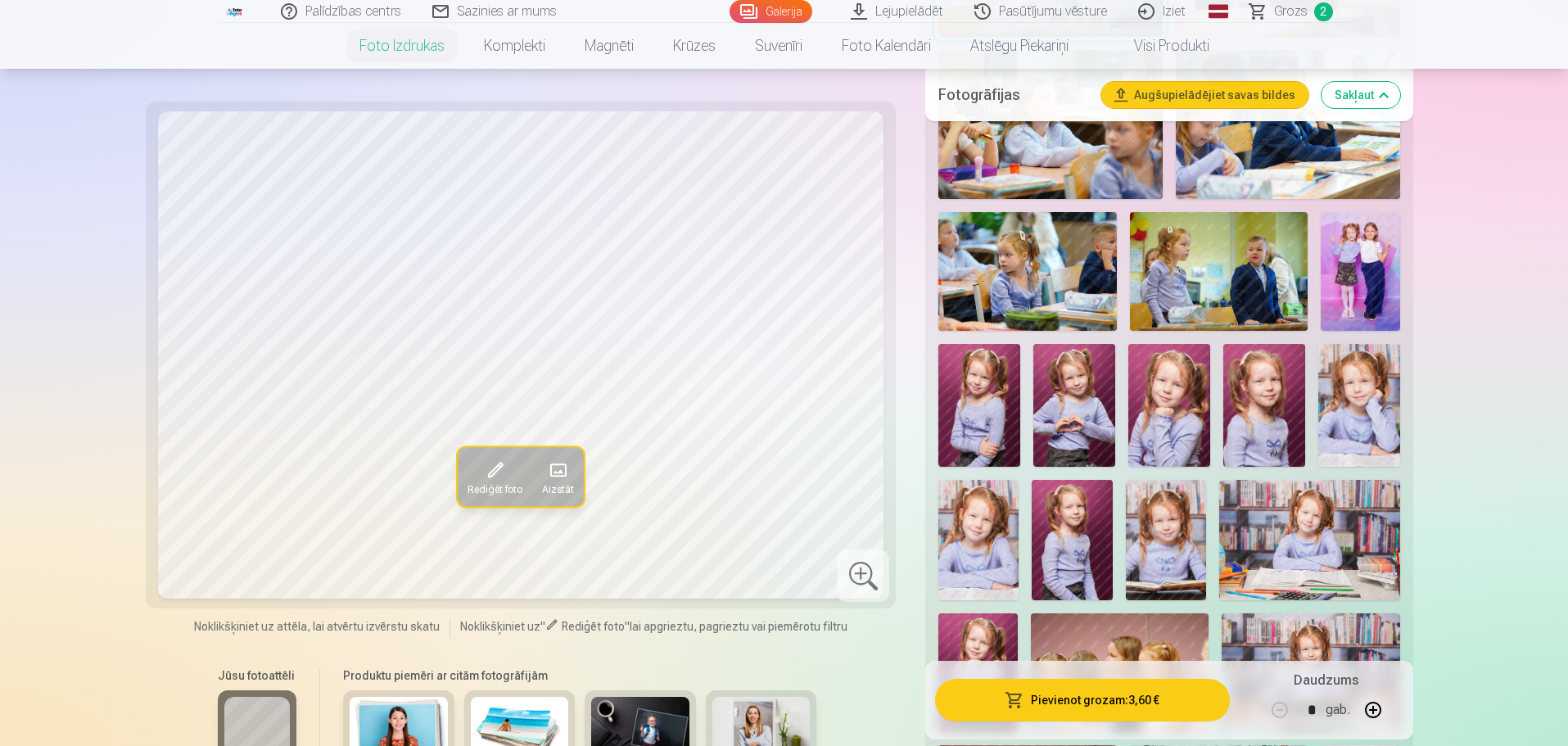
click at [1367, 301] on img at bounding box center [1360, 271] width 79 height 119
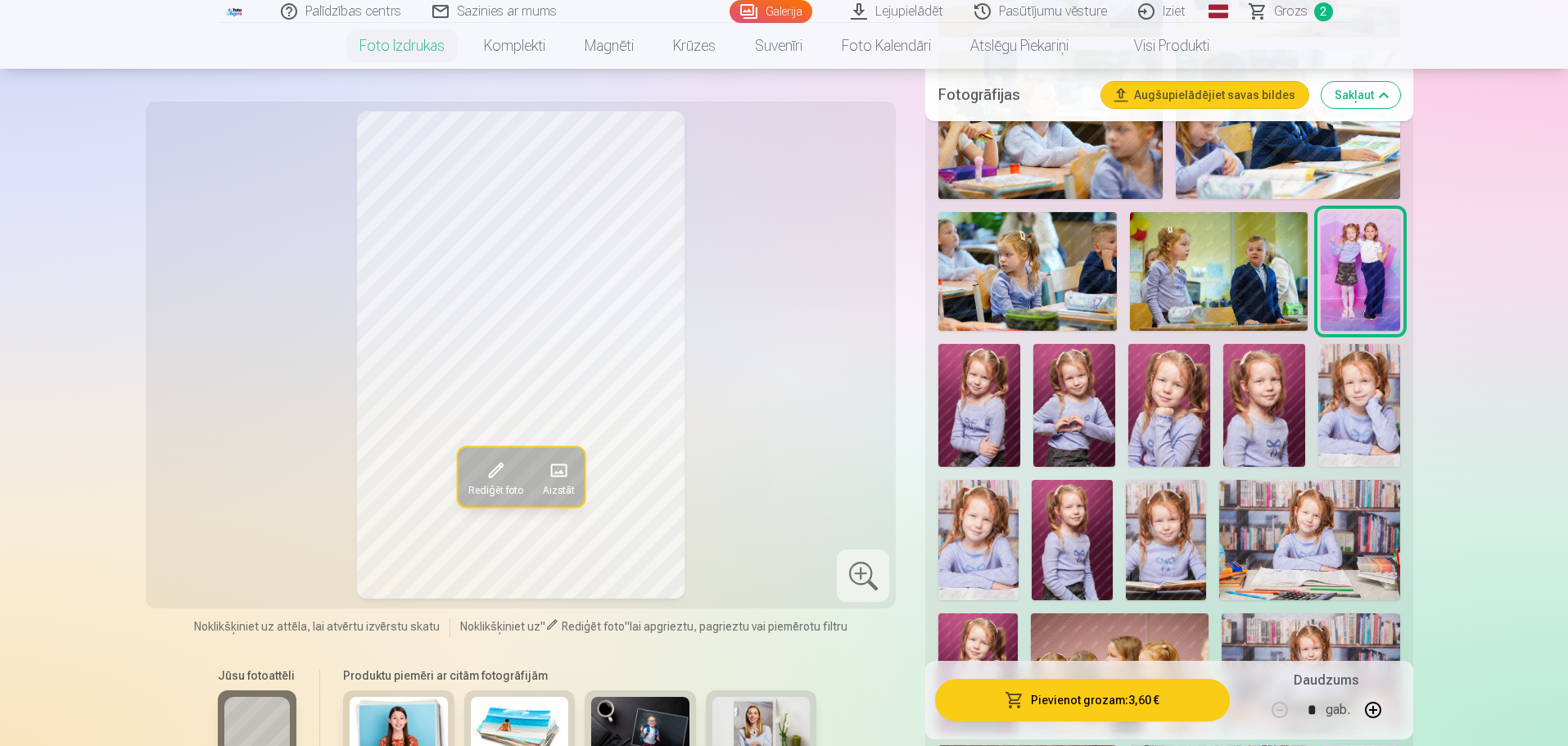
click at [1063, 703] on button "Pievienot grozam : 3,60 €" at bounding box center [1082, 700] width 294 height 43
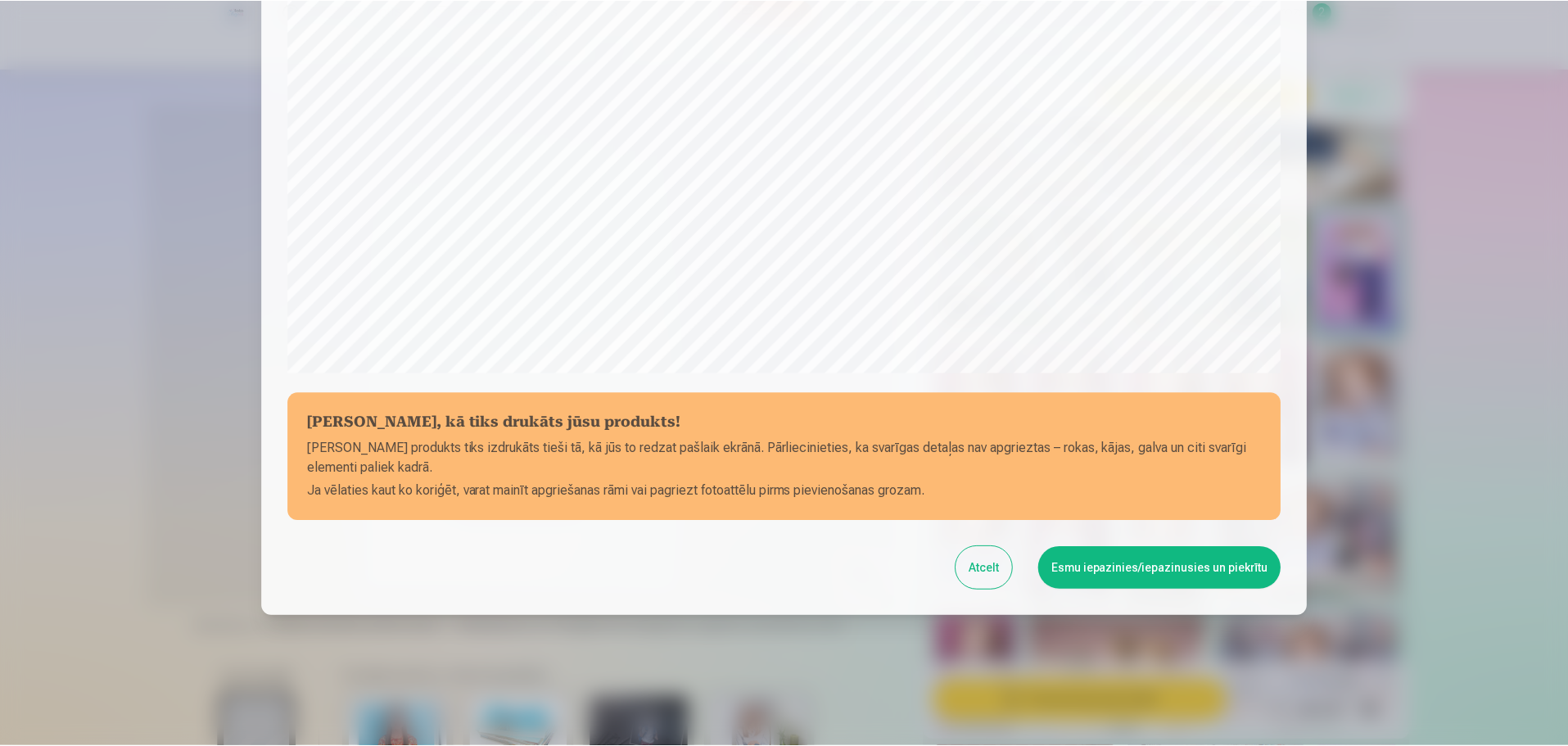
scroll to position [433, 0]
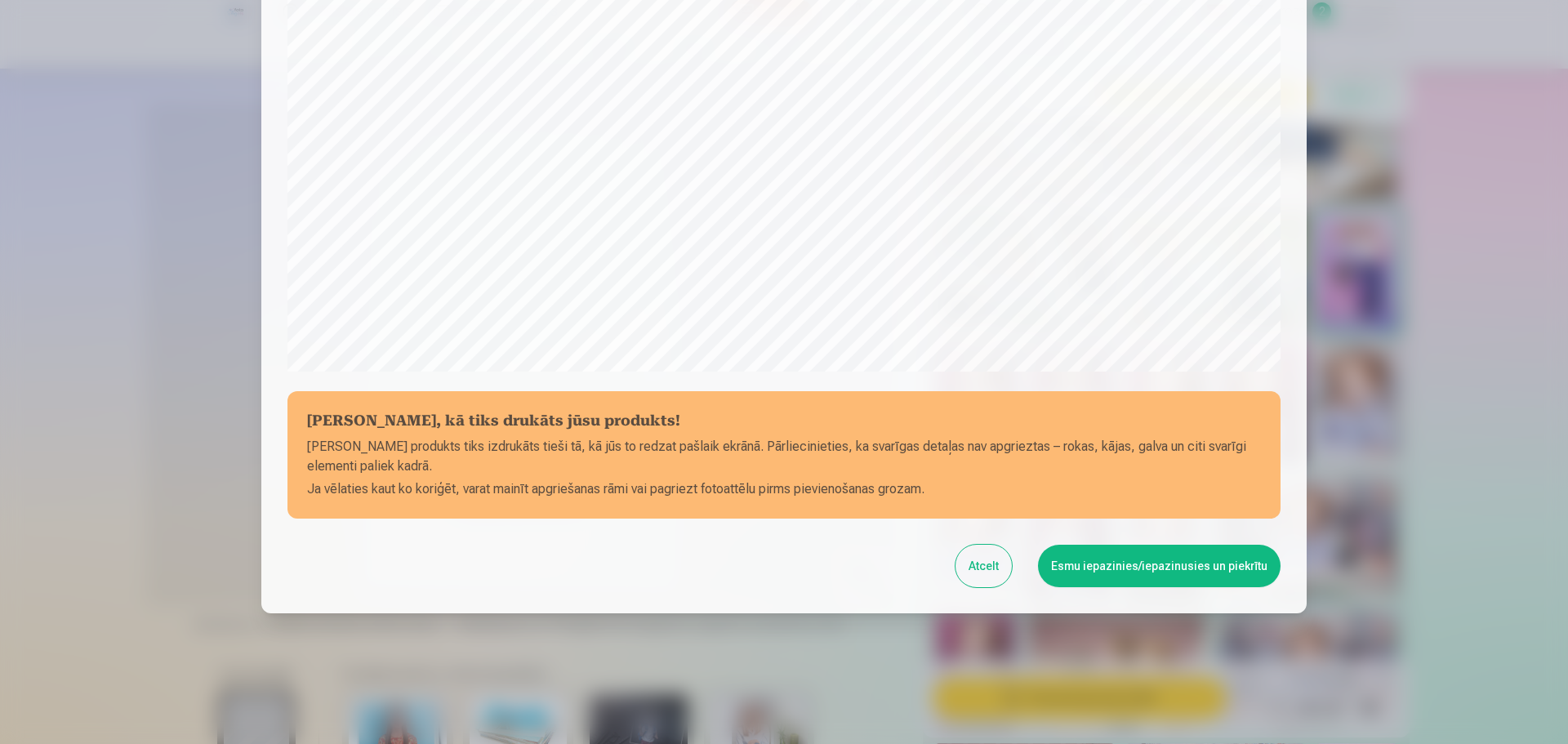
click at [1143, 567] on button "Esmu iepazinies/iepazinusies un piekrītu" at bounding box center [1159, 566] width 242 height 43
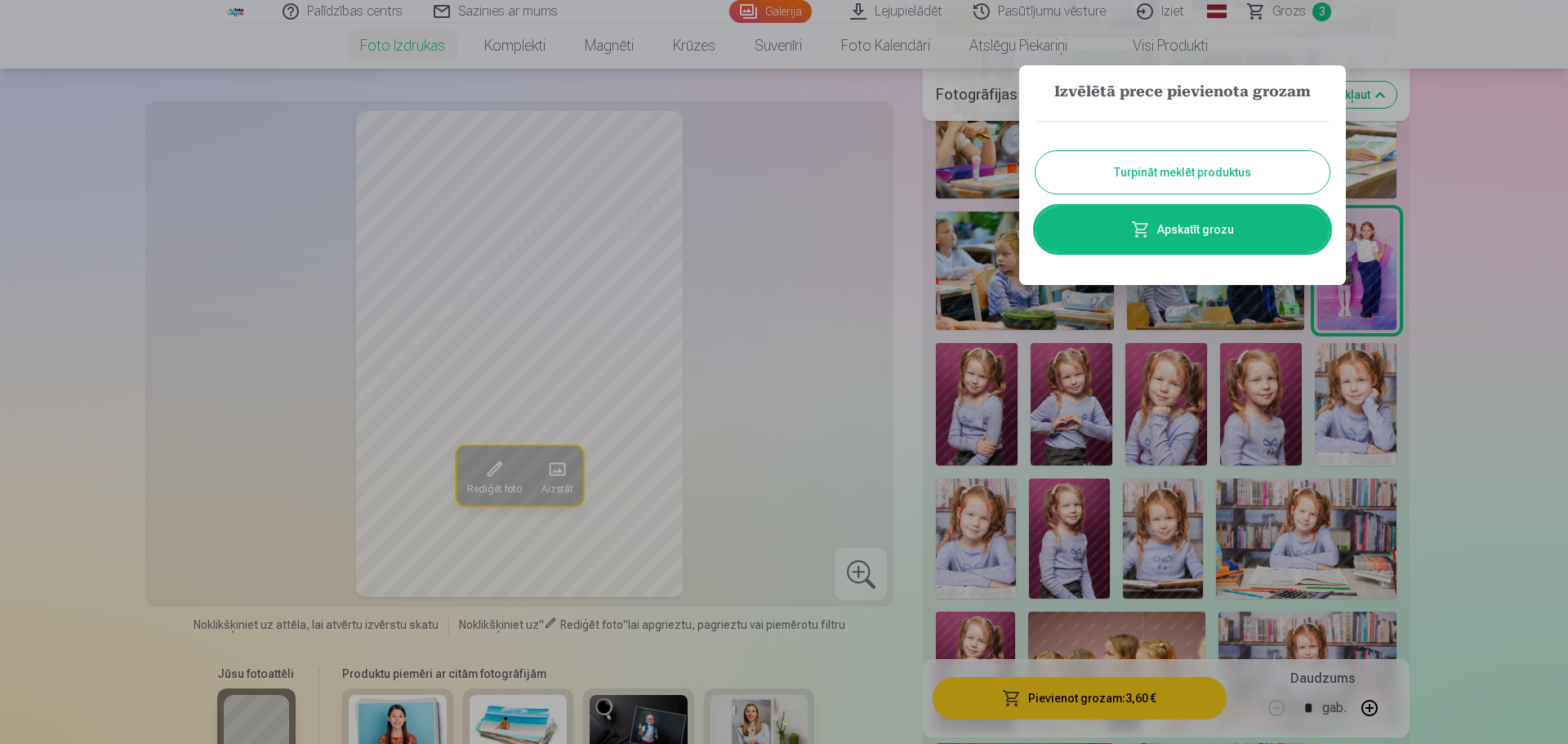
click at [1288, 463] on div at bounding box center [784, 372] width 1568 height 744
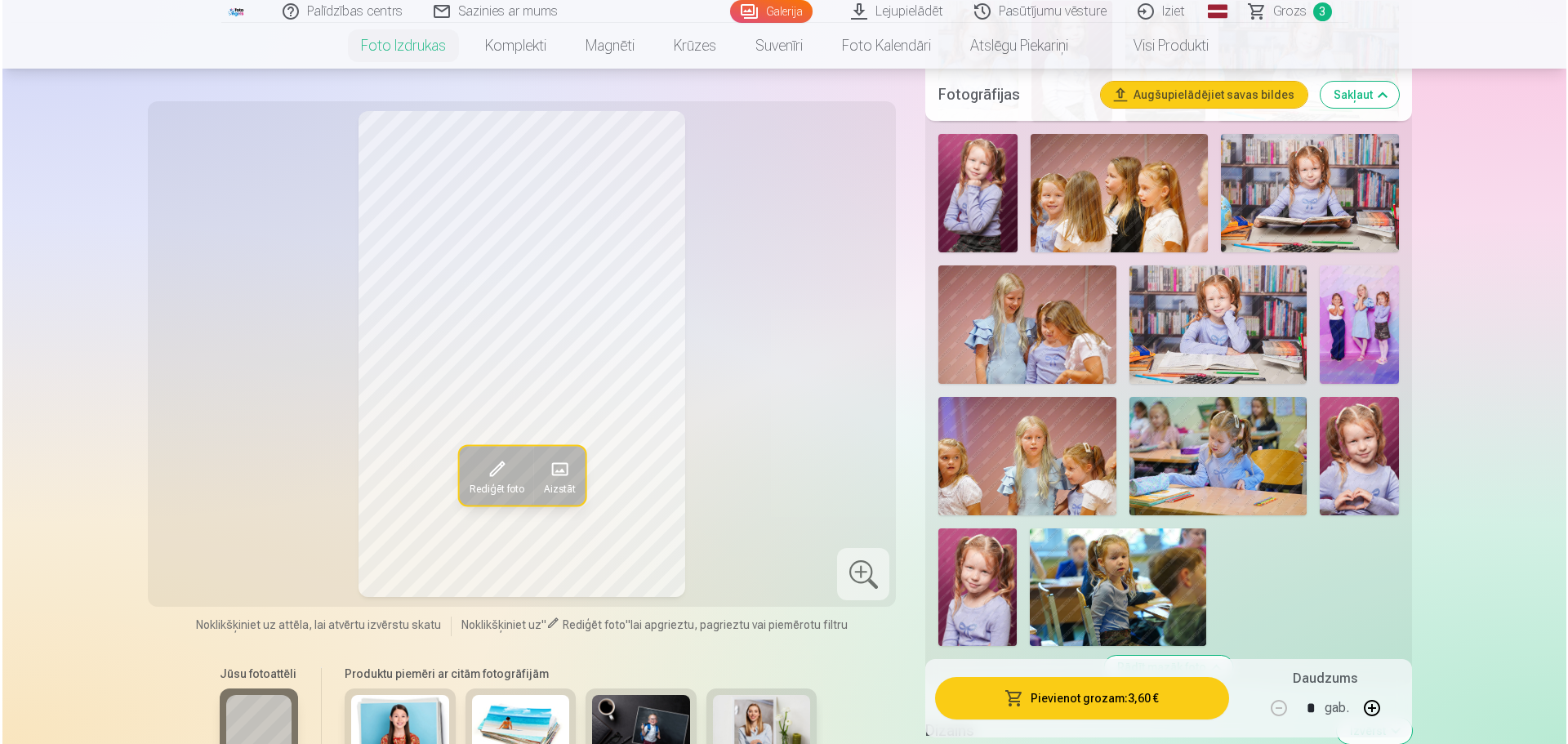
scroll to position [1388, 0]
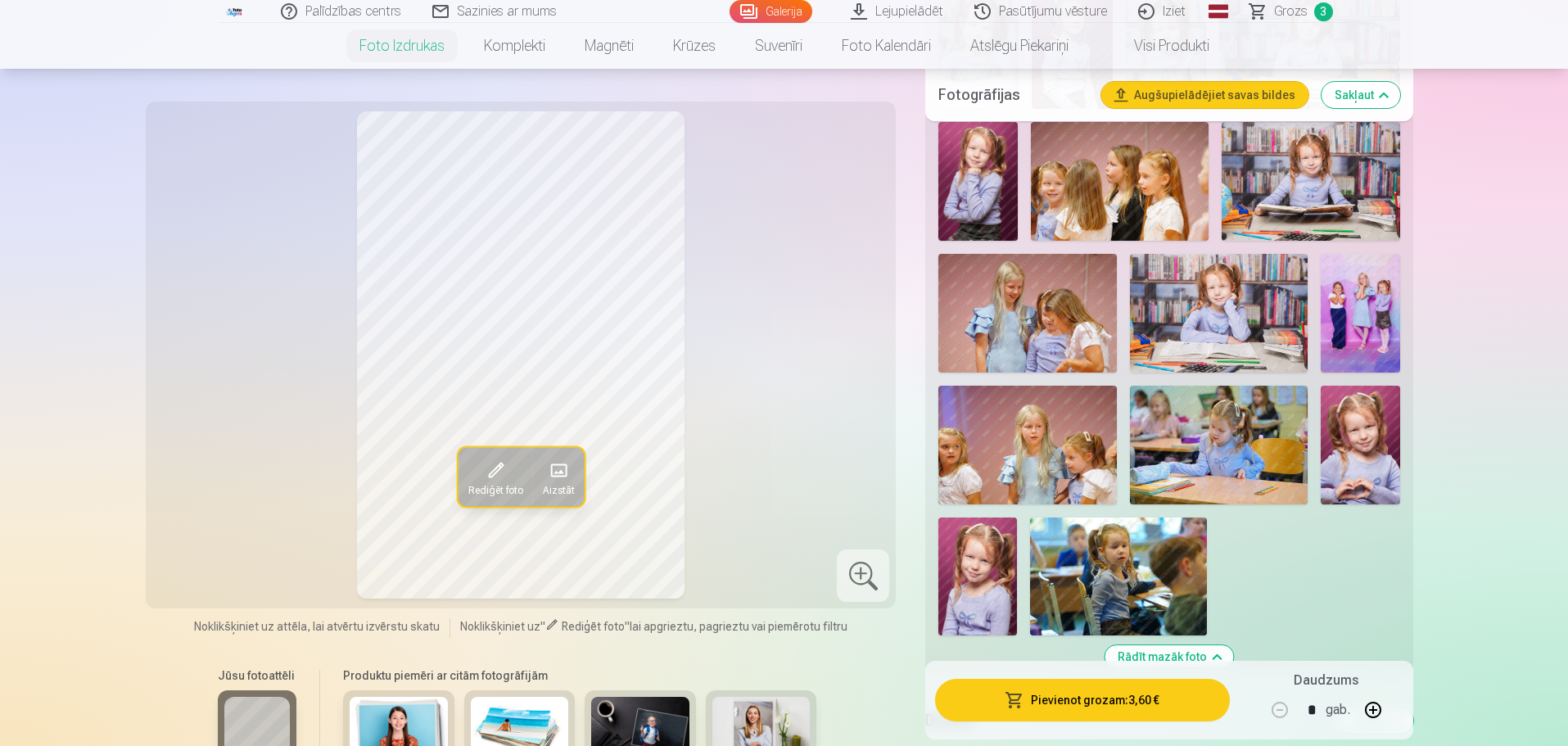
click at [1344, 318] on img at bounding box center [1360, 313] width 79 height 119
click at [1070, 698] on button "Pievienot grozam : 3,60 €" at bounding box center [1082, 700] width 294 height 43
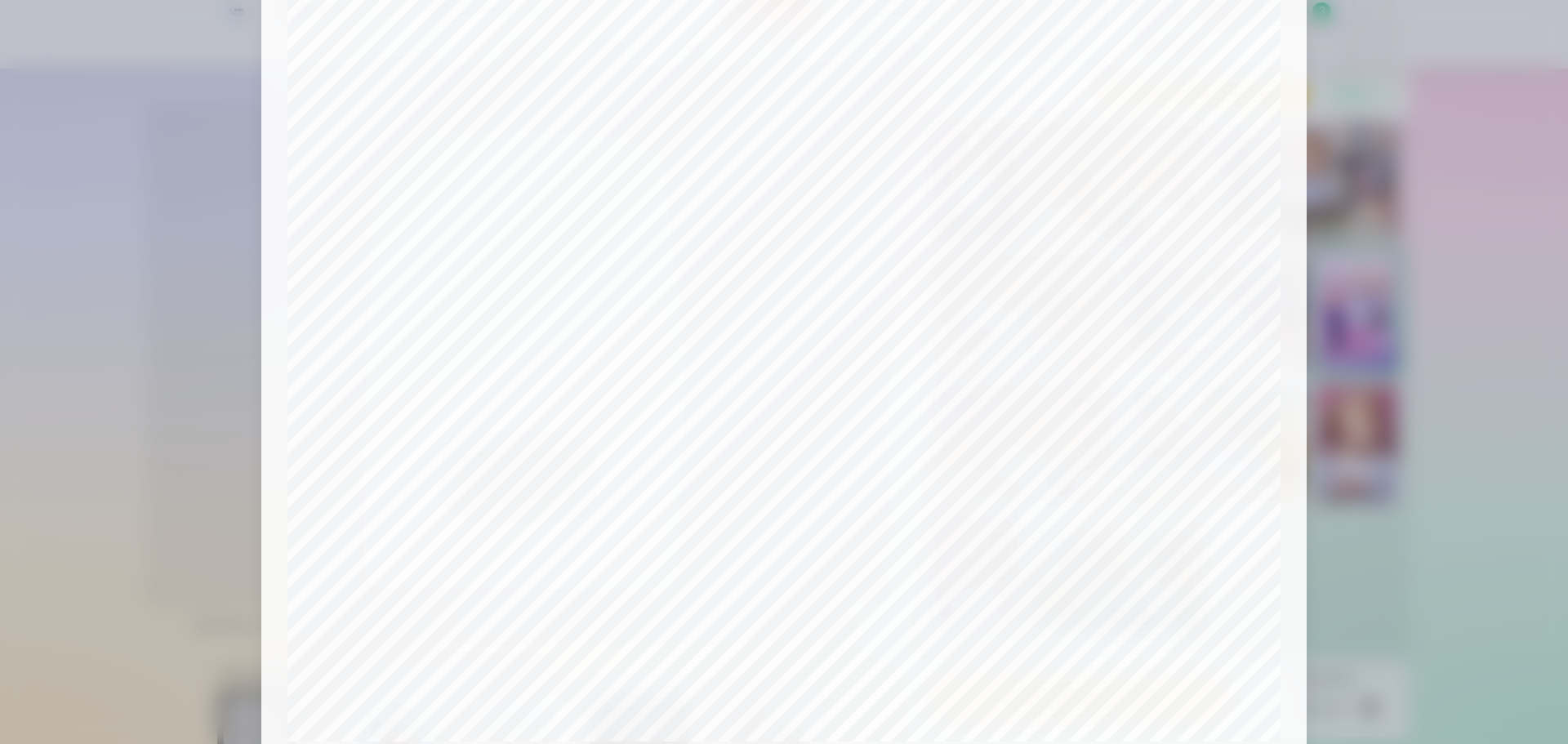
scroll to position [23, 0]
click at [1383, 214] on div at bounding box center [784, 372] width 1568 height 744
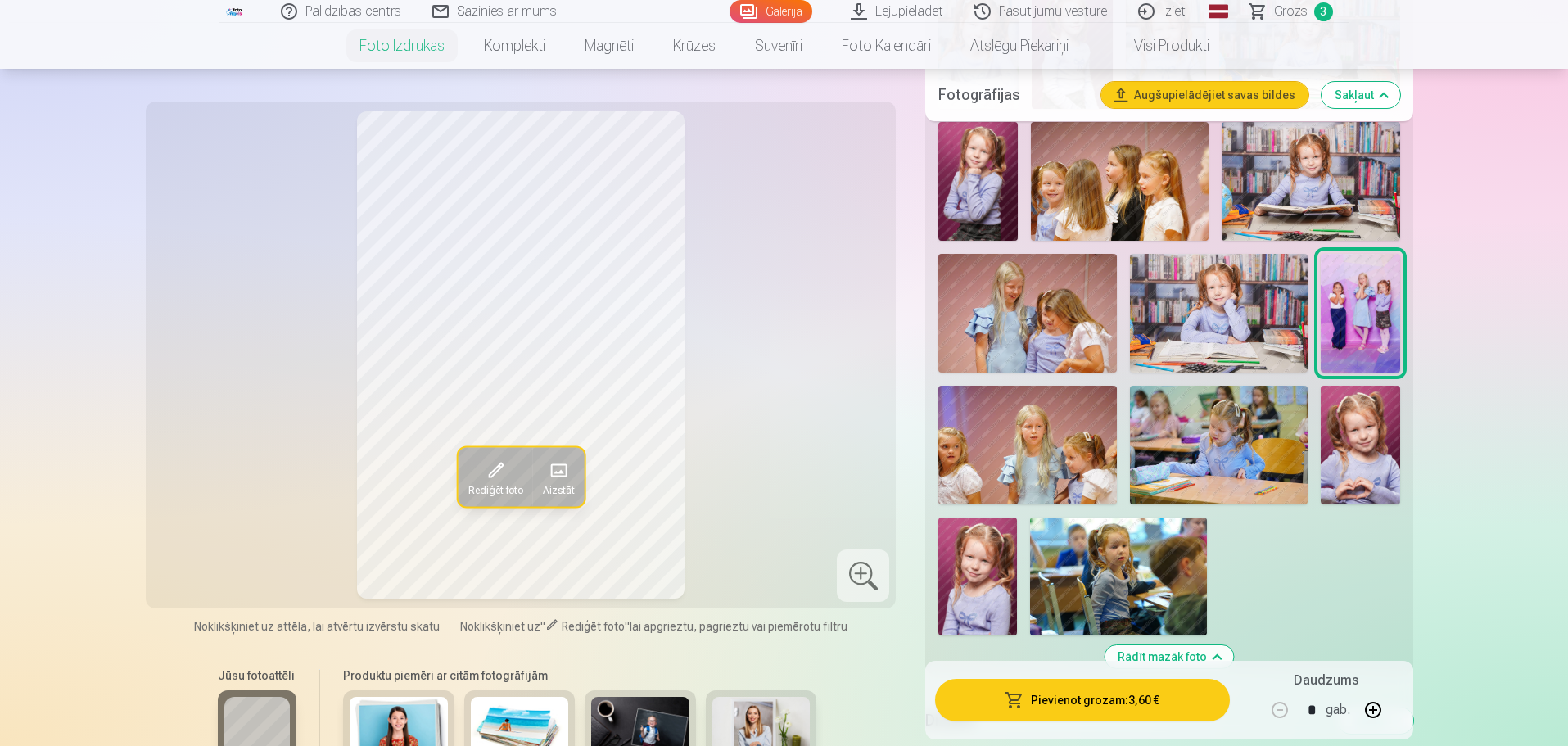
click at [1337, 190] on img at bounding box center [1310, 181] width 177 height 119
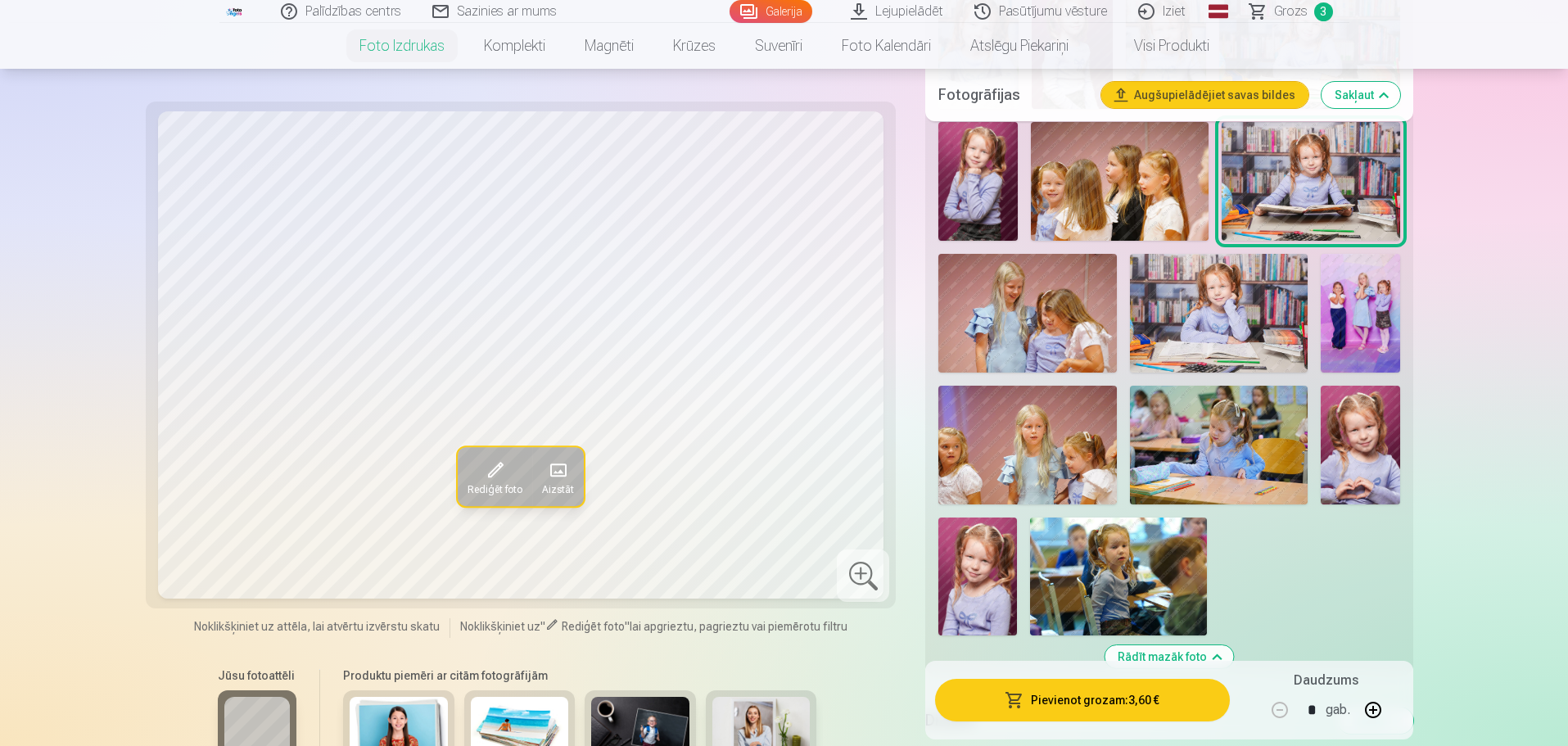
click at [1082, 697] on button "Pievienot grozam : 3,60 €" at bounding box center [1082, 700] width 294 height 43
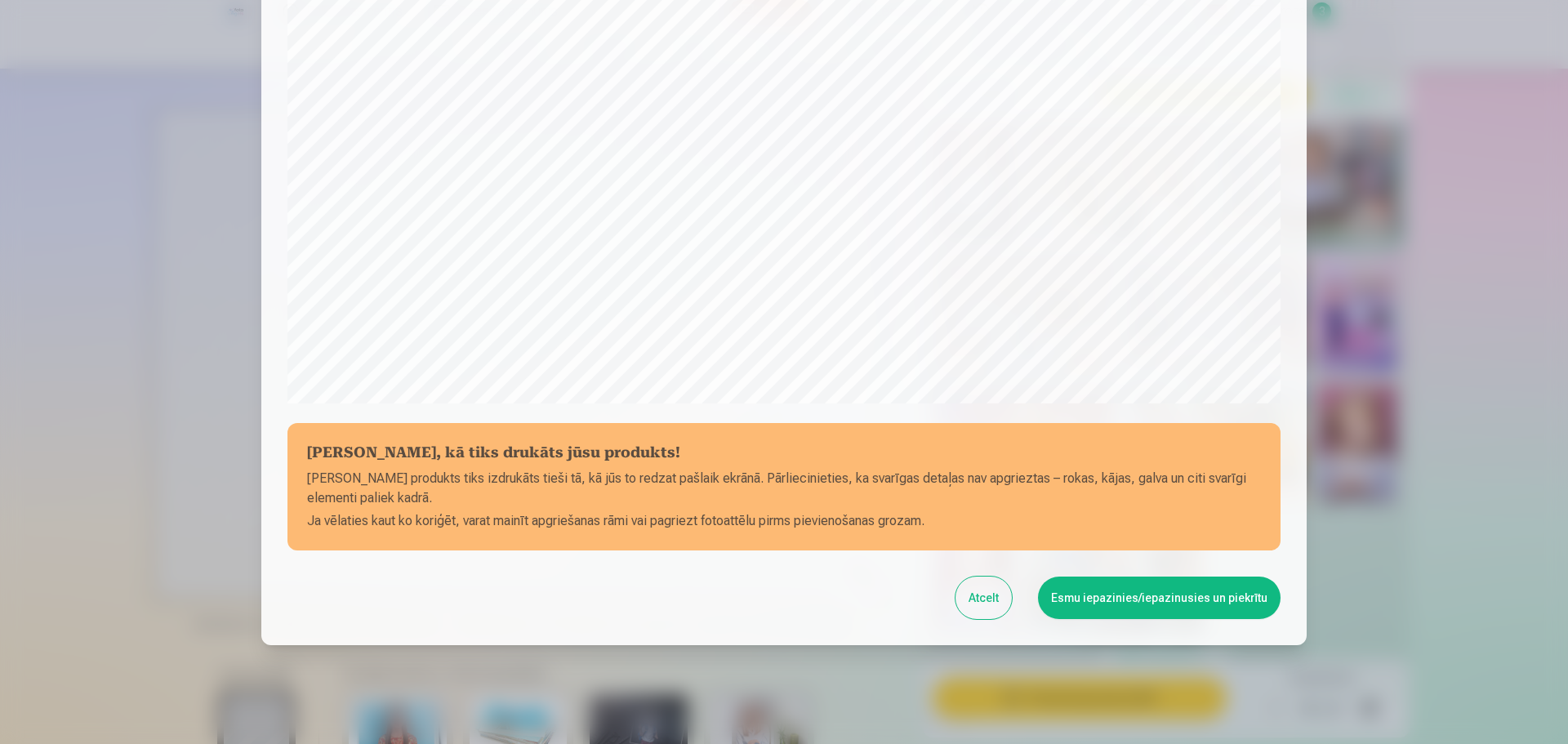
scroll to position [432, 0]
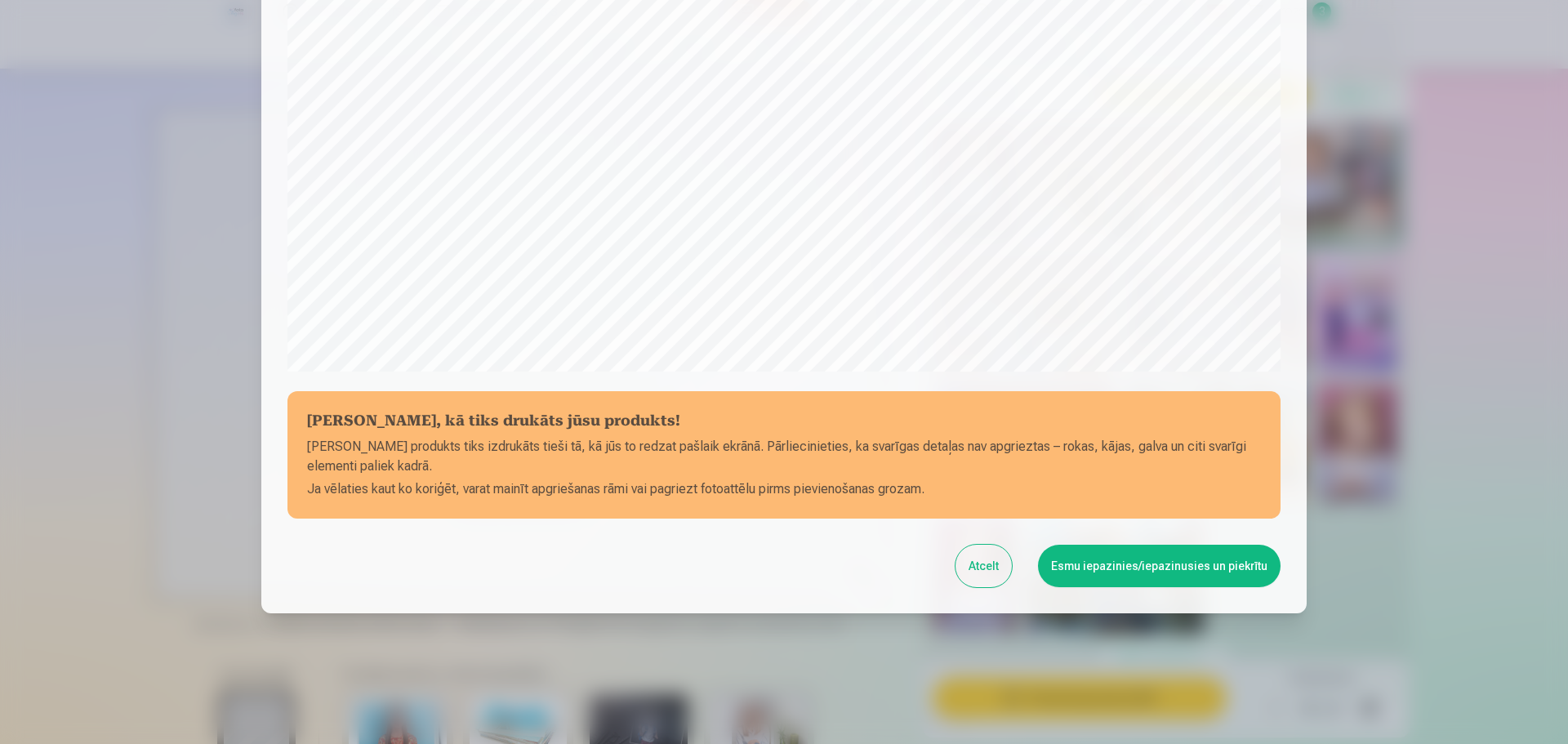
click at [1128, 568] on button "Esmu iepazinies/iepazinusies un piekrītu" at bounding box center [1159, 566] width 242 height 43
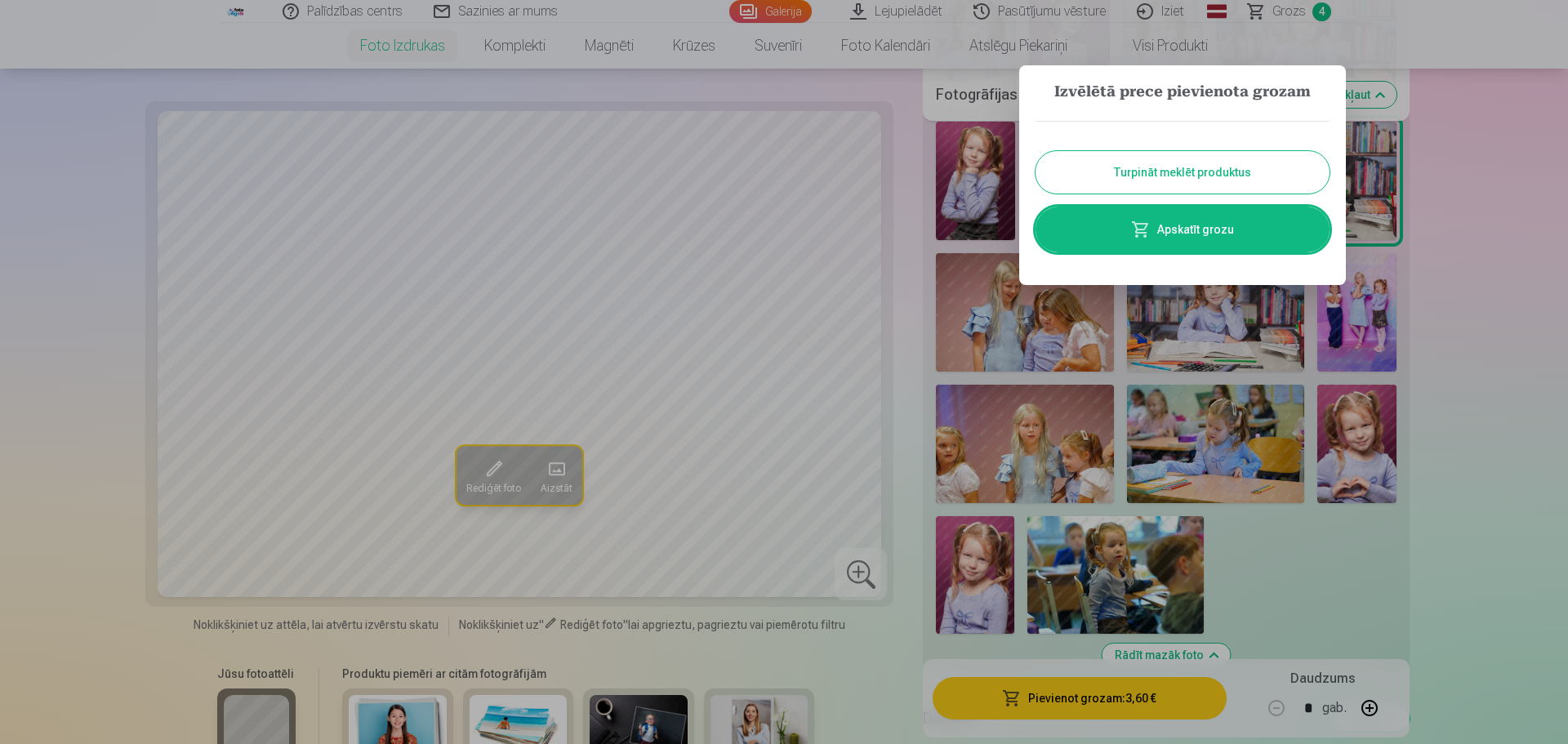
click at [1224, 236] on link "Apskatīt grozu" at bounding box center [1183, 229] width 294 height 46
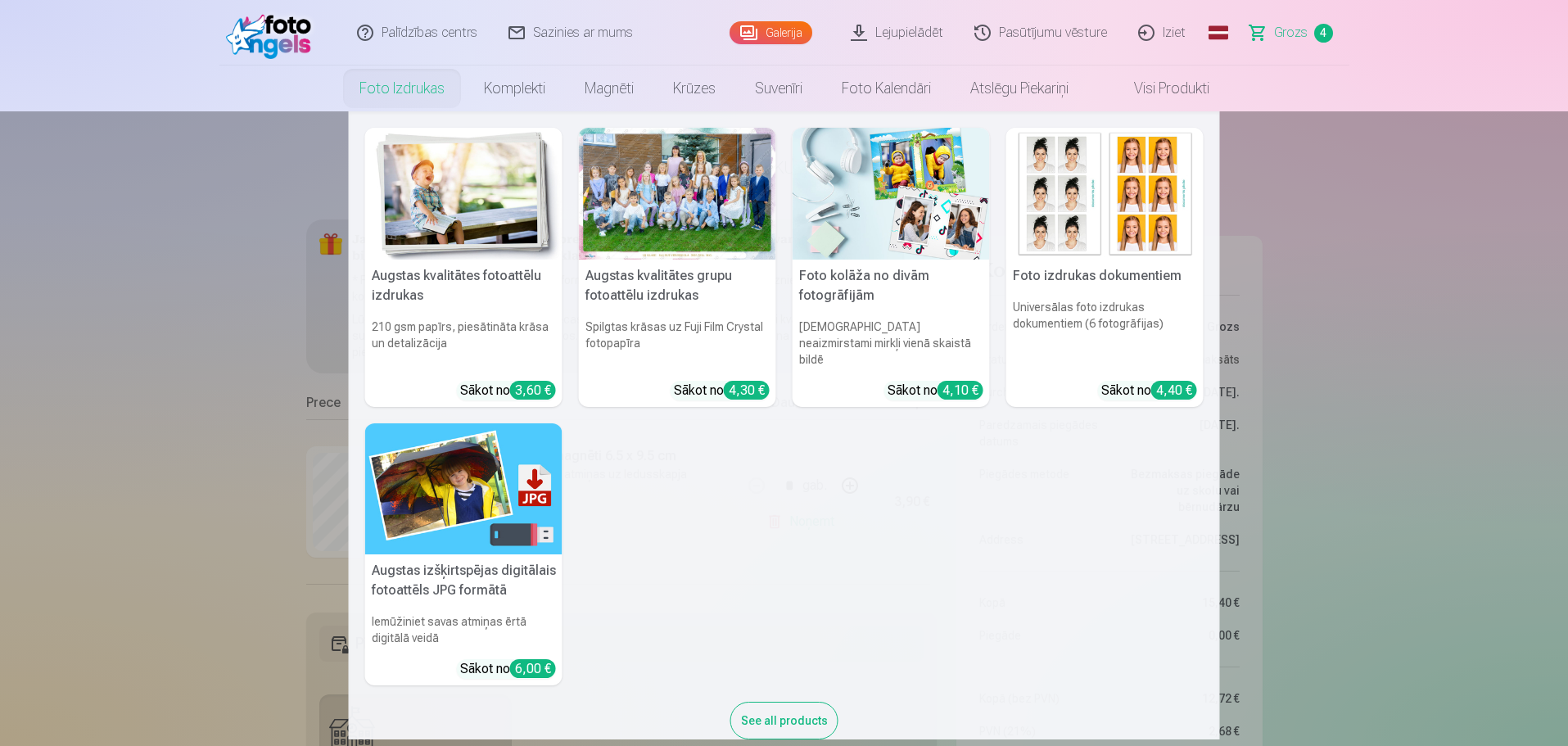
click at [431, 206] on img at bounding box center [463, 193] width 197 height 132
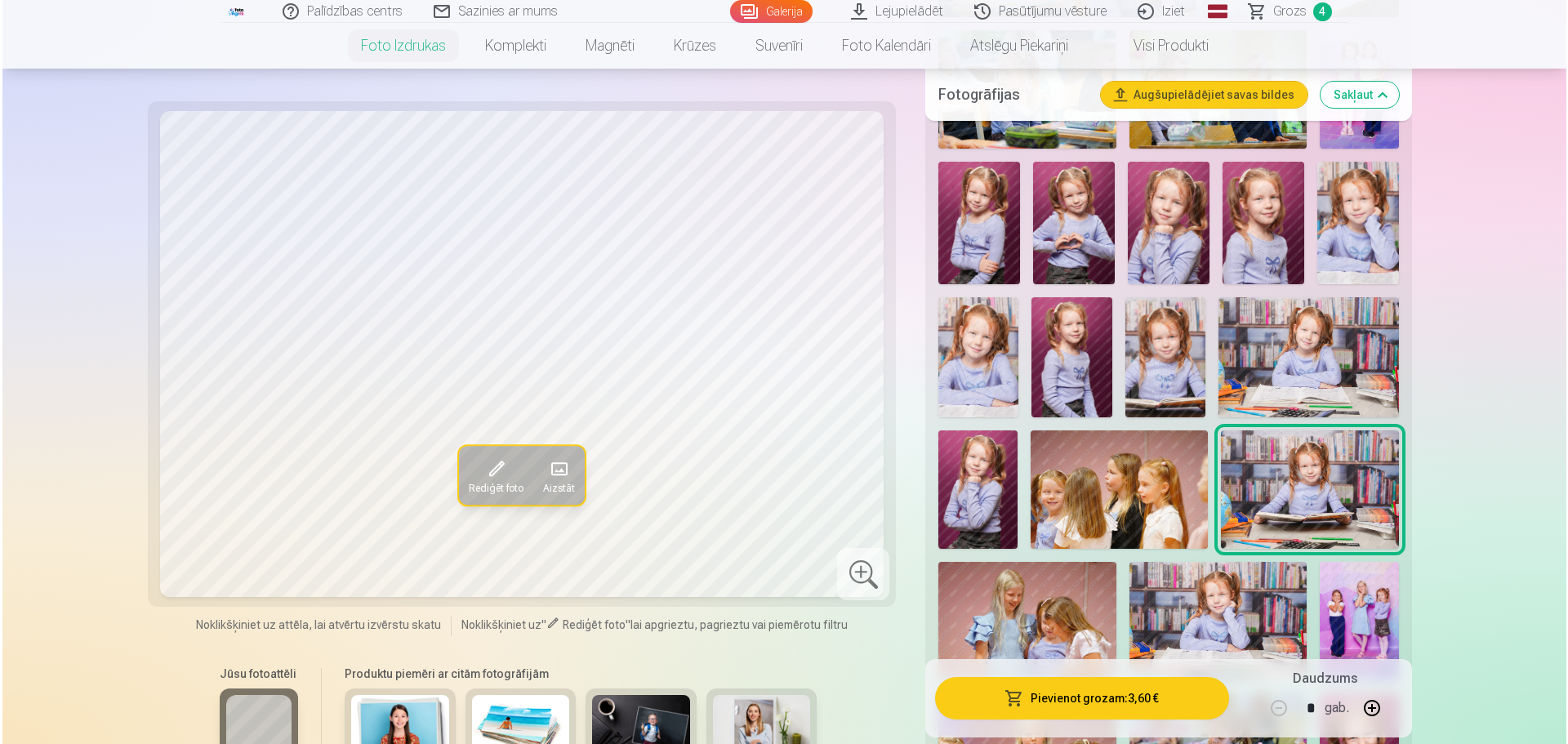
scroll to position [1062, 0]
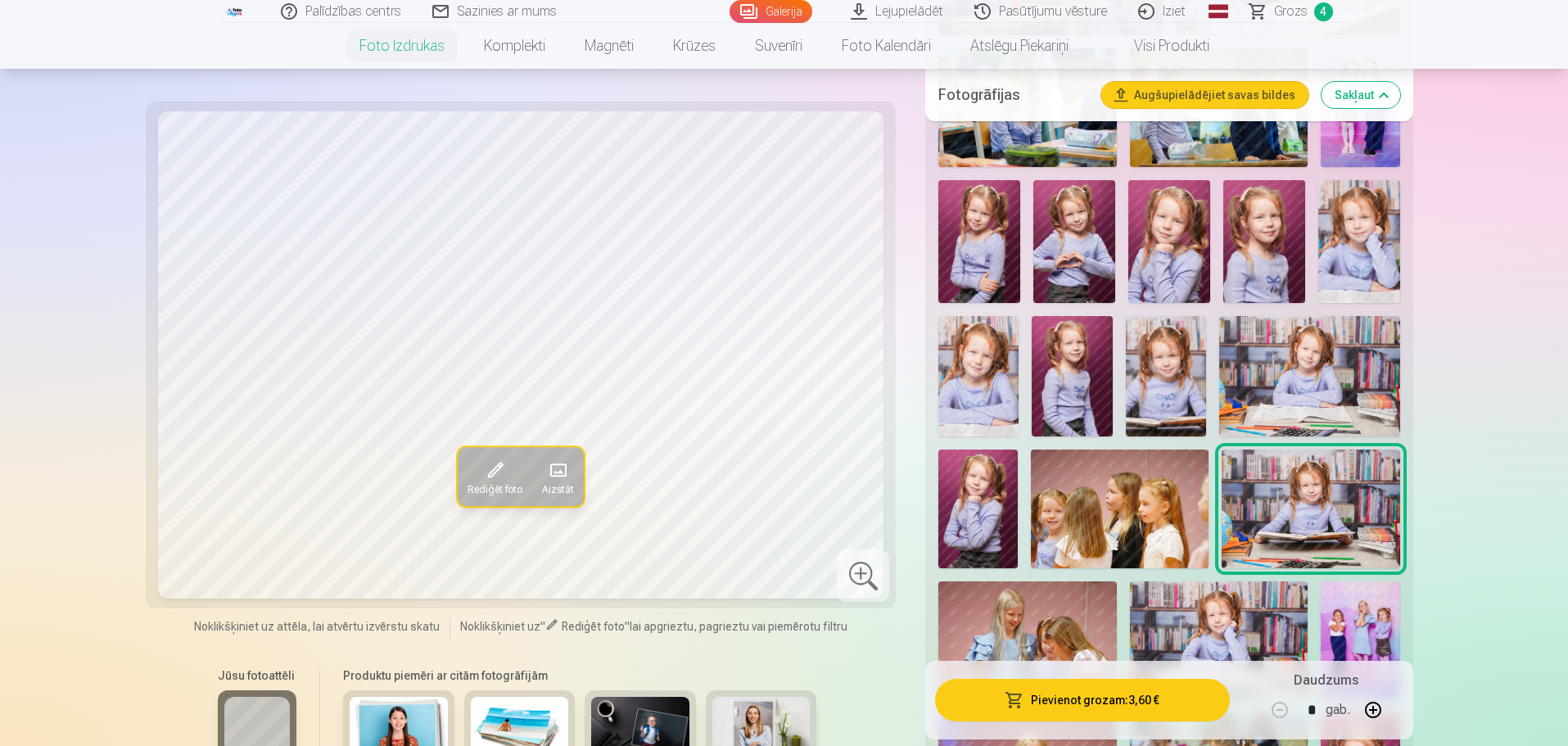
click at [1356, 359] on img at bounding box center [1309, 376] width 181 height 120
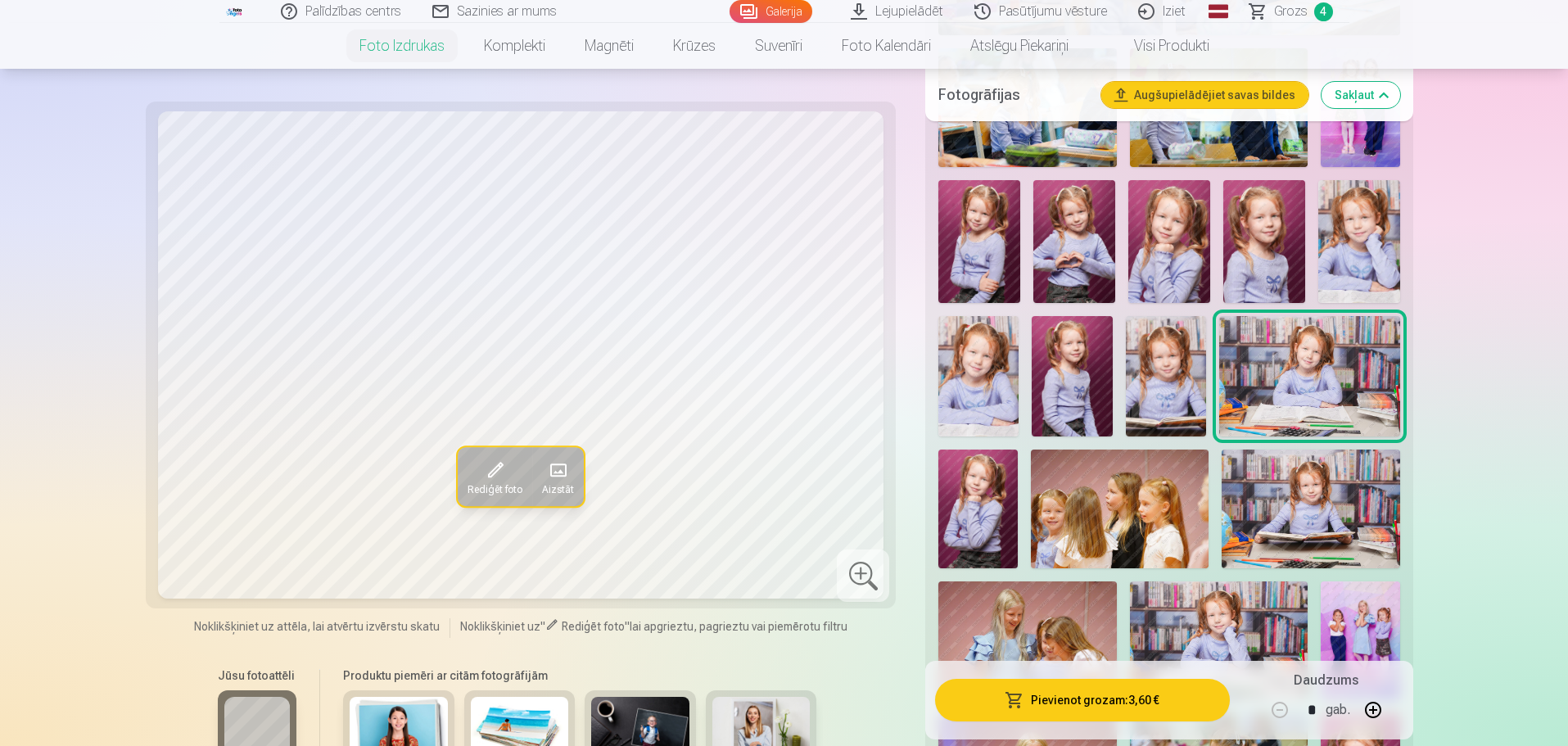
click at [1084, 703] on button "Pievienot grozam : 3,60 €" at bounding box center [1082, 700] width 294 height 43
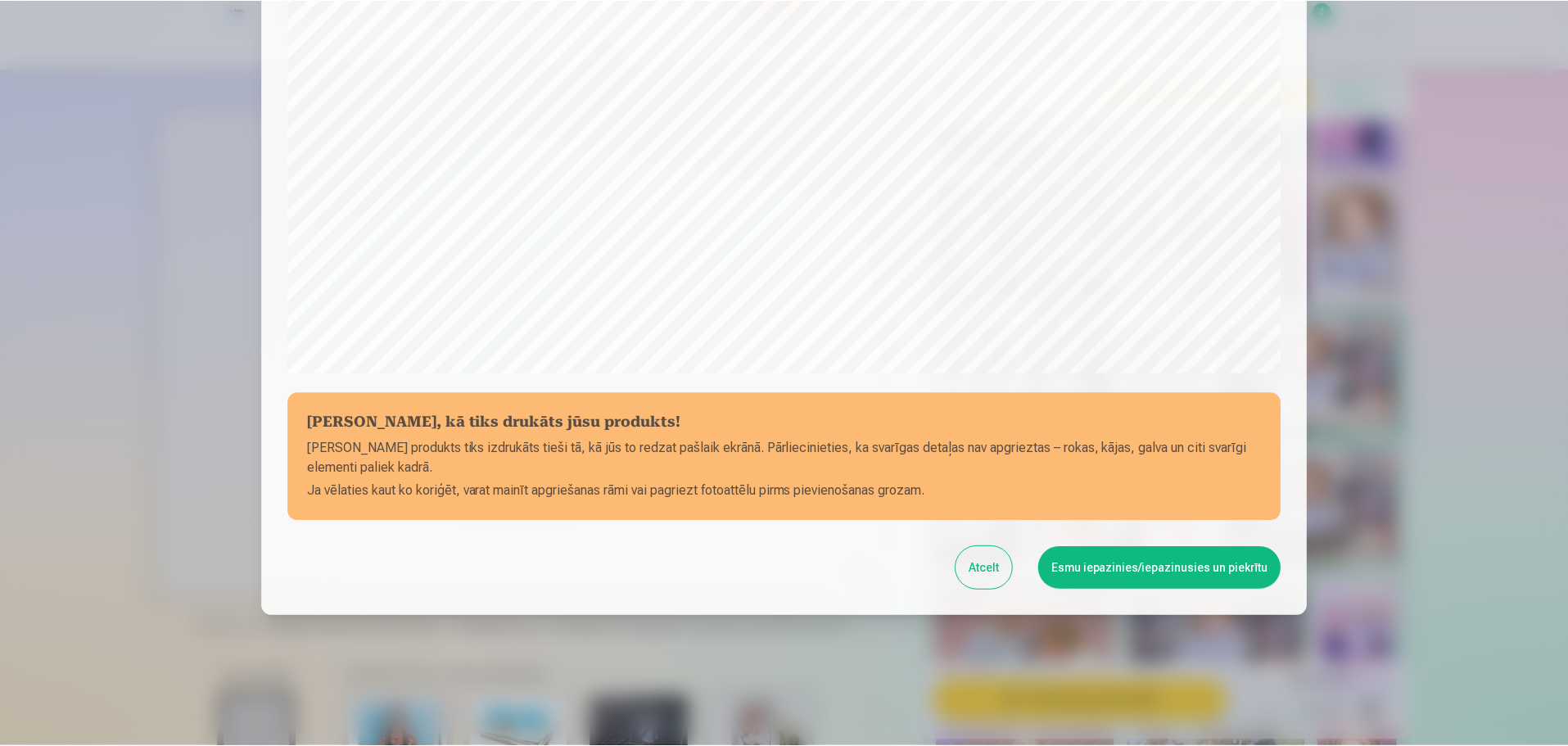
scroll to position [433, 0]
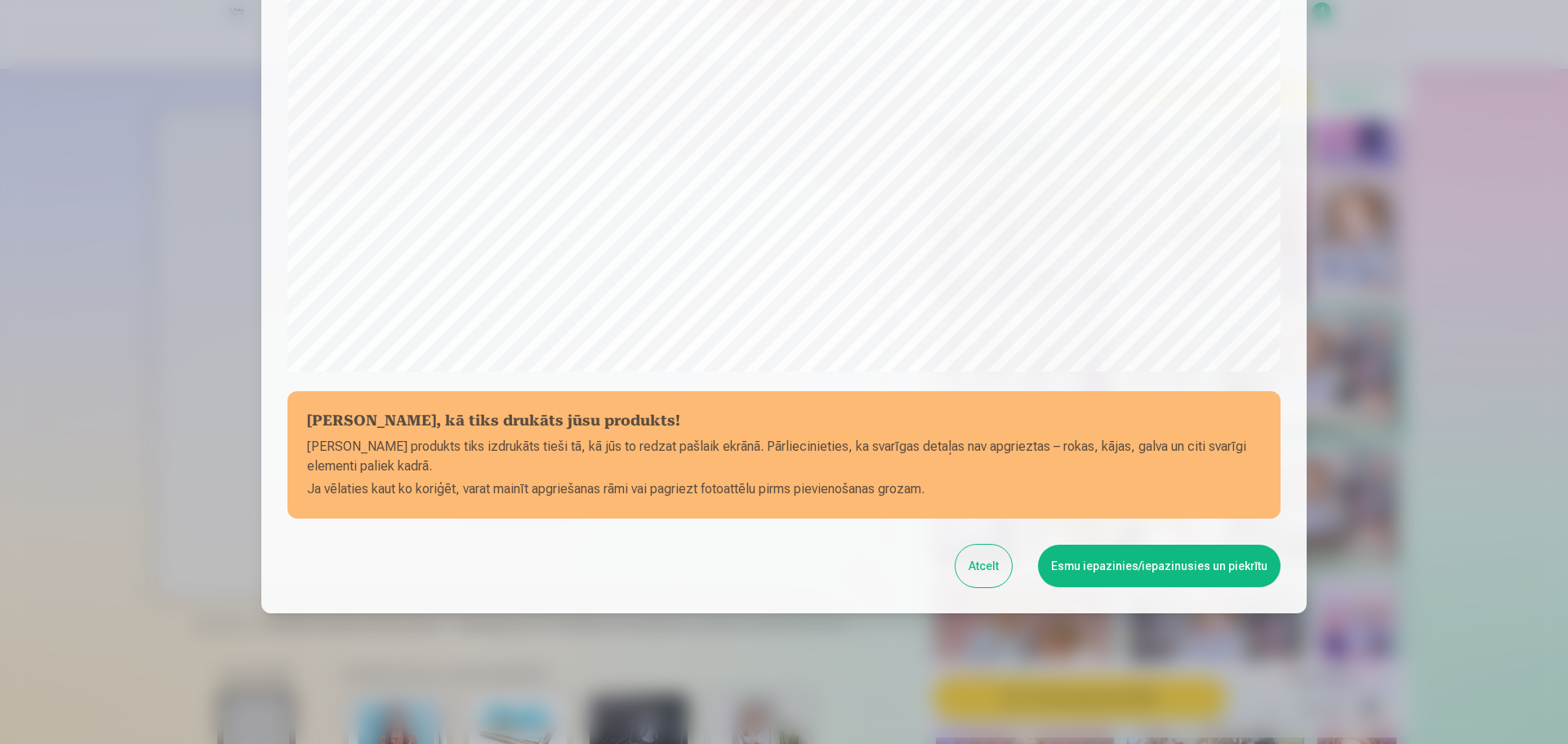
click at [1153, 569] on button "Esmu iepazinies/iepazinusies un piekrītu" at bounding box center [1159, 566] width 242 height 43
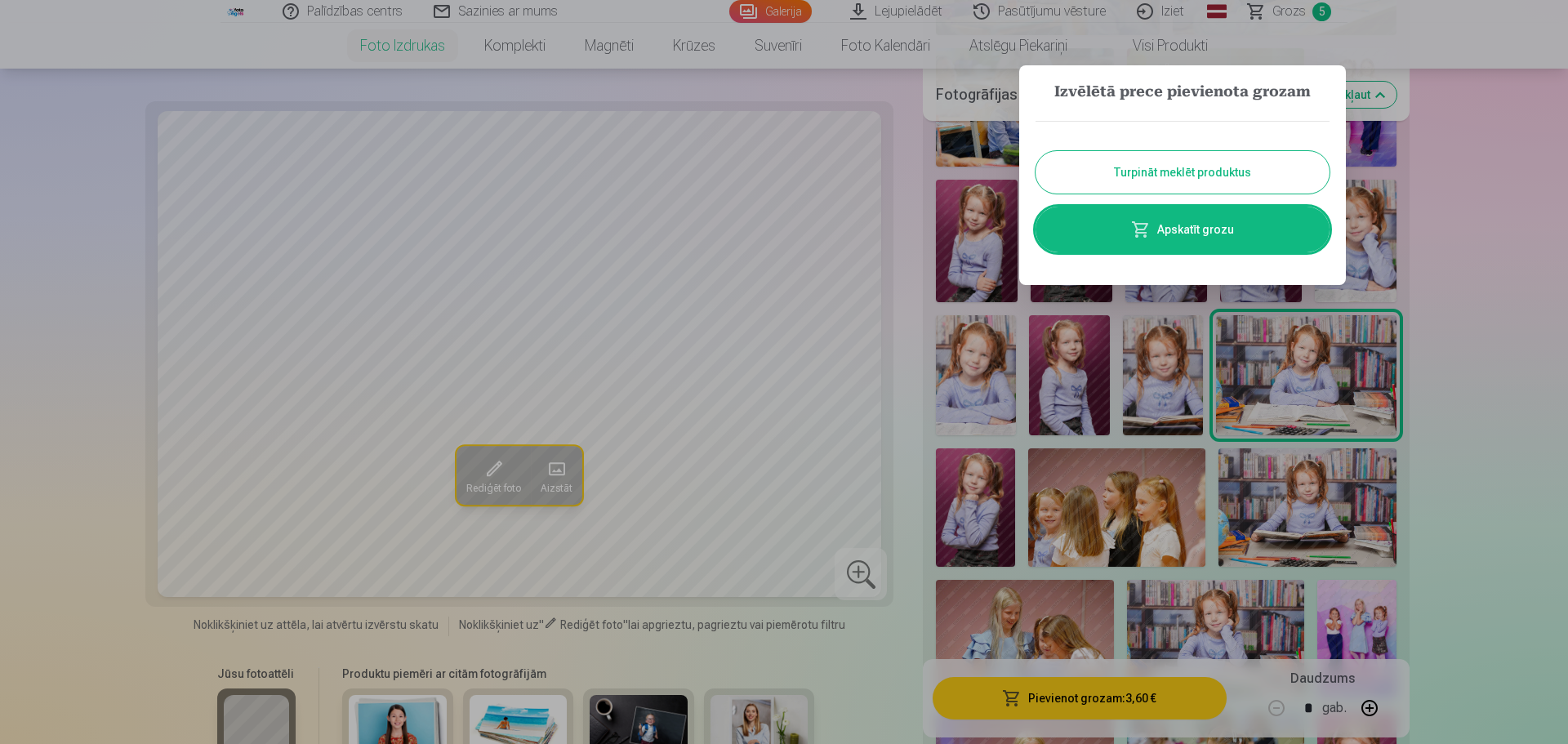
click at [1281, 401] on div at bounding box center [784, 372] width 1568 height 744
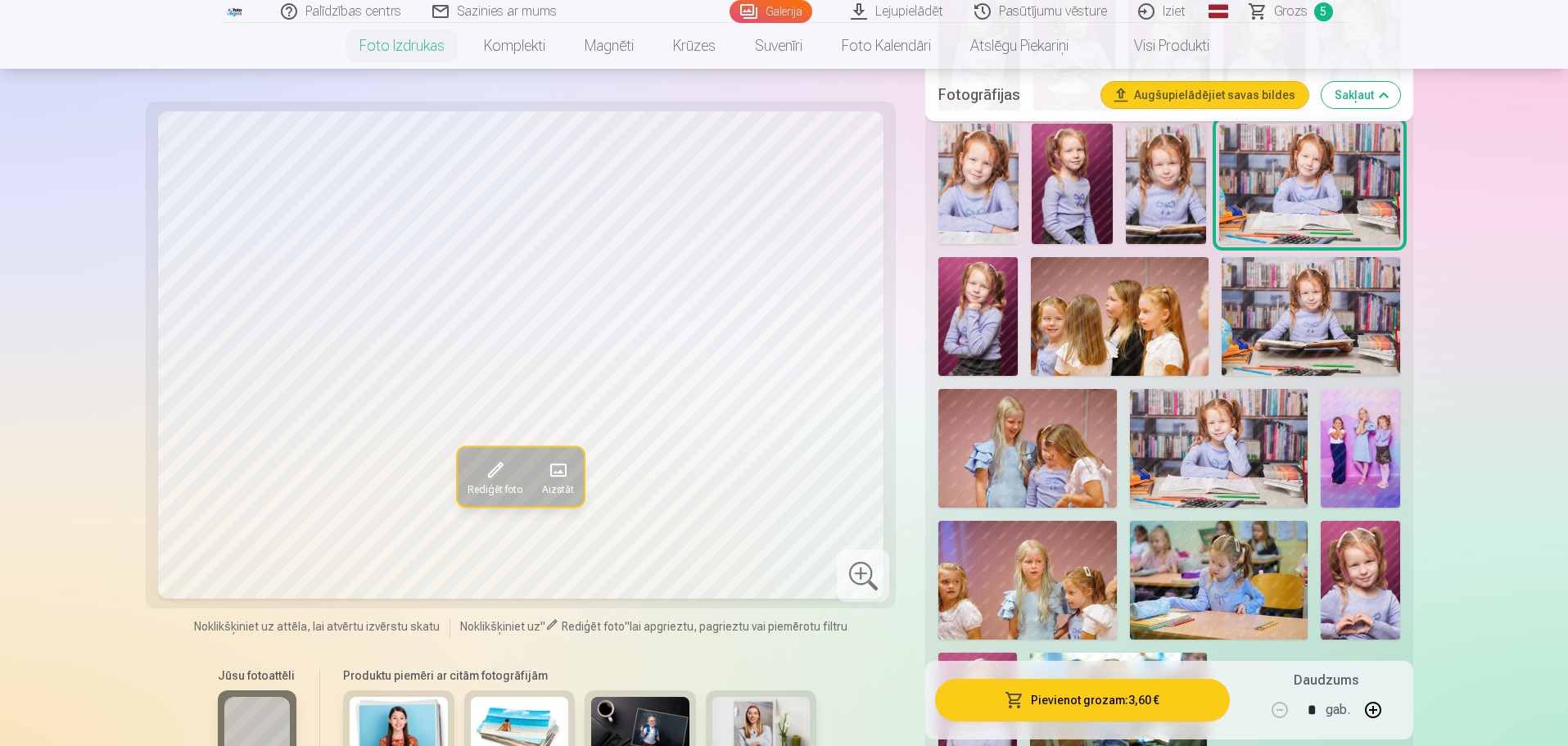
scroll to position [1229, 0]
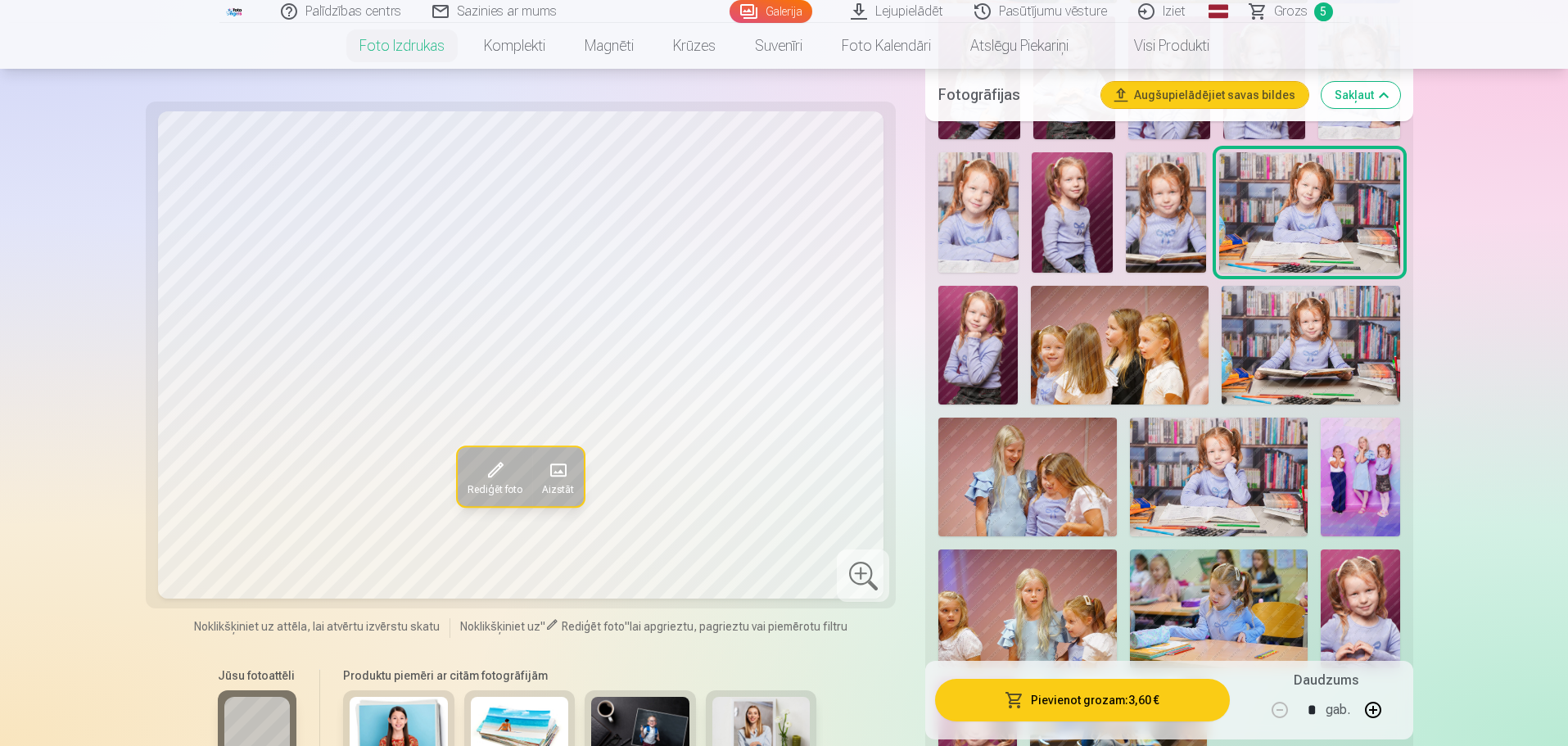
click at [1202, 486] on img at bounding box center [1218, 476] width 177 height 119
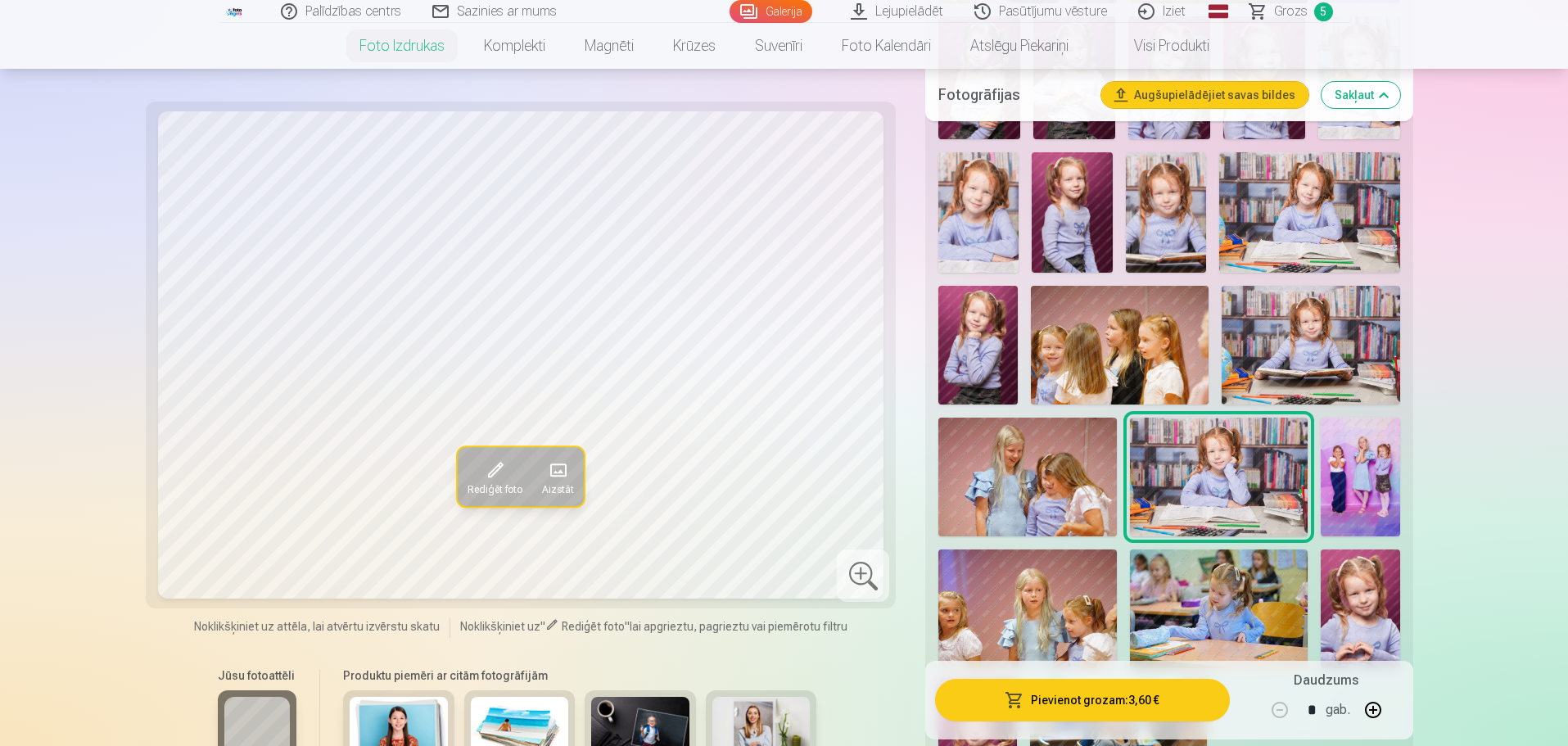
click at [1328, 205] on img at bounding box center [1309, 212] width 181 height 120
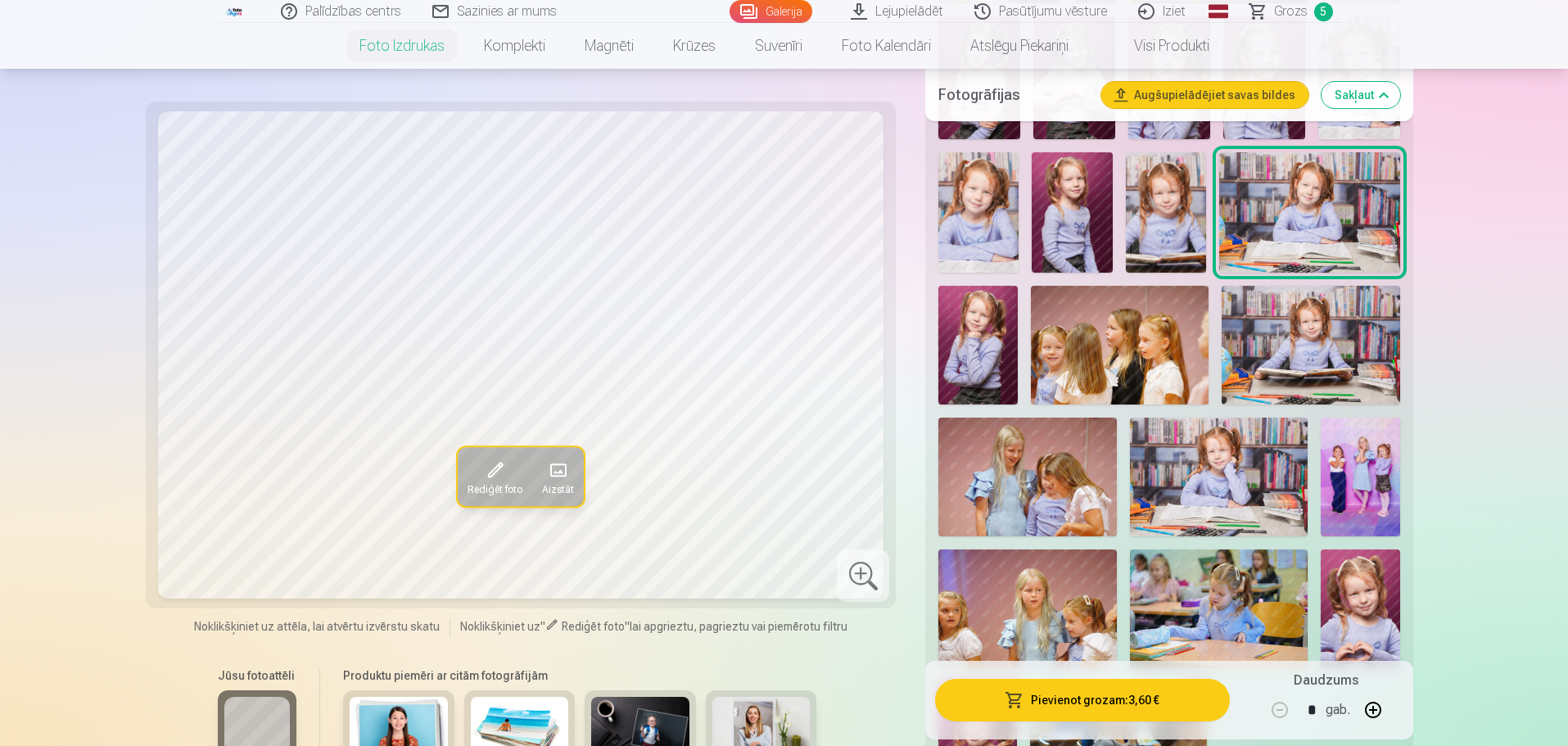
click at [1323, 330] on img at bounding box center [1310, 345] width 177 height 119
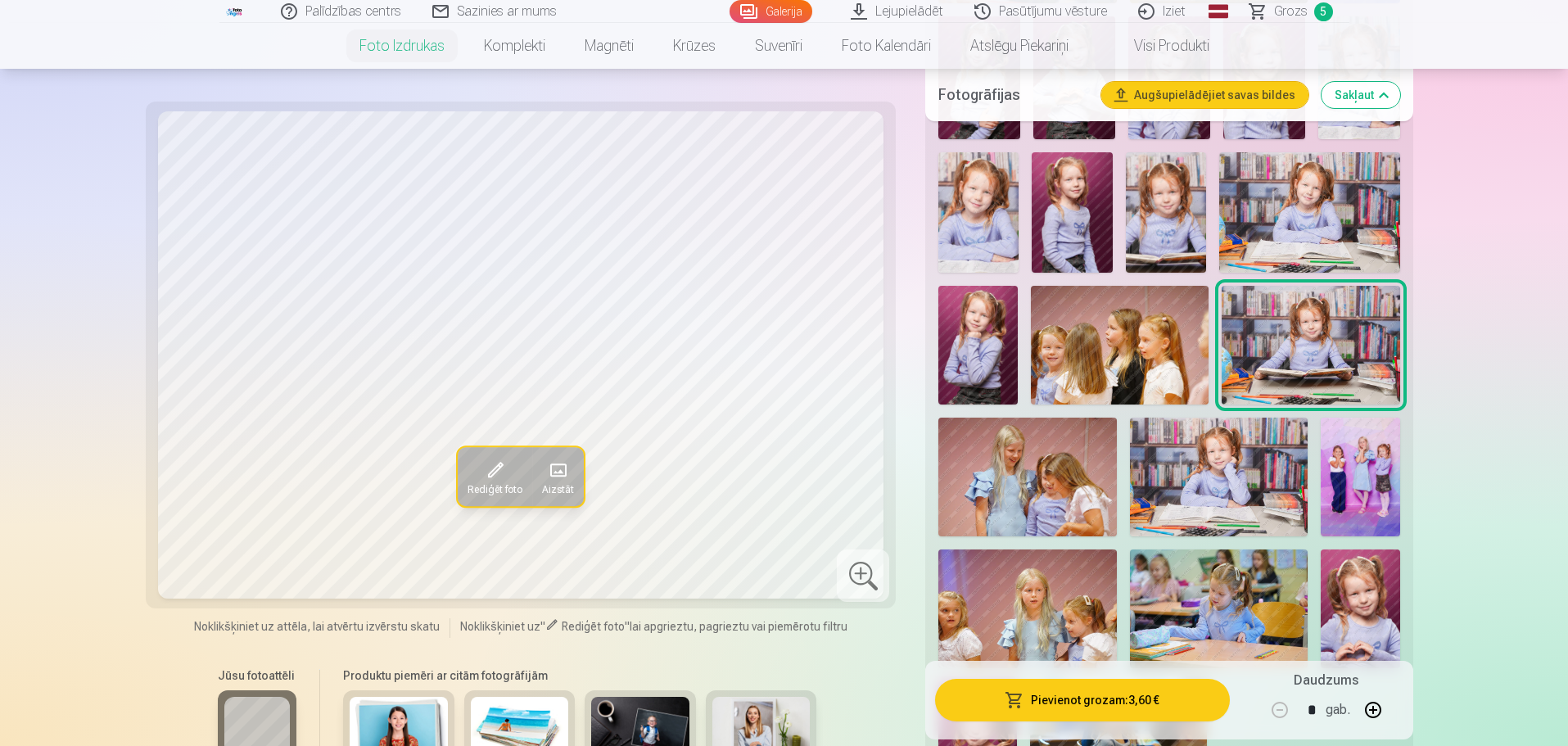
click at [1247, 483] on img at bounding box center [1218, 476] width 177 height 119
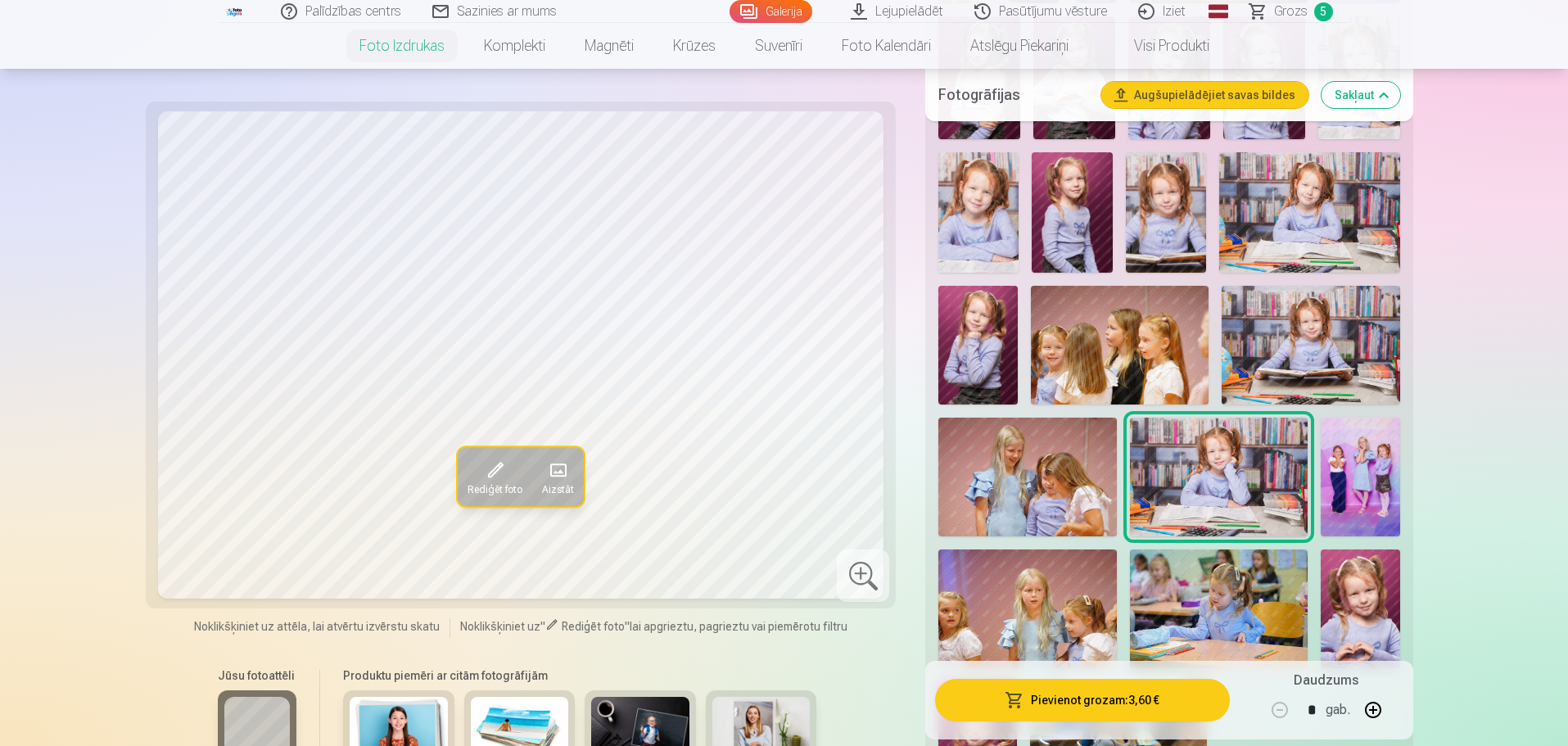
click at [1347, 309] on img at bounding box center [1310, 345] width 177 height 119
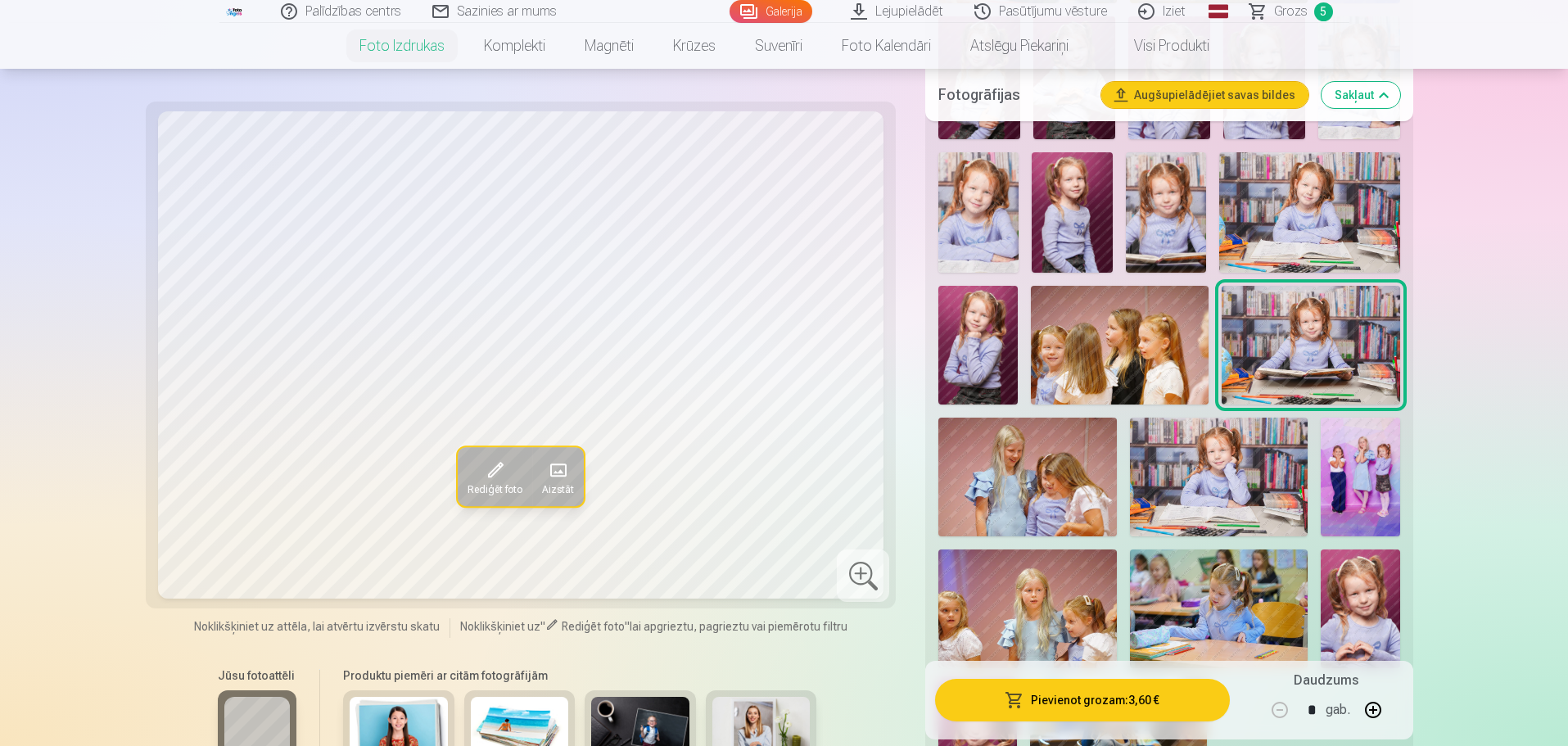
click at [1200, 488] on img at bounding box center [1218, 476] width 177 height 119
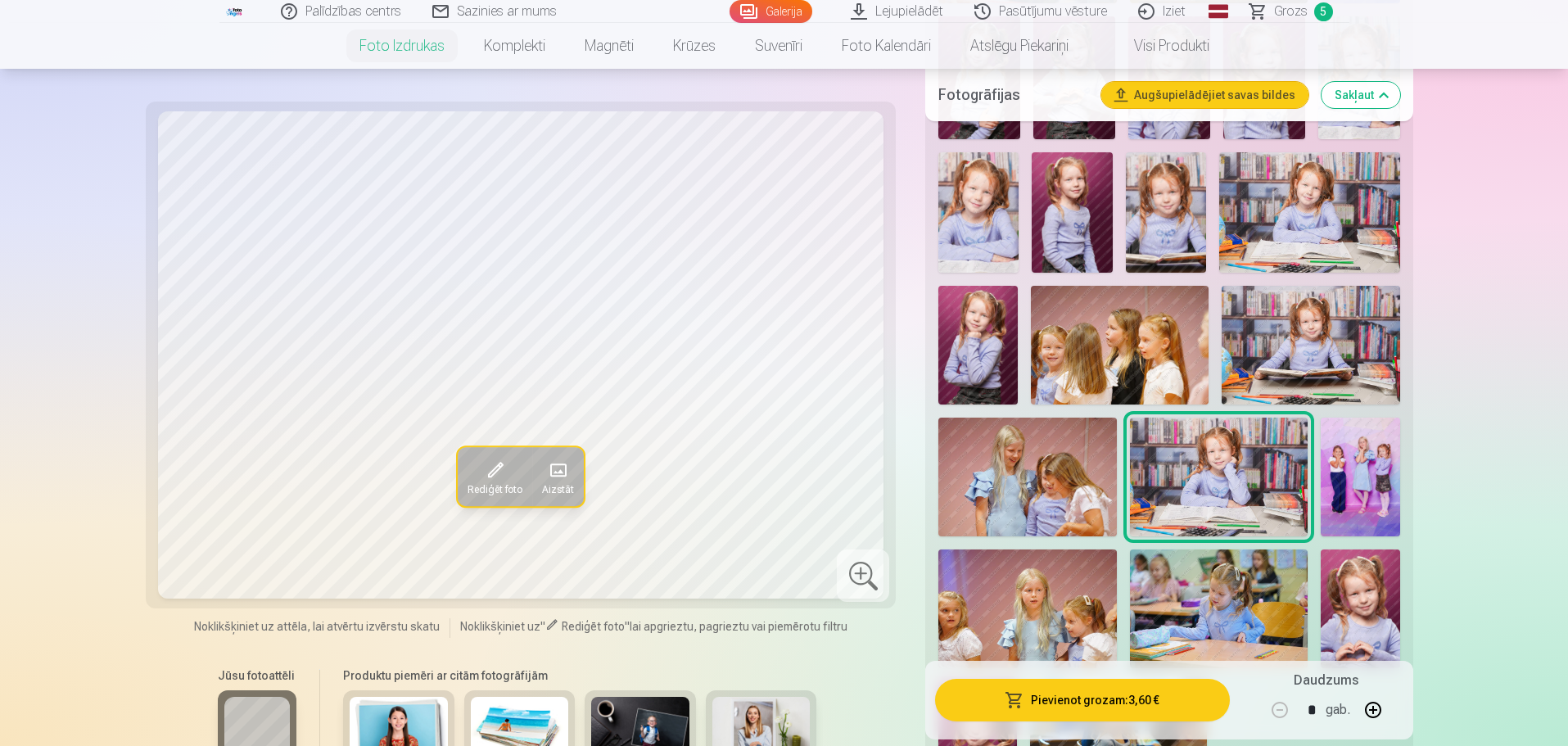
click at [1287, 216] on img at bounding box center [1309, 212] width 181 height 120
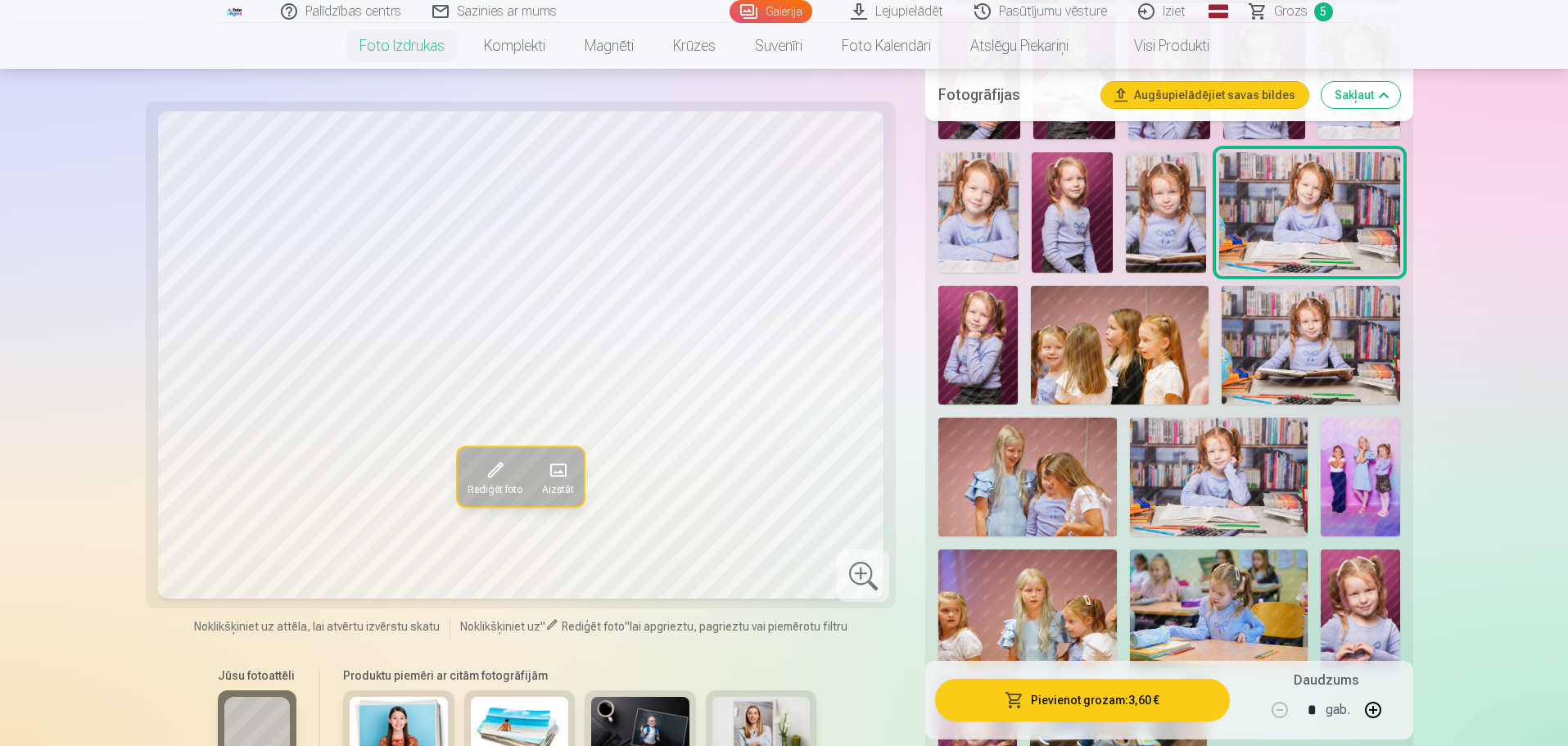
click at [1208, 462] on img at bounding box center [1218, 476] width 177 height 119
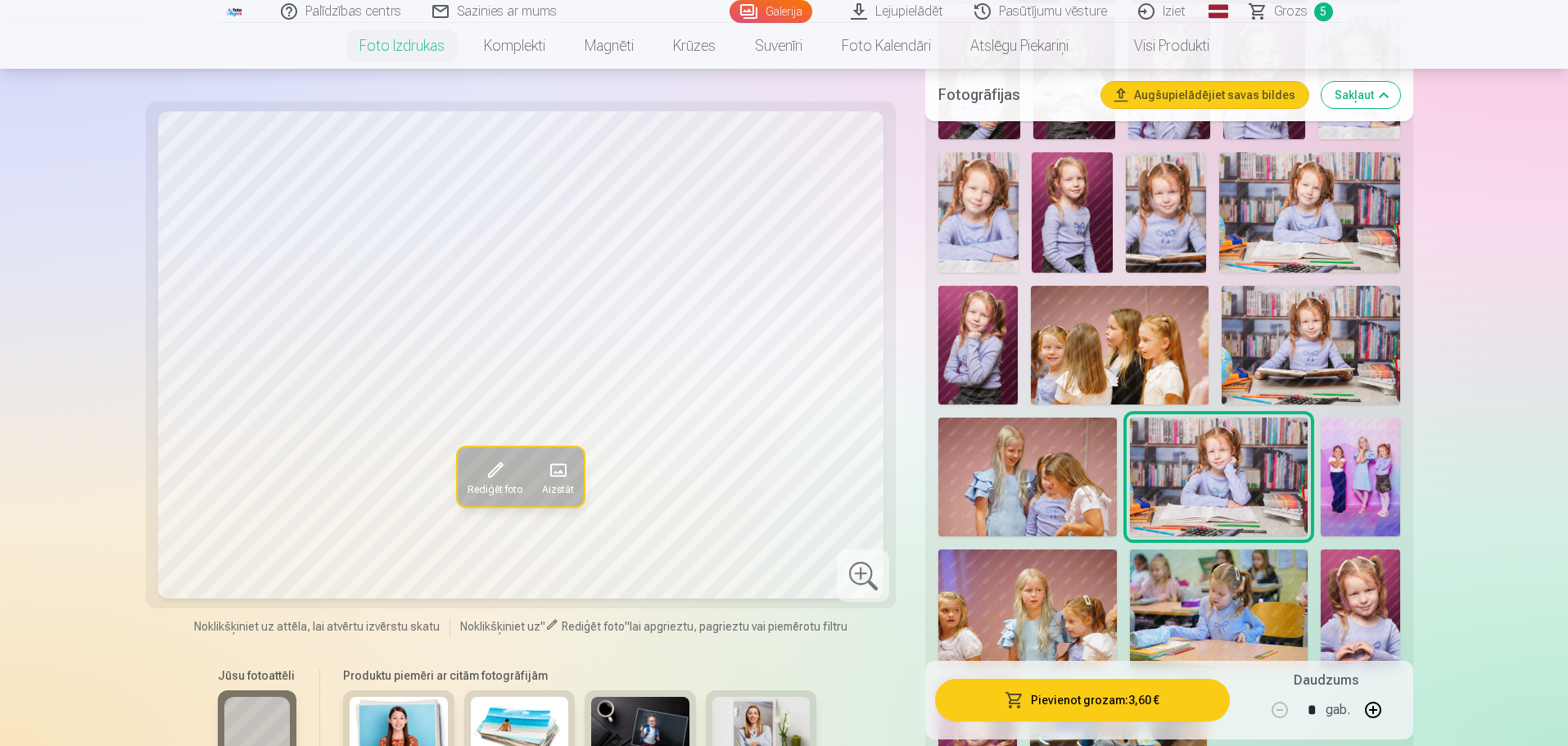
click at [960, 317] on img at bounding box center [977, 345] width 79 height 119
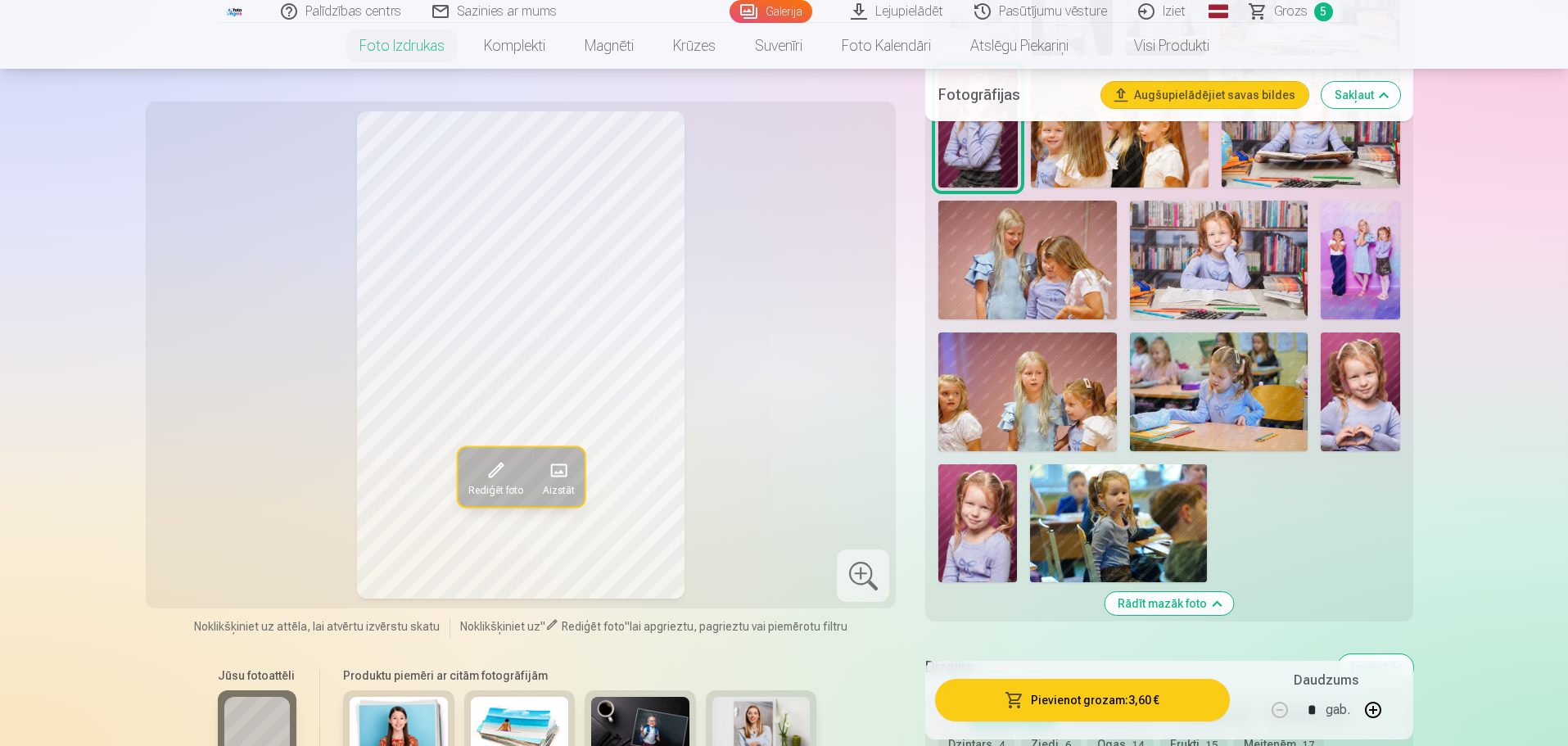
scroll to position [1474, 0]
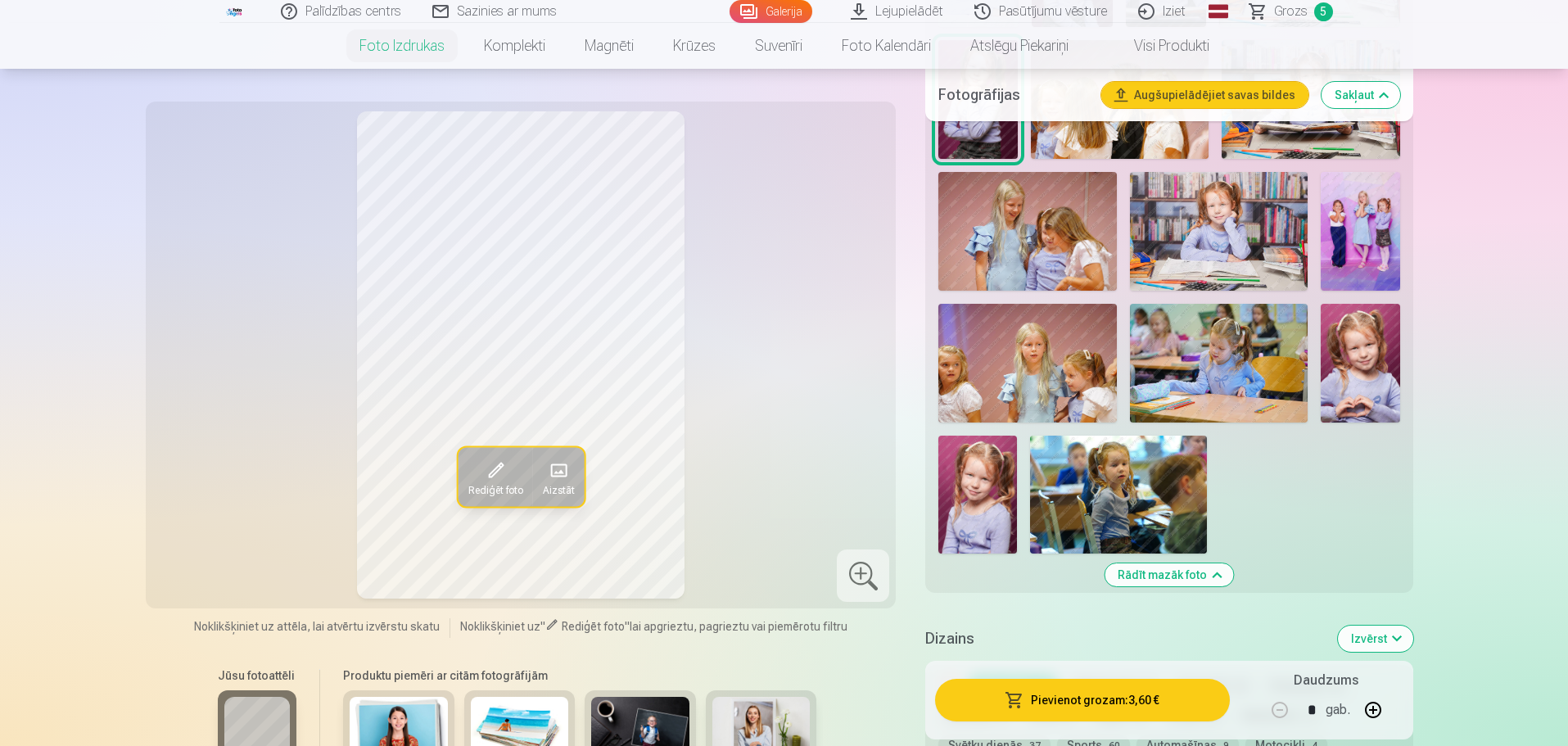
click at [1380, 371] on img at bounding box center [1360, 362] width 79 height 119
click at [993, 504] on img at bounding box center [977, 495] width 78 height 118
click at [1388, 354] on img at bounding box center [1360, 362] width 79 height 119
click at [998, 503] on img at bounding box center [977, 495] width 78 height 118
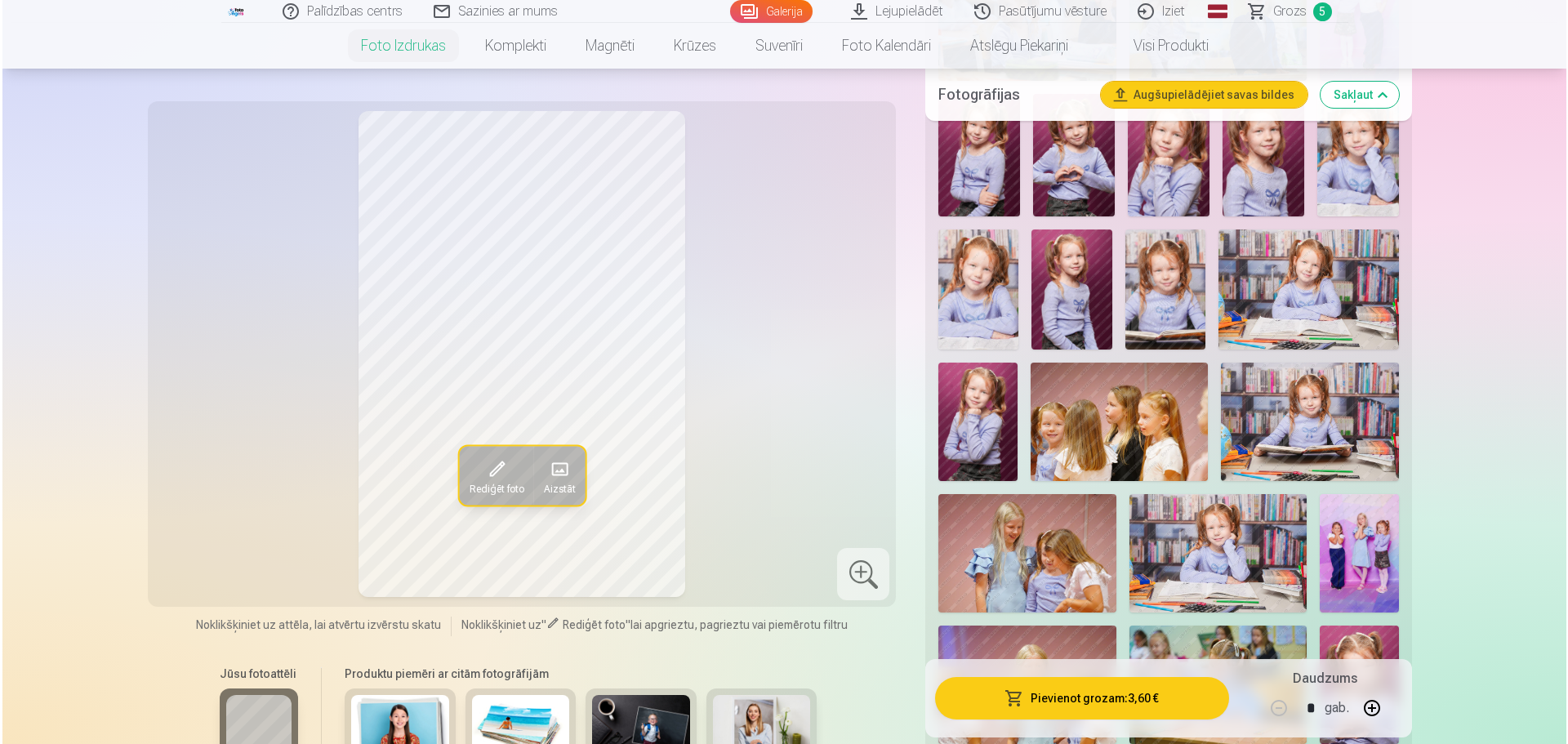
scroll to position [981, 0]
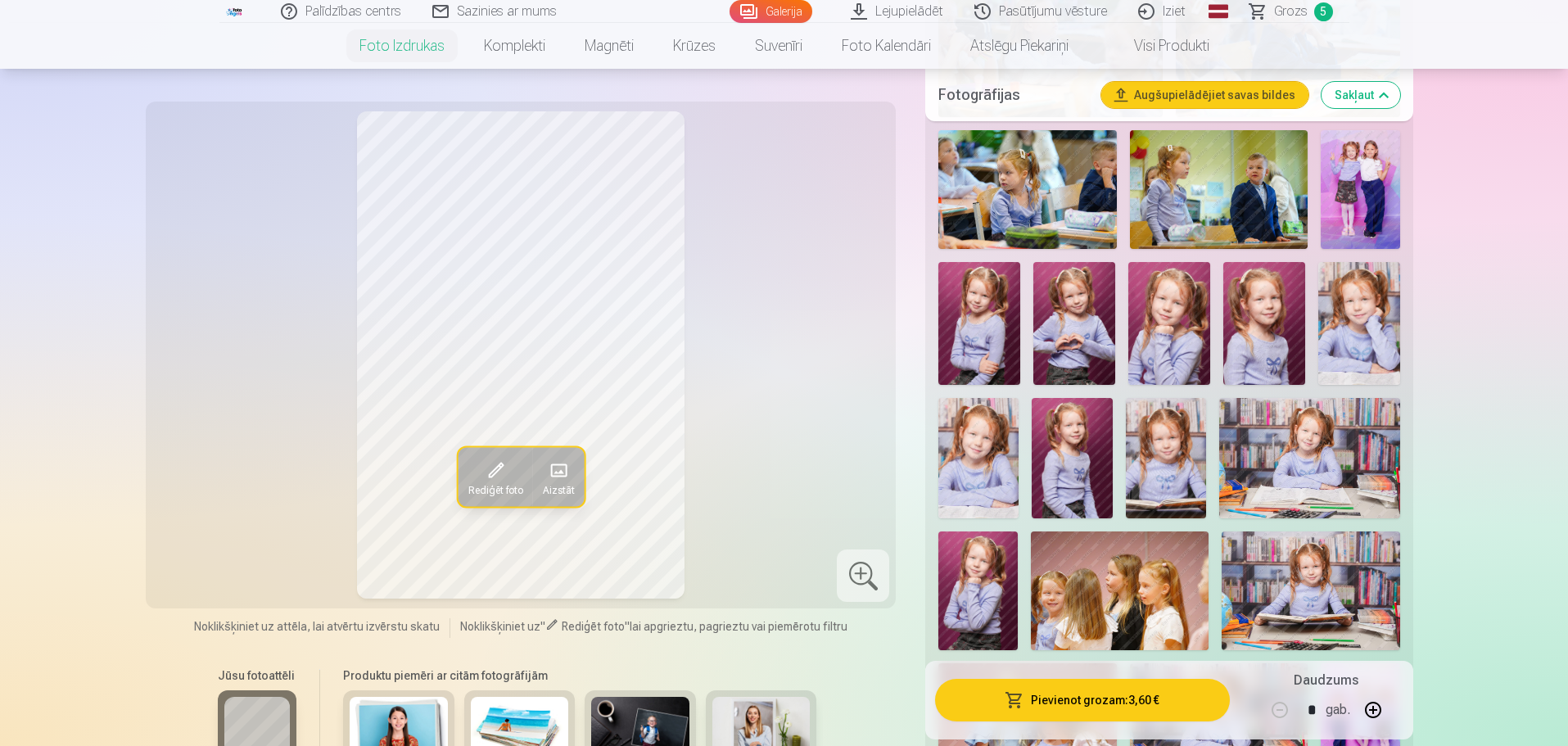
click at [1063, 455] on img at bounding box center [1071, 457] width 80 height 120
drag, startPoint x: 1286, startPoint y: 16, endPoint x: 1276, endPoint y: 16, distance: 10.0
click at [1128, 704] on button "Pievienot grozam : 3,60 €" at bounding box center [1082, 700] width 294 height 43
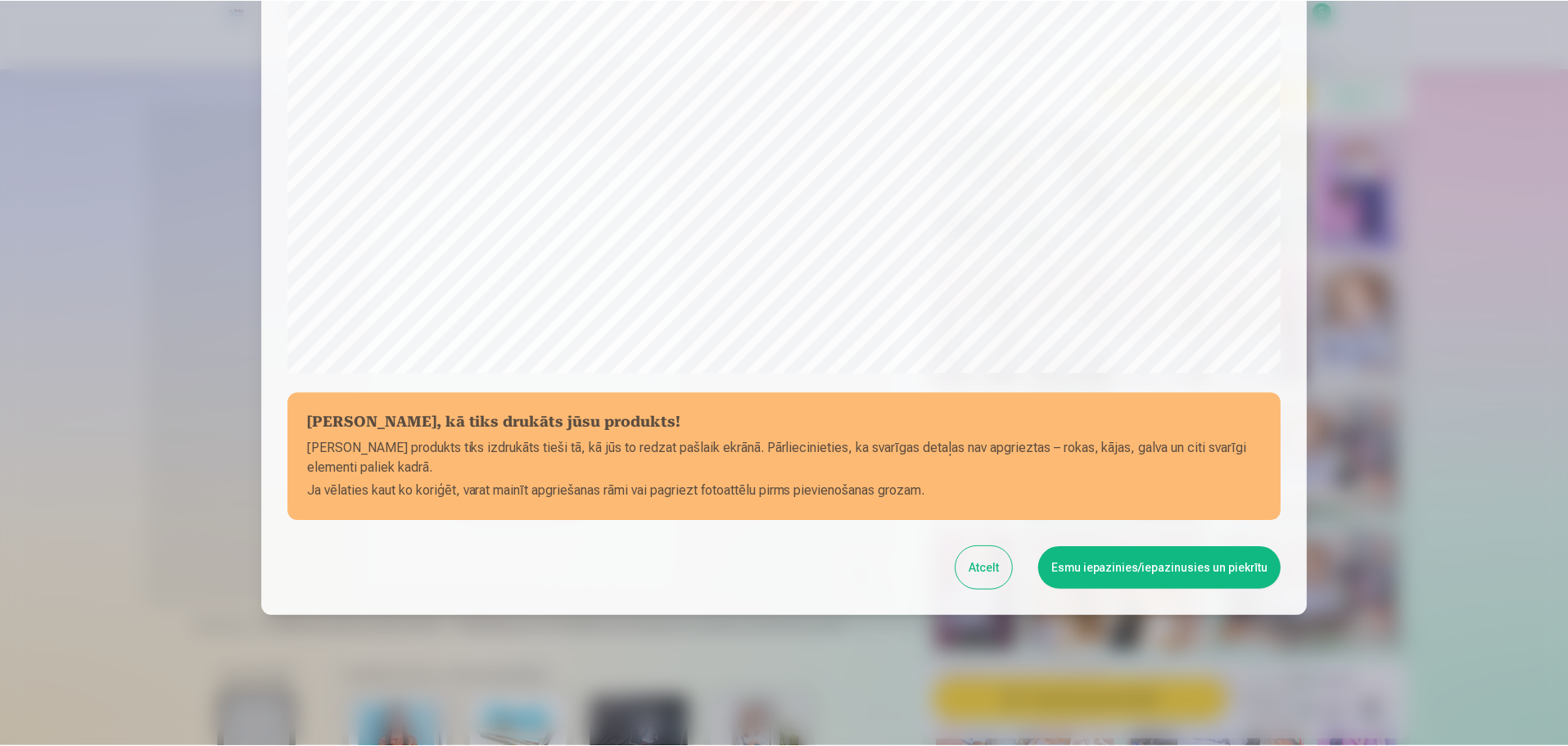
scroll to position [433, 0]
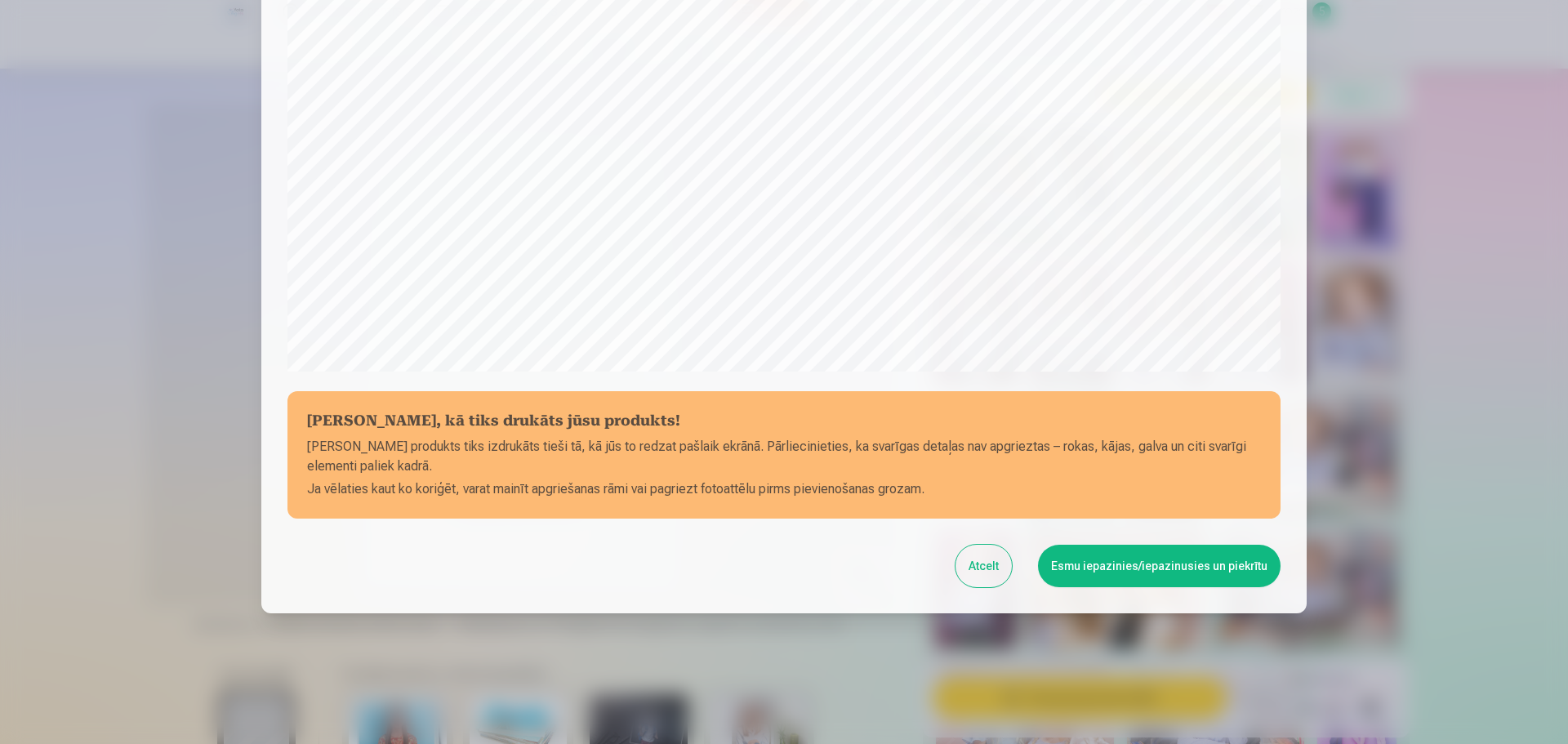
click at [1198, 570] on button "Esmu iepazinies/iepazinusies un piekrītu" at bounding box center [1159, 566] width 242 height 43
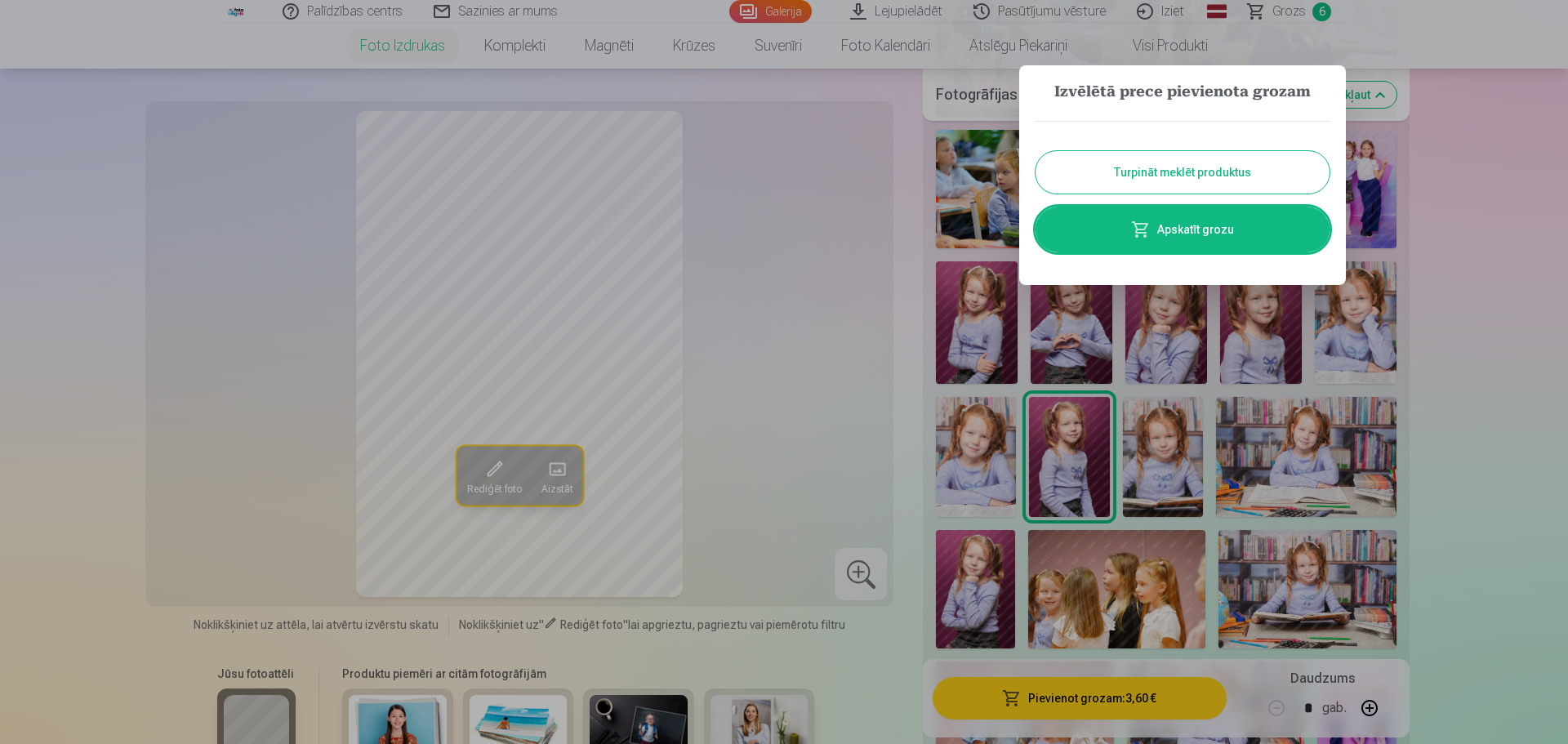
click at [1417, 320] on div at bounding box center [784, 372] width 1568 height 744
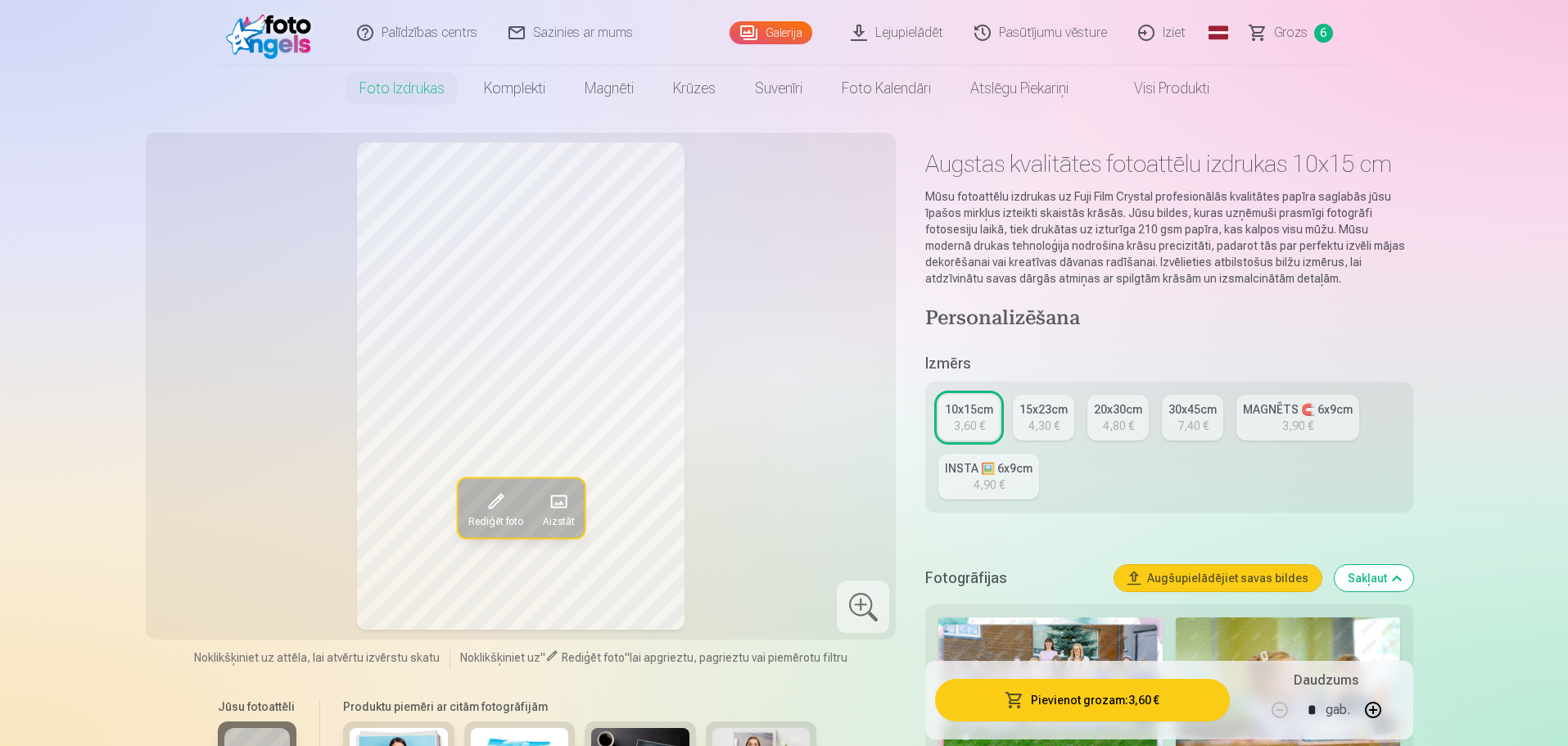
scroll to position [0, 0]
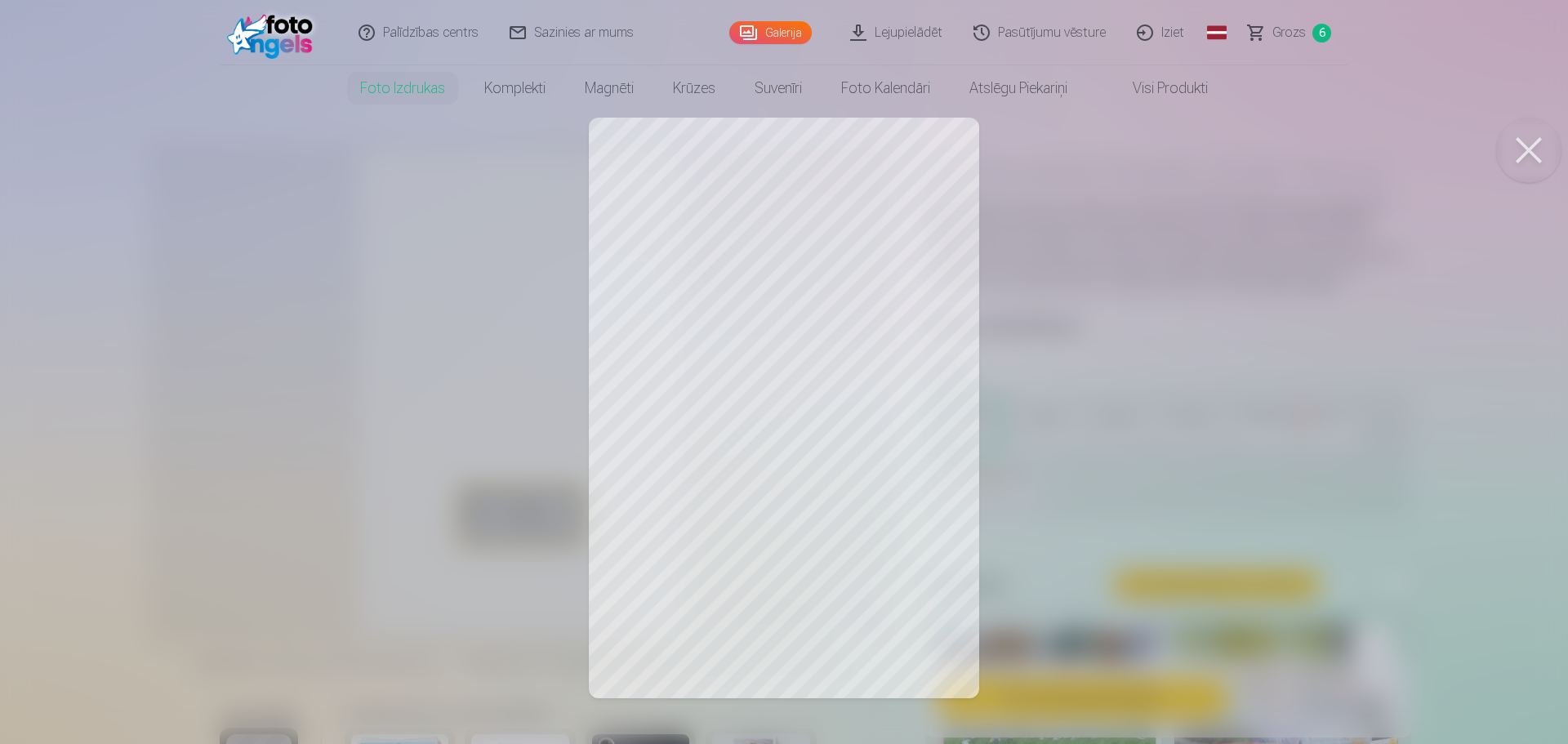
click at [1539, 144] on button at bounding box center [1529, 150] width 65 height 65
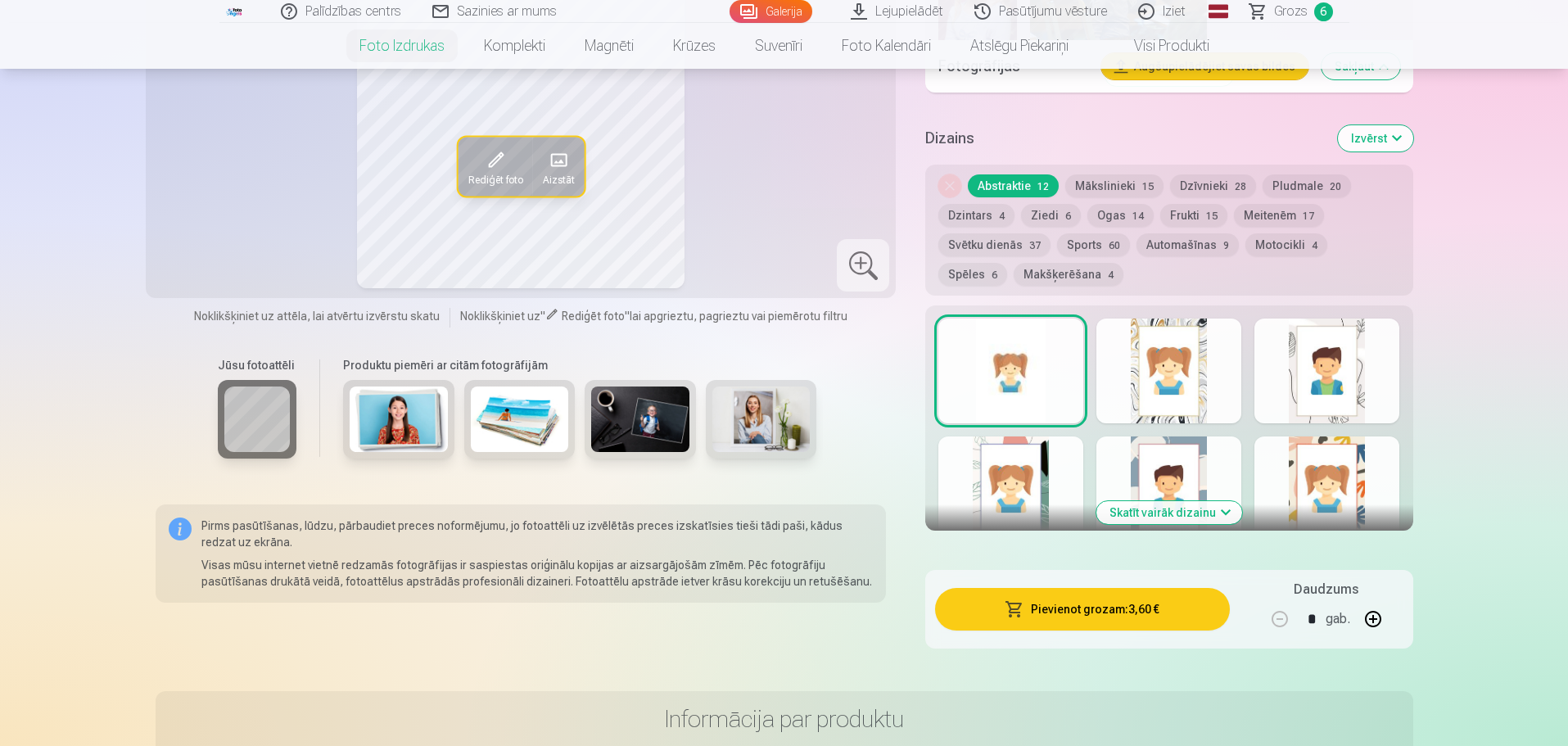
scroll to position [2129, 0]
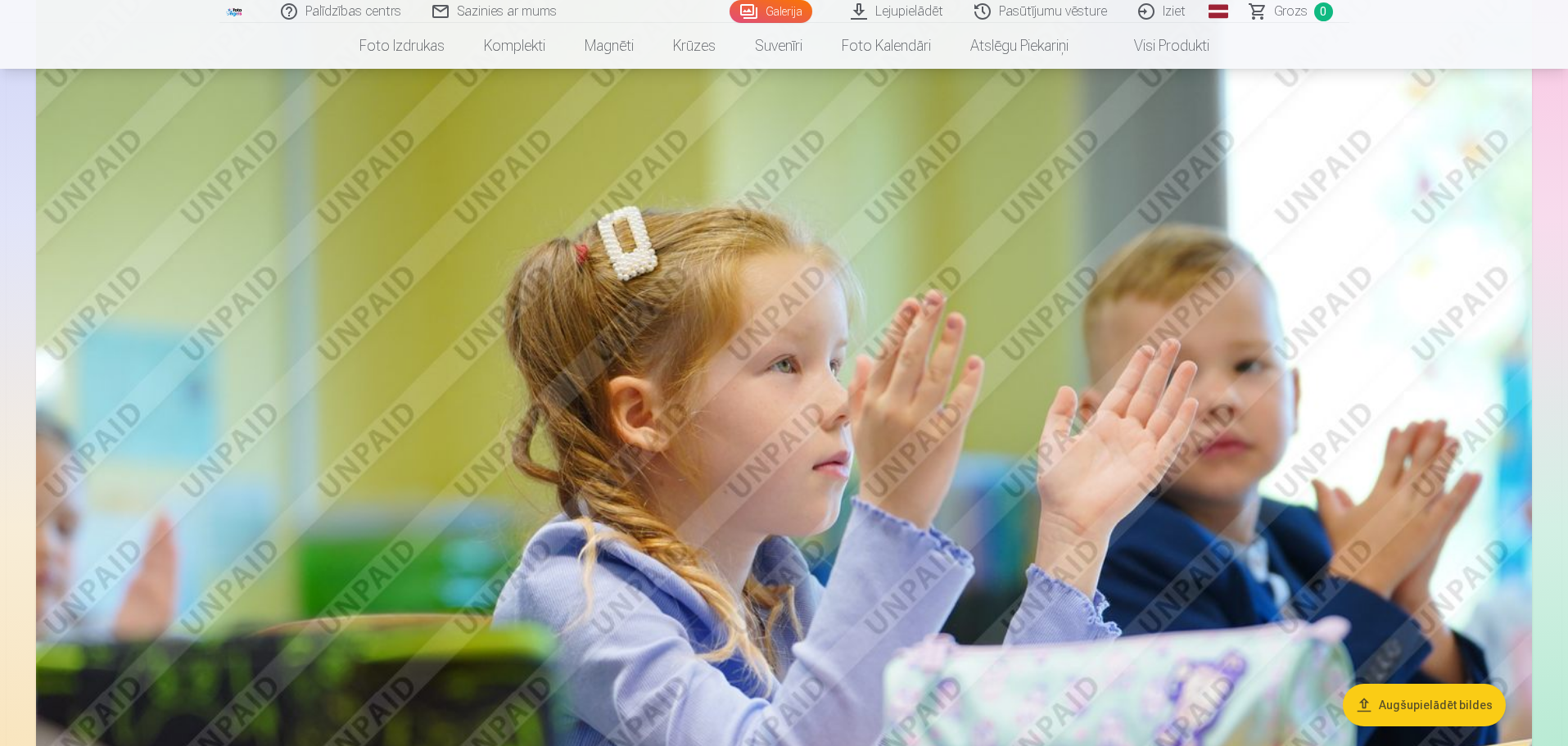
scroll to position [1474, 0]
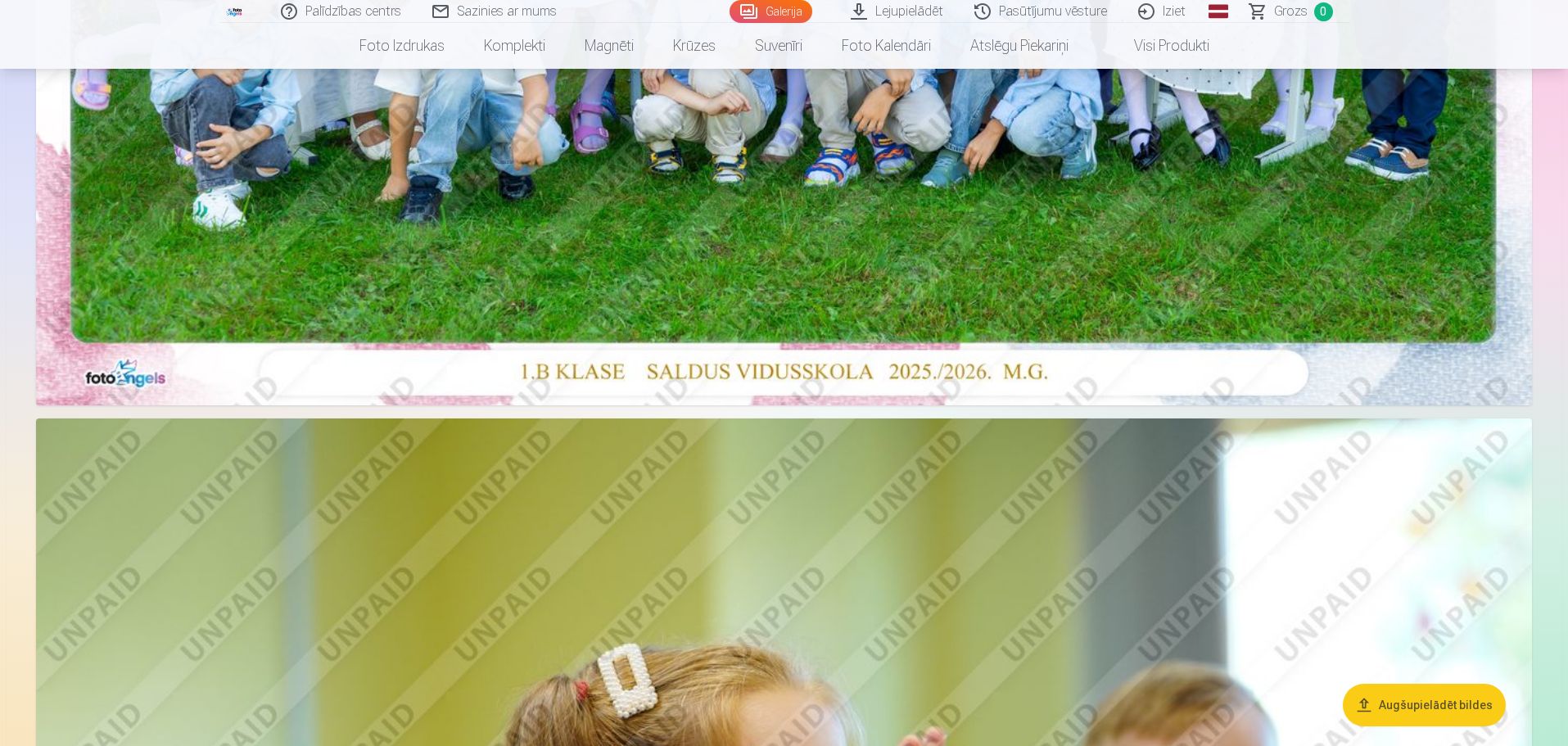
scroll to position [1147, 0]
